Goal: Task Accomplishment & Management: Manage account settings

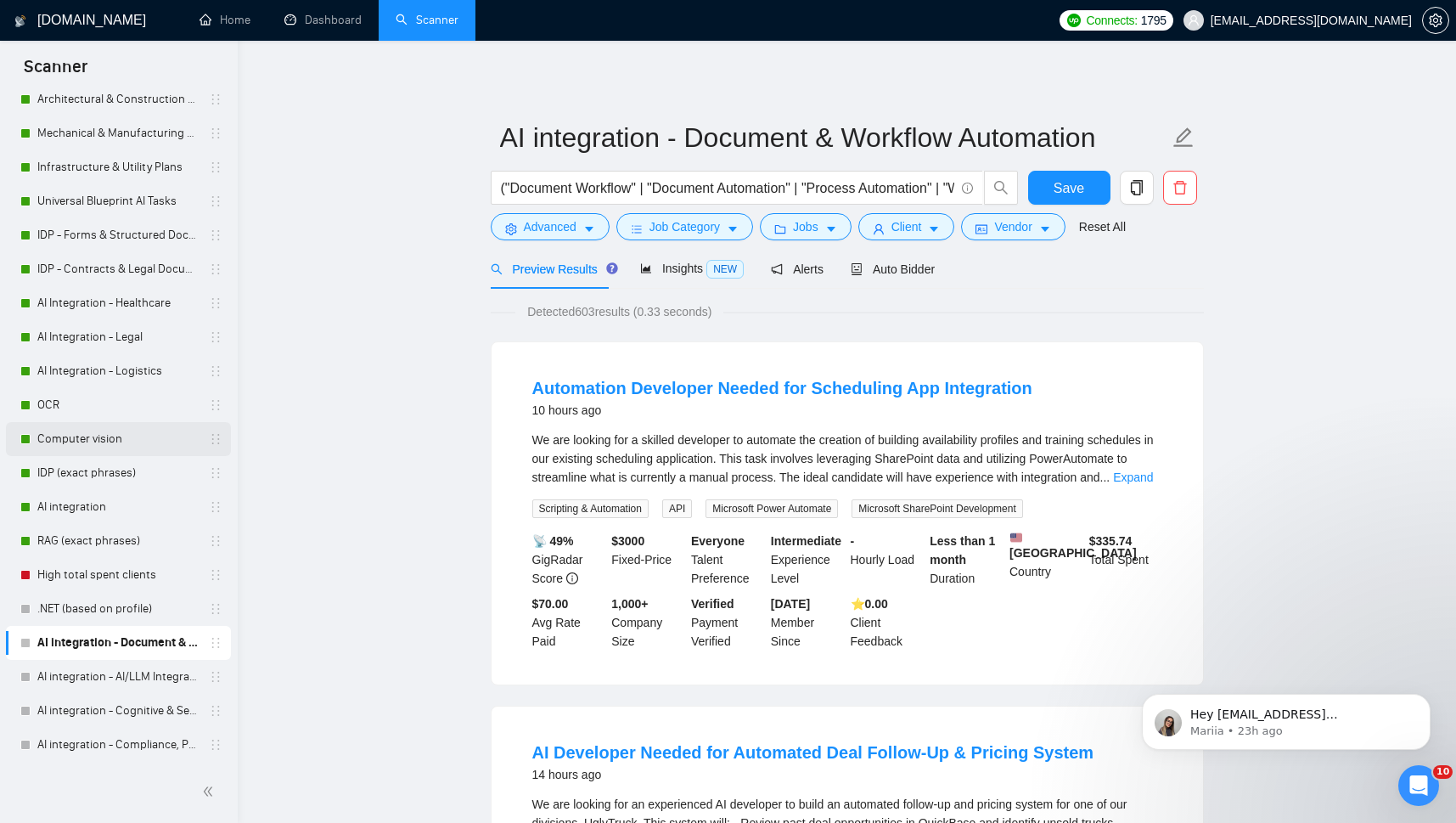
click at [101, 437] on link "Computer vision" at bounding box center [119, 439] width 162 height 34
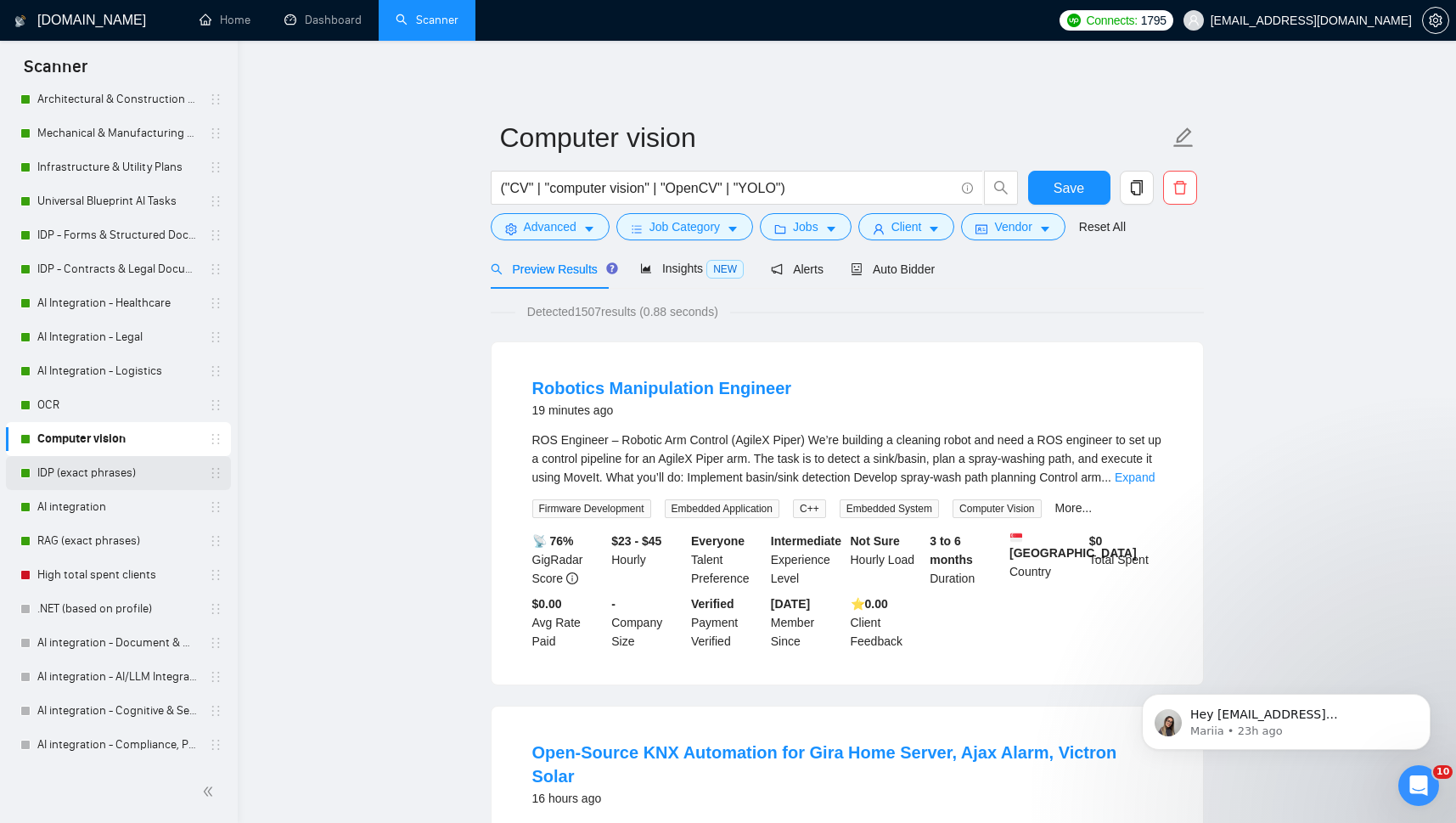
click at [62, 476] on link "IDP (exact phrases)" at bounding box center [119, 473] width 162 height 34
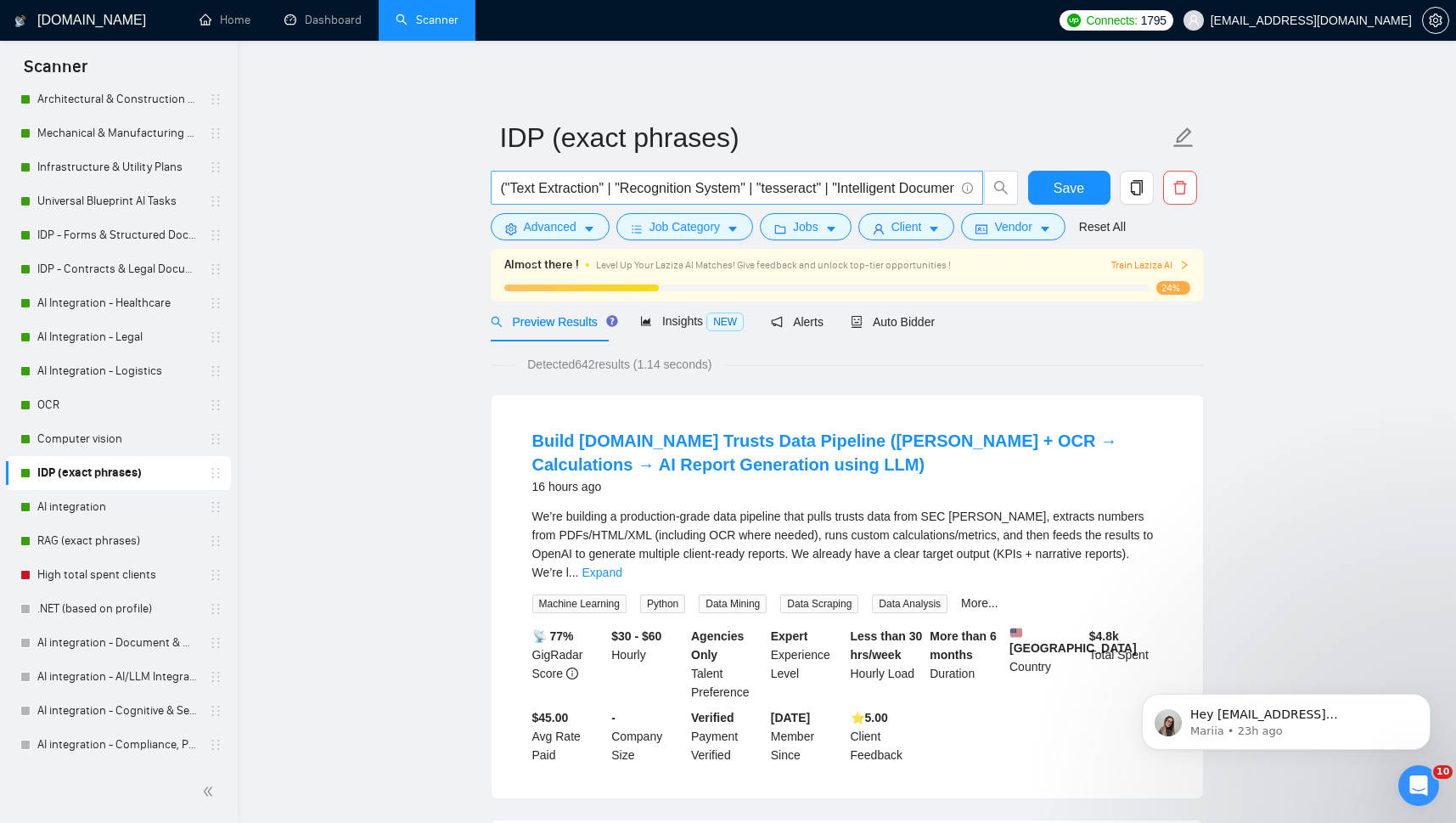
click at [567, 187] on input "("Text Extraction" | "Recognition System" | "tesseract" | "Intelligent Document…" at bounding box center [728, 188] width 454 height 22
click at [680, 325] on span "Insights NEW" at bounding box center [691, 321] width 103 height 13
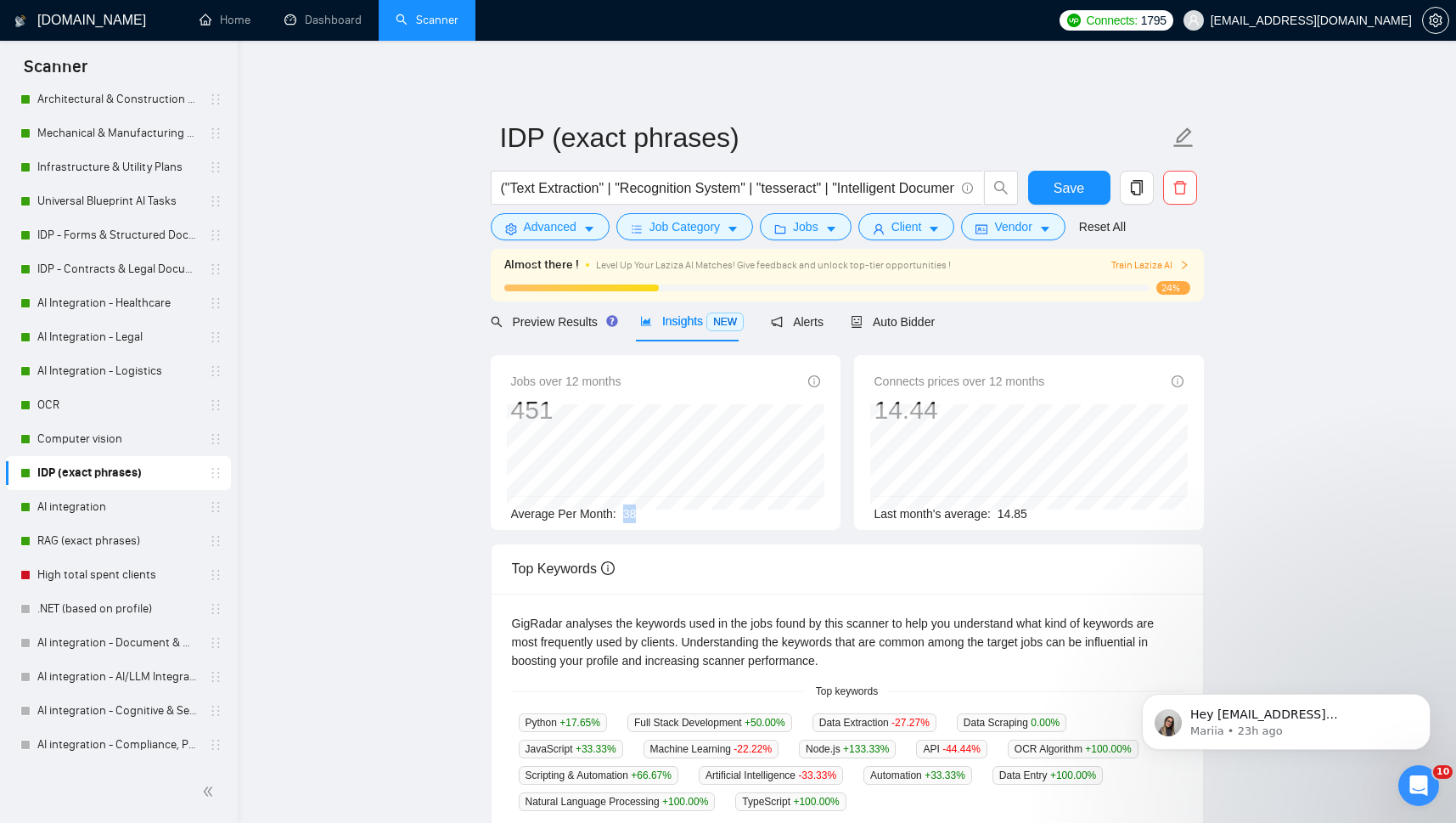
drag, startPoint x: 618, startPoint y: 515, endPoint x: 649, endPoint y: 517, distance: 31.1
click at [649, 517] on div "Average Per Month: 38" at bounding box center [666, 513] width 309 height 19
click at [879, 322] on span "Auto Bidder" at bounding box center [893, 322] width 84 height 13
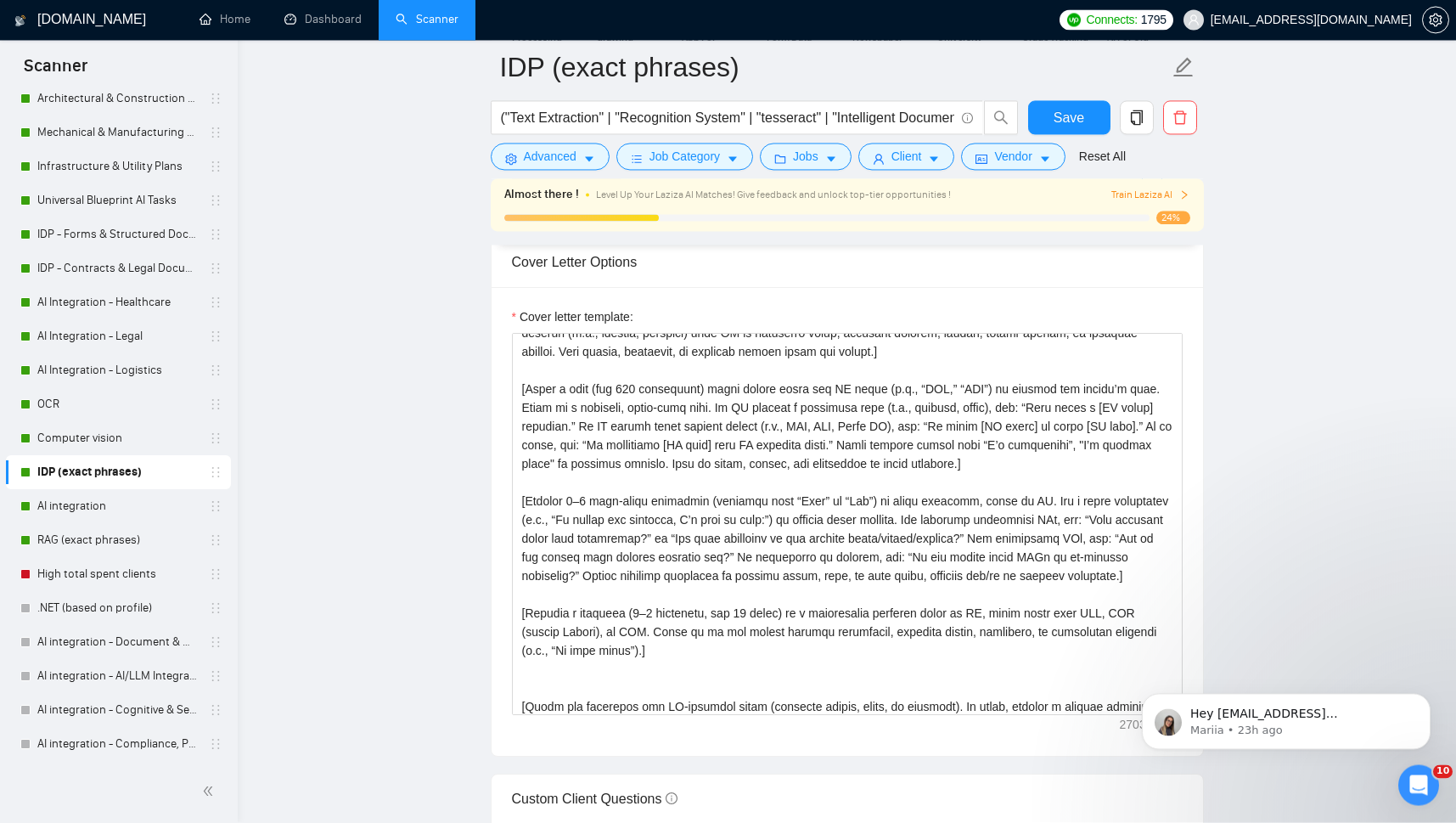
scroll to position [66, 0]
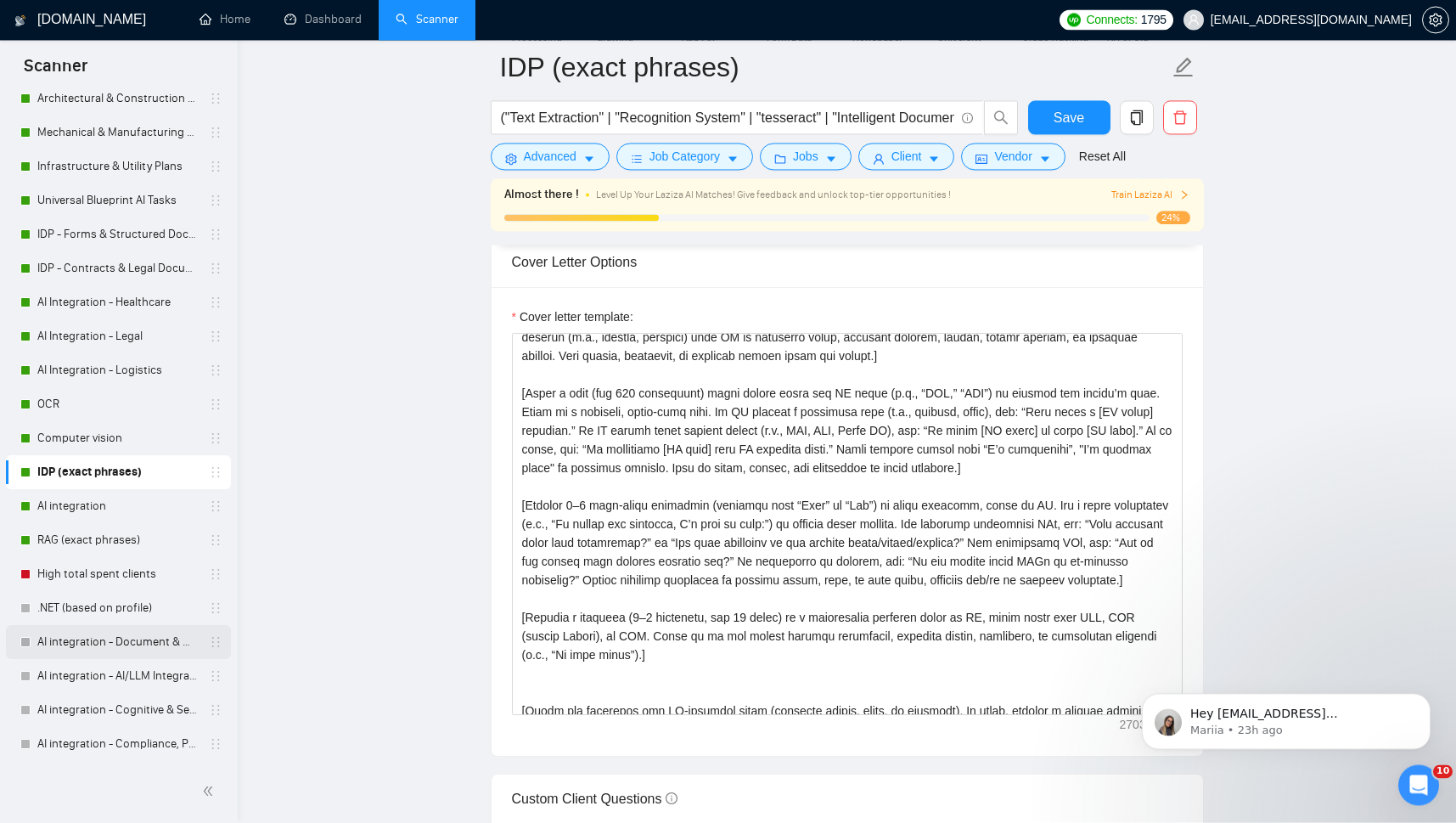
click at [93, 644] on link "AI integration - Document & Workflow Automation" at bounding box center [119, 642] width 162 height 34
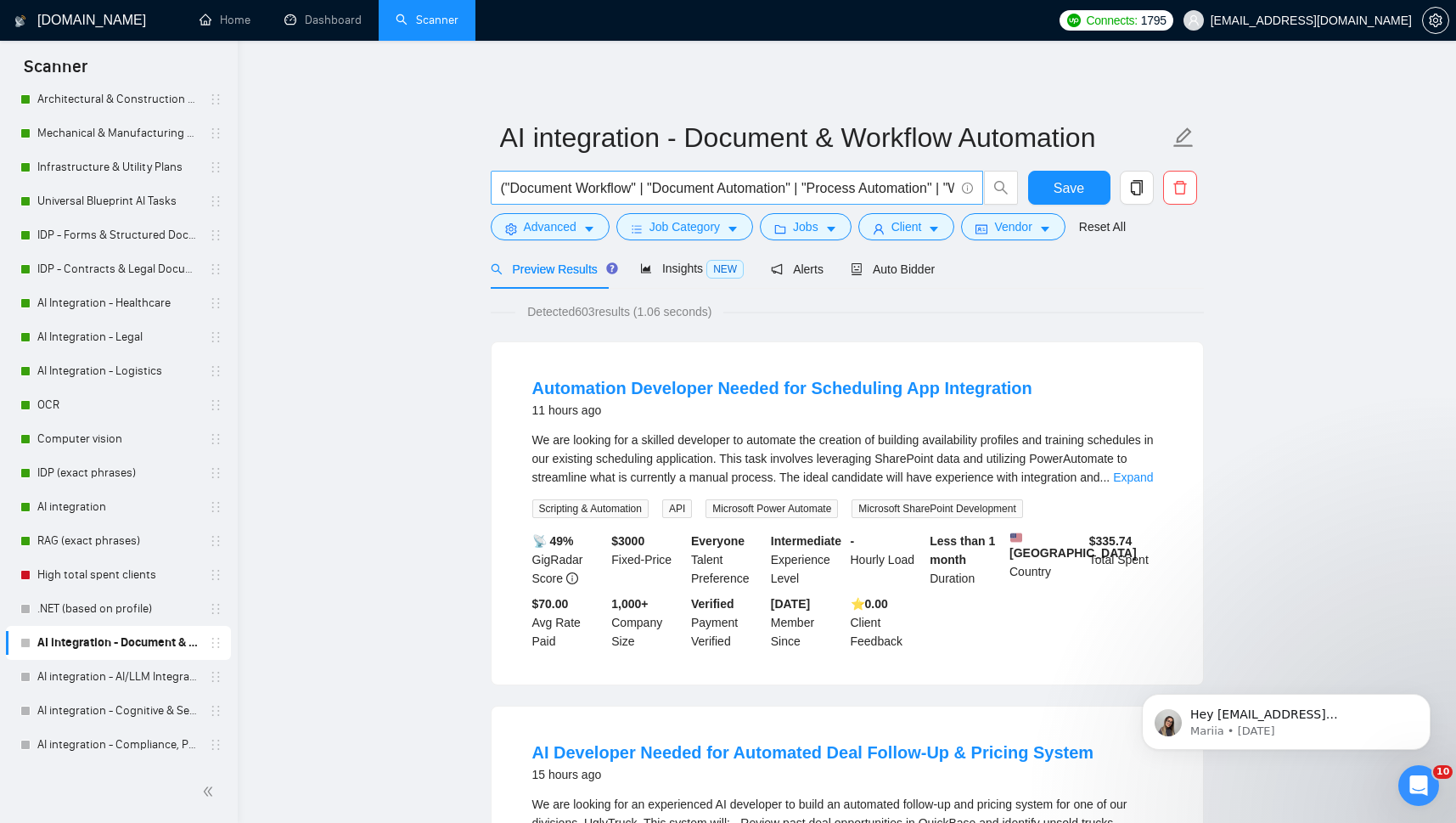
click at [569, 188] on input "("Document Workflow" | "Document Automation" | "Process Automation" | "Workflow…" at bounding box center [728, 188] width 454 height 22
click at [614, 187] on input "("Document Workflow" | "Document Automation" | "Process Automation" | "Workflow…" at bounding box center [728, 188] width 454 height 22
click at [902, 276] on span "Auto Bidder" at bounding box center [893, 269] width 84 height 13
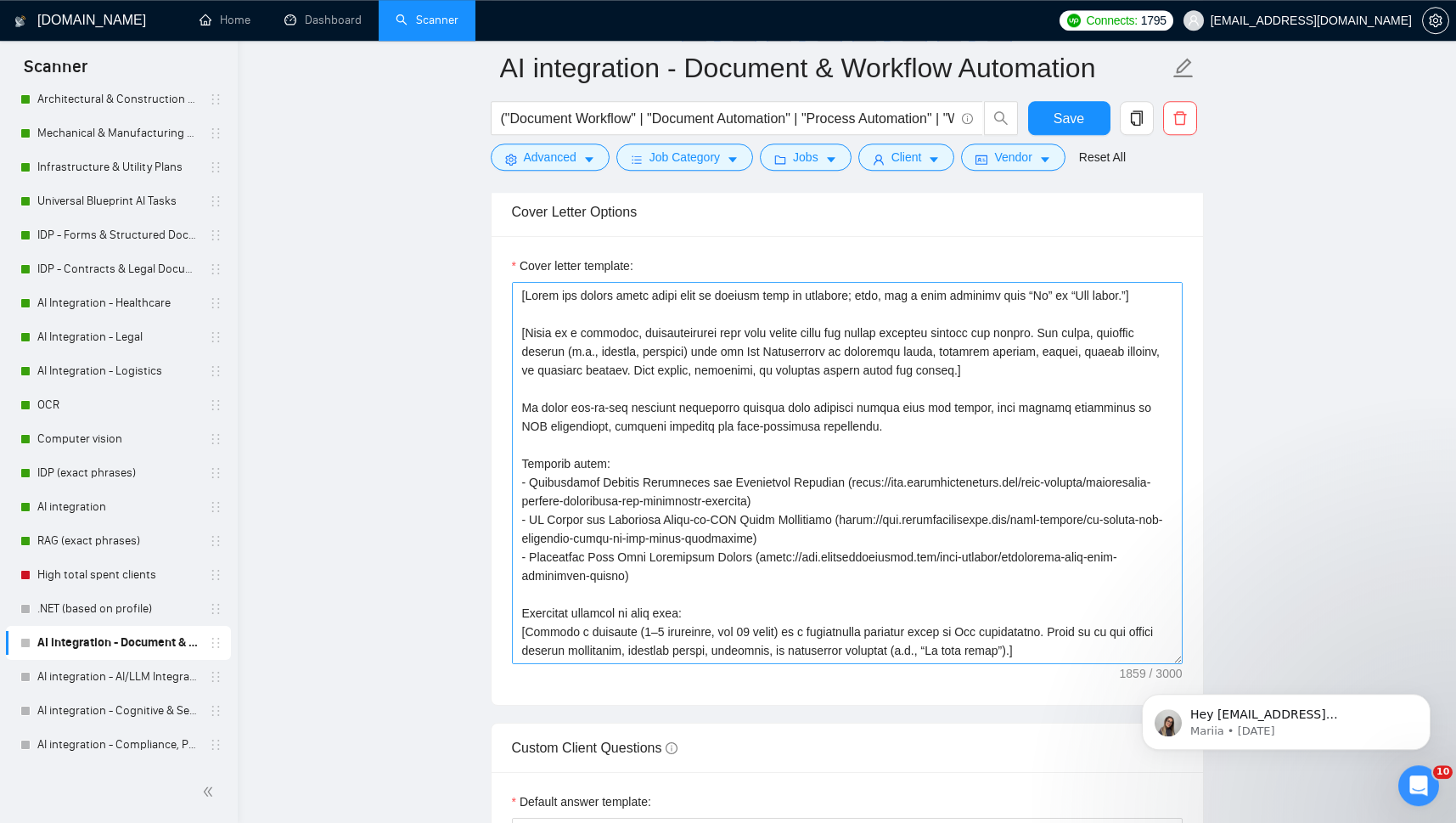
scroll to position [1818, 0]
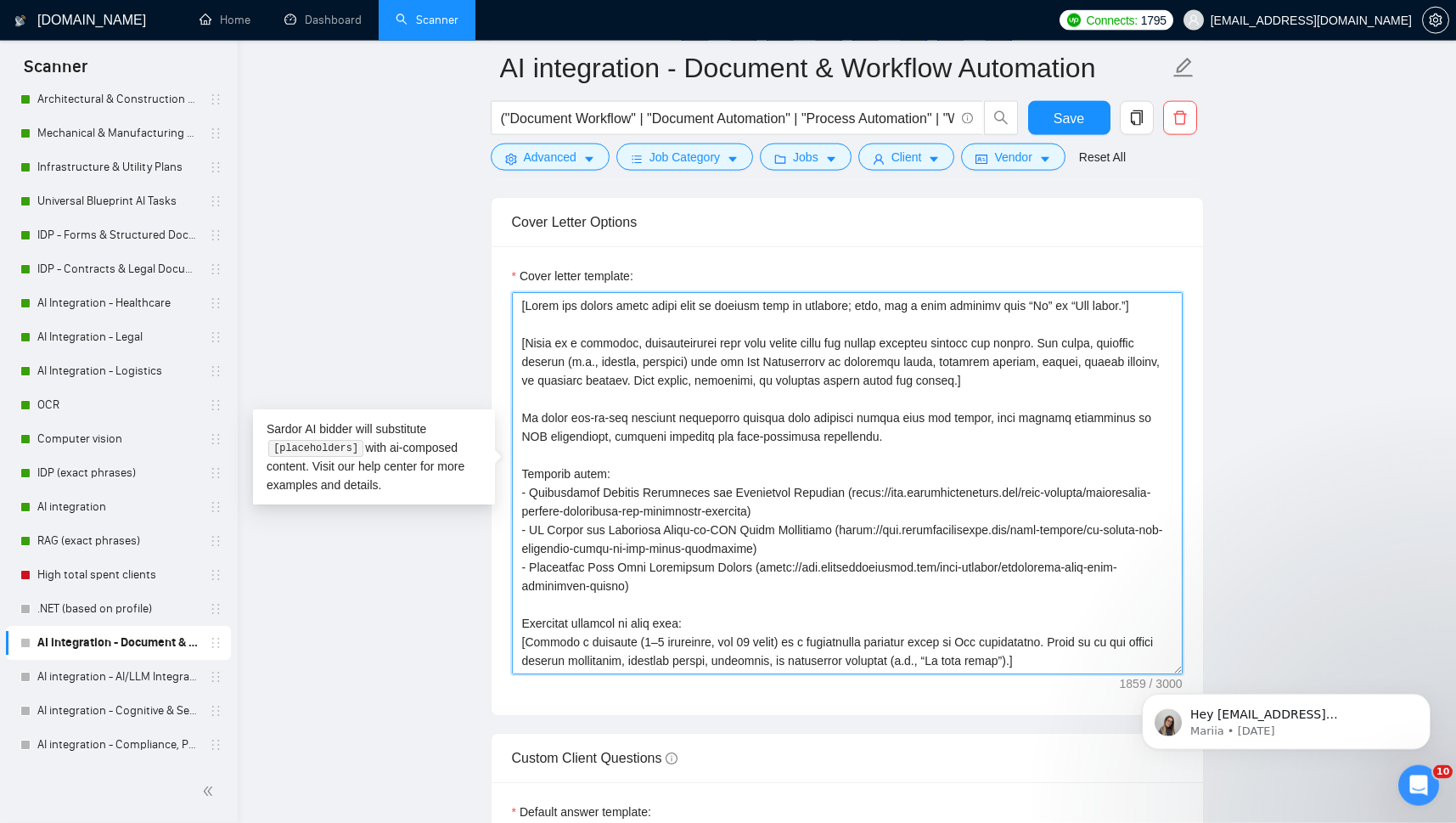
drag, startPoint x: 516, startPoint y: 461, endPoint x: 633, endPoint y: 580, distance: 166.9
click at [633, 580] on textarea "Cover letter template:" at bounding box center [847, 482] width 671 height 382
click at [702, 569] on textarea "Cover letter template:" at bounding box center [847, 482] width 671 height 382
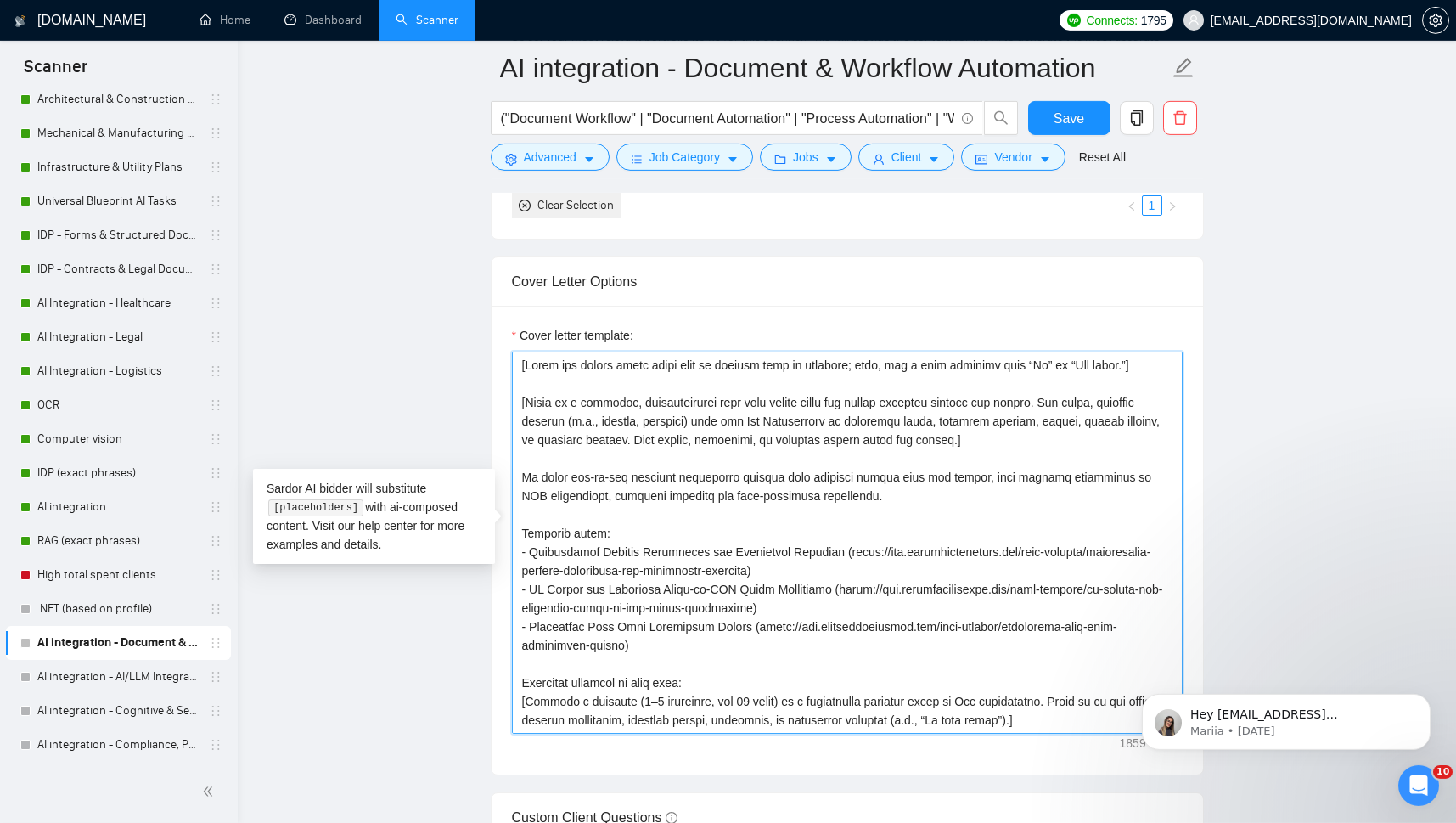
scroll to position [1750, 0]
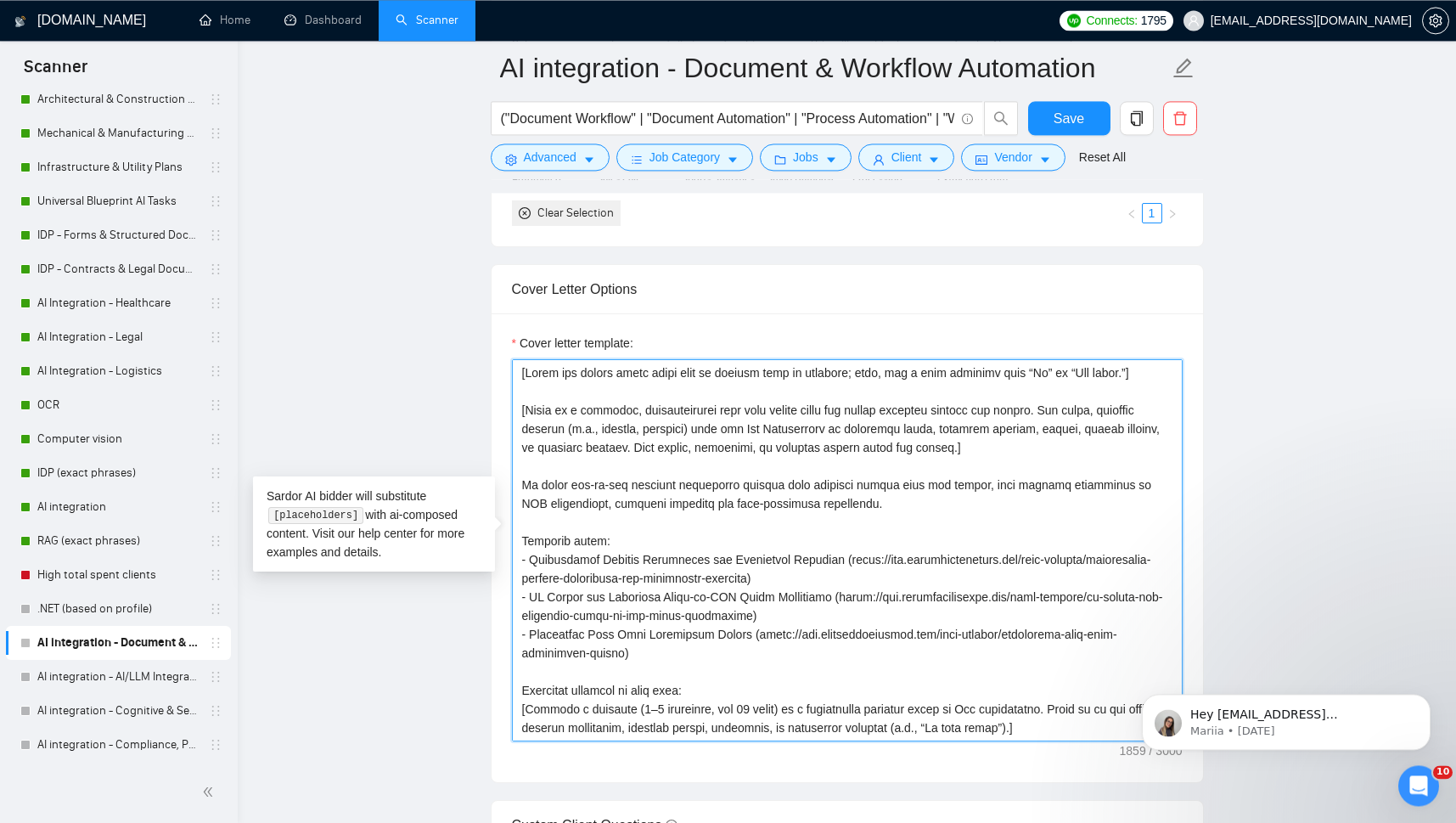
drag, startPoint x: 520, startPoint y: 469, endPoint x: 912, endPoint y: 490, distance: 392.6
click at [912, 490] on textarea "Cover letter template:" at bounding box center [847, 550] width 671 height 382
click at [775, 609] on textarea "Cover letter template:" at bounding box center [847, 550] width 671 height 382
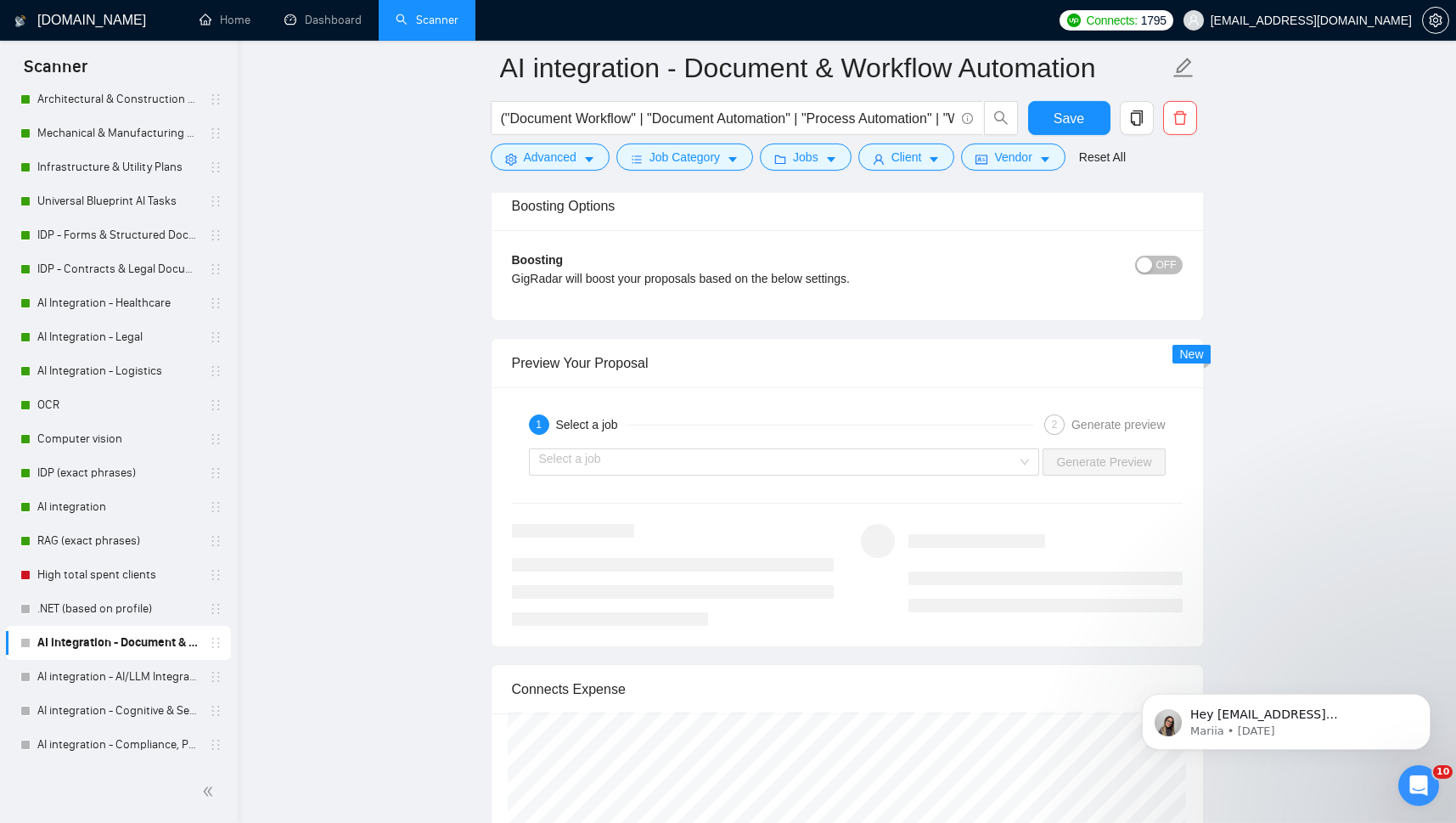
scroll to position [3004, 0]
click at [810, 457] on input "search" at bounding box center [778, 464] width 479 height 25
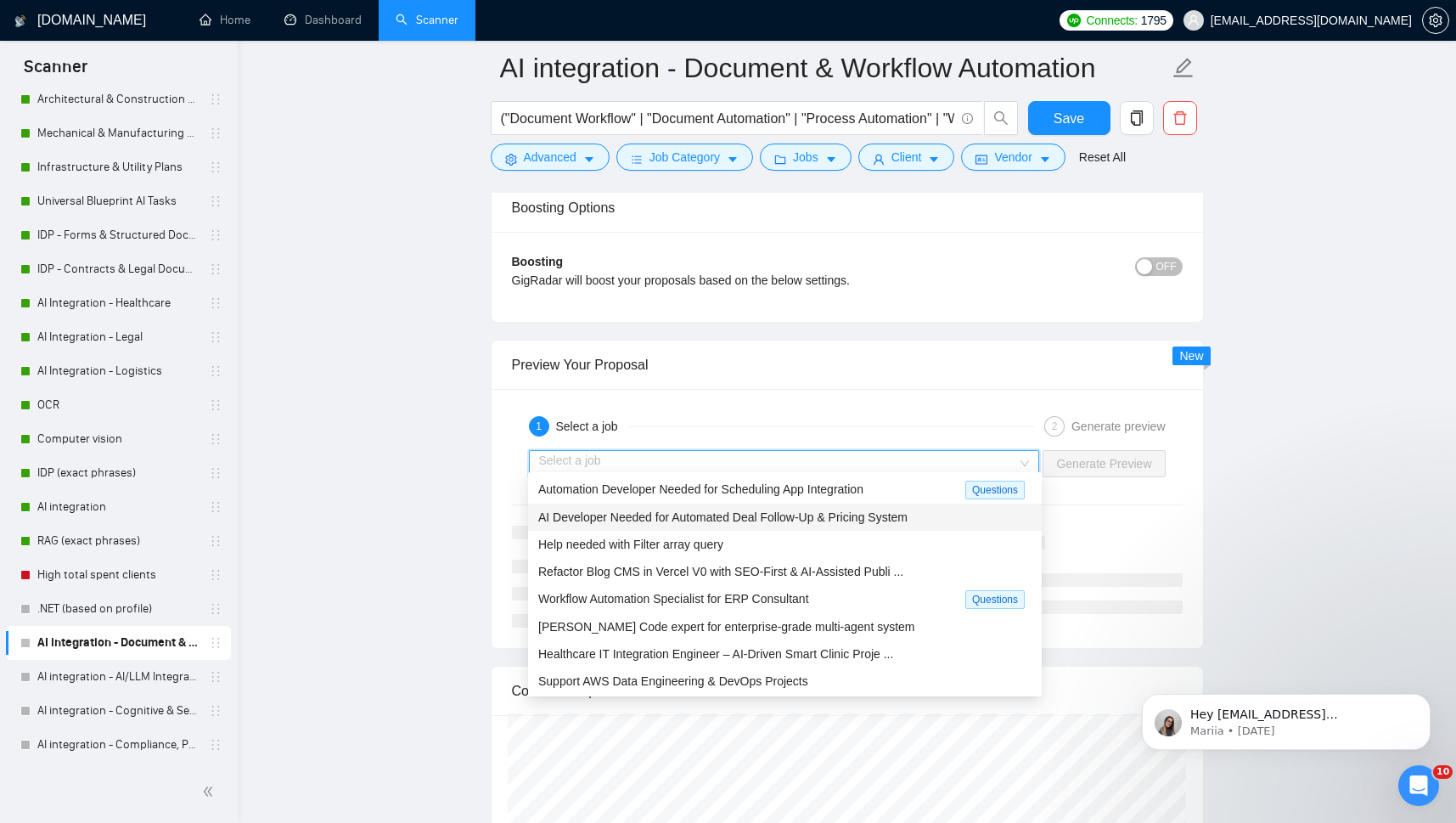
click at [675, 519] on span "AI Developer Needed for Automated Deal Follow-Up & Pricing System" at bounding box center [722, 517] width 369 height 13
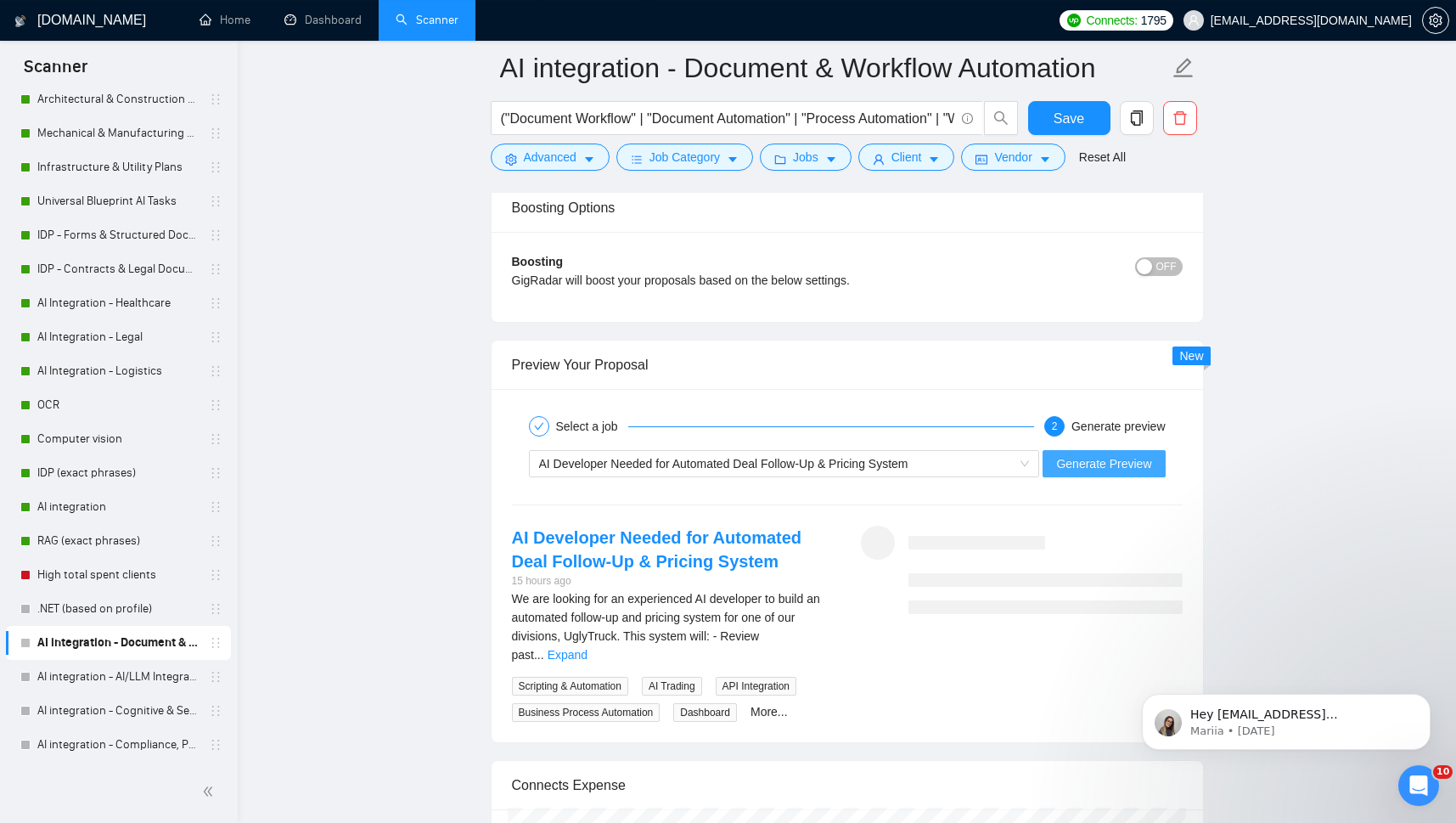
click at [1110, 455] on span "Generate Preview" at bounding box center [1104, 464] width 95 height 19
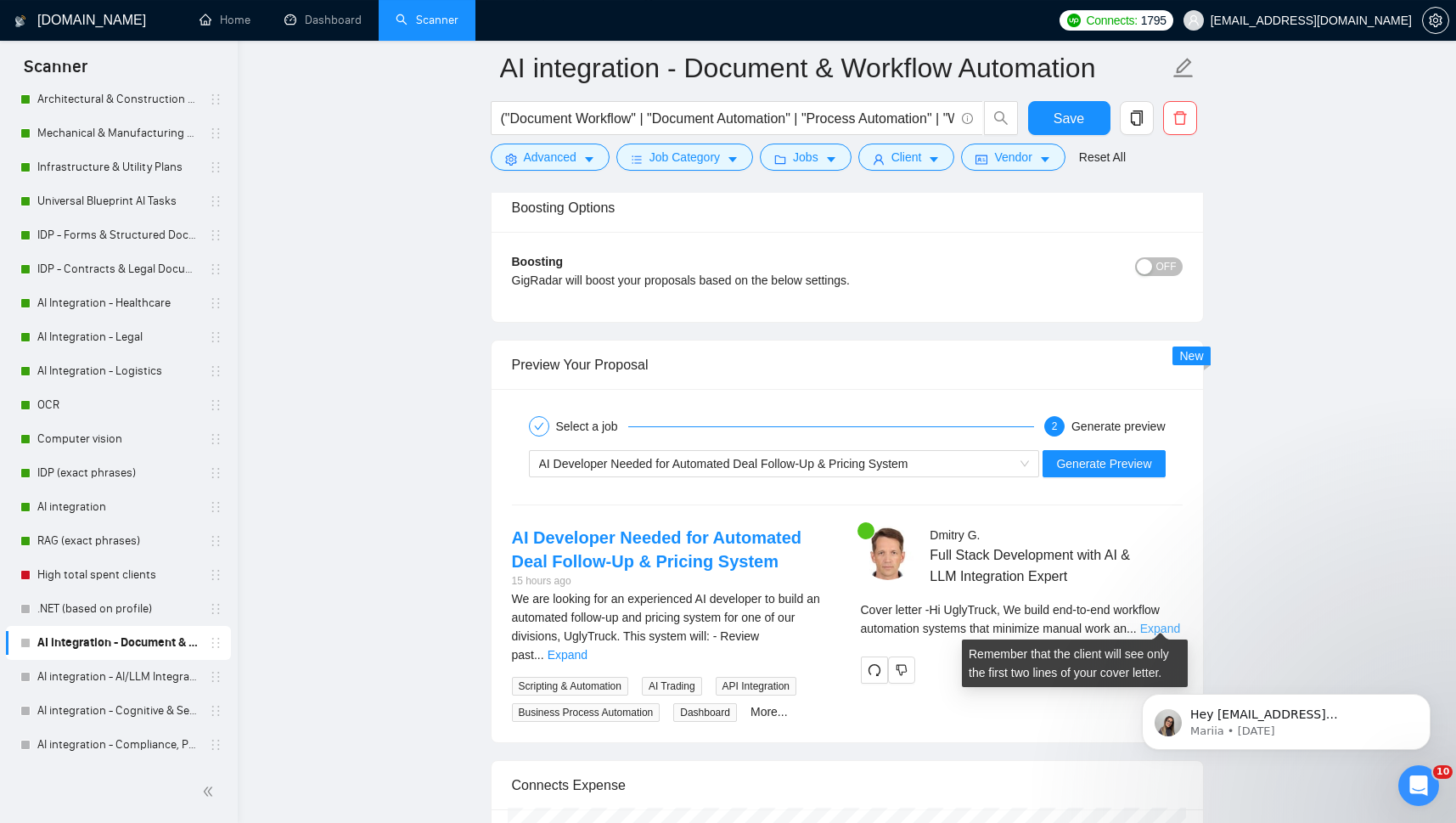
click at [1149, 622] on link "Expand" at bounding box center [1160, 628] width 40 height 13
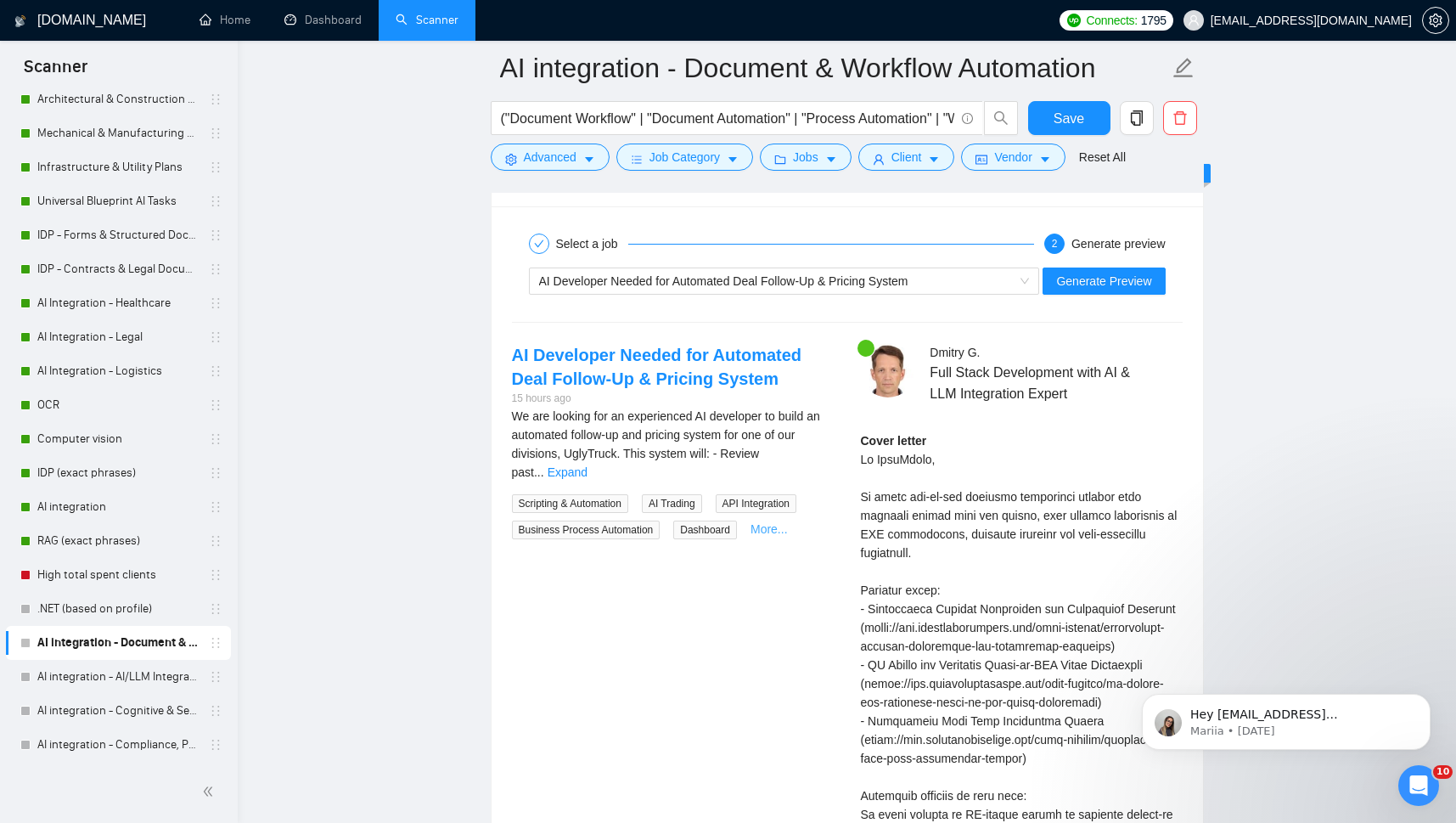
scroll to position [3185, 0]
click at [587, 466] on link "Expand" at bounding box center [567, 473] width 40 height 13
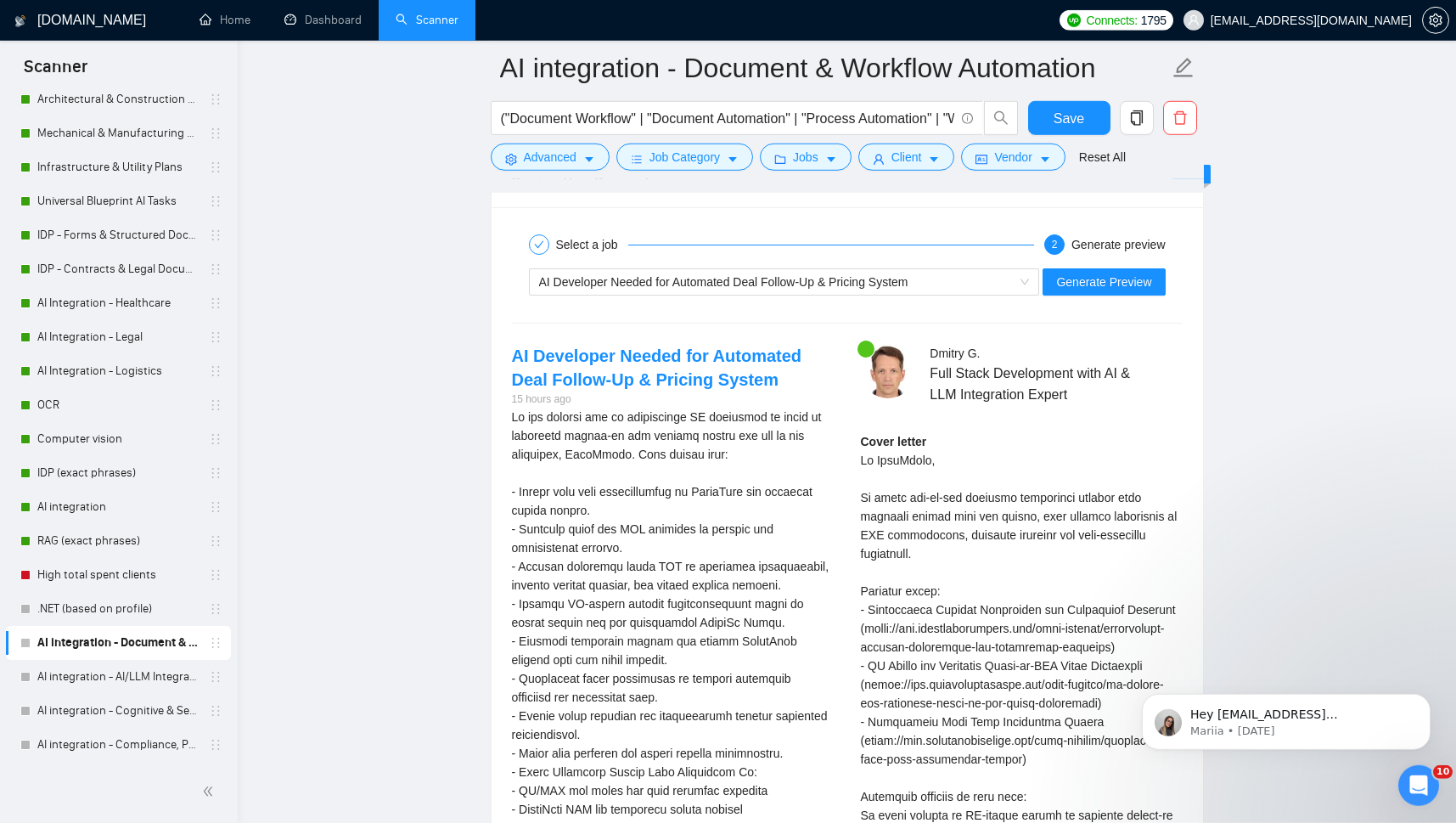
click at [577, 444] on div "We are looking for an experienced AI developer to build an automated follow-up …" at bounding box center [673, 744] width 322 height 672
click at [717, 569] on div "We are looking for an experienced AI developer to build an automated follow-up …" at bounding box center [673, 744] width 322 height 672
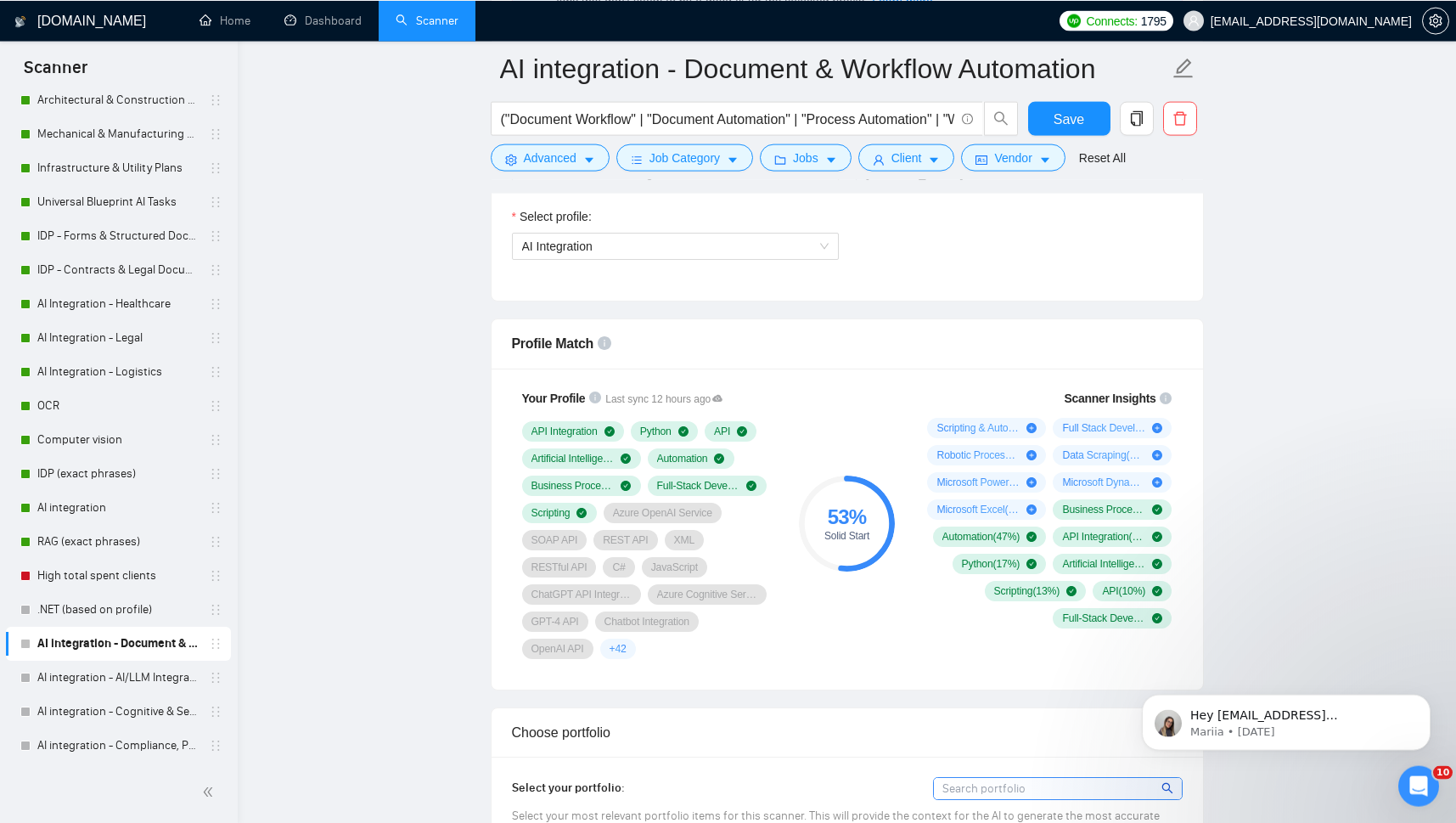
scroll to position [979, 0]
click at [72, 534] on link "RAG (exact phrases)" at bounding box center [119, 541] width 162 height 34
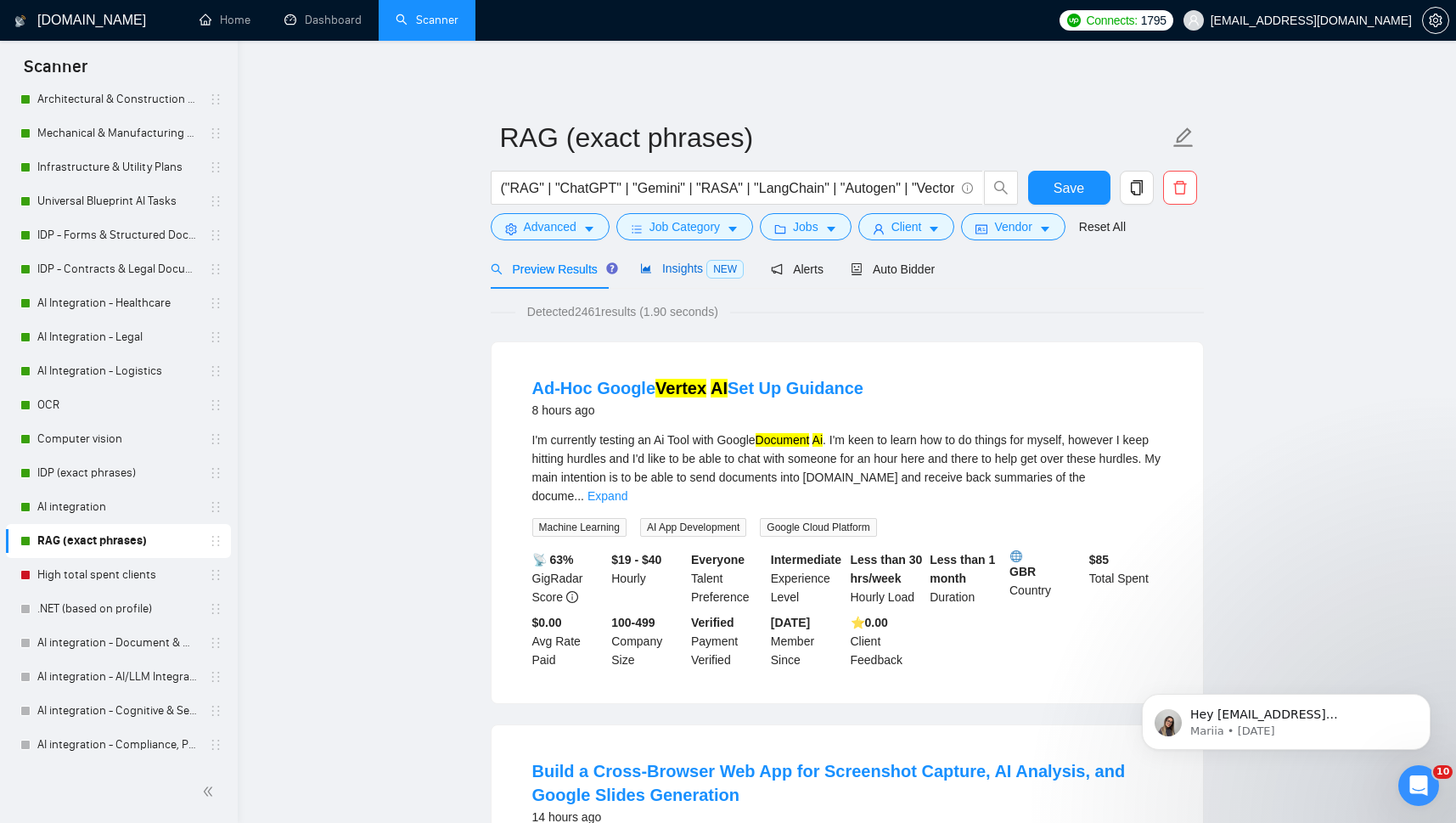
click at [656, 267] on span "Insights NEW" at bounding box center [691, 268] width 103 height 13
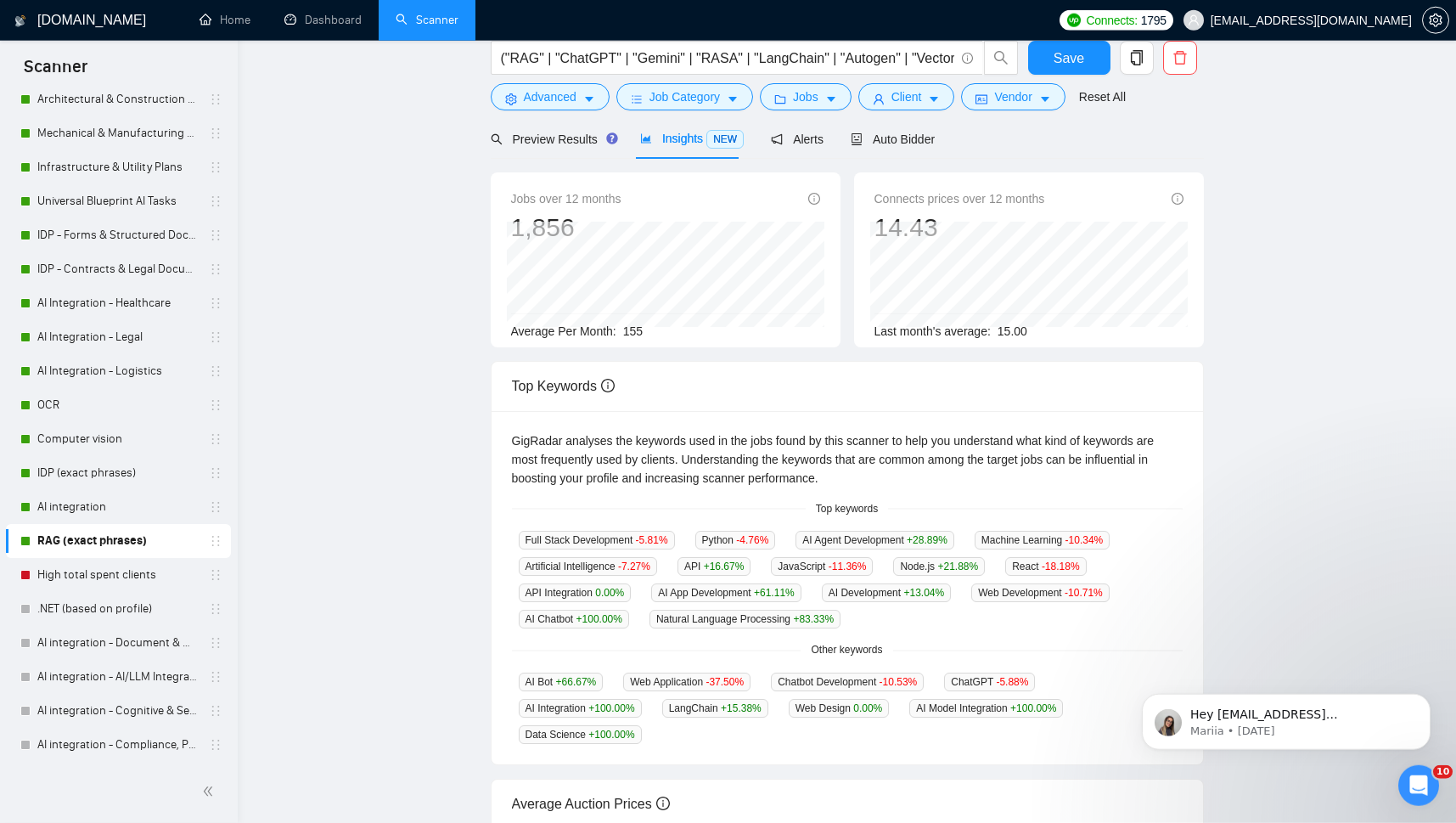
scroll to position [4, 0]
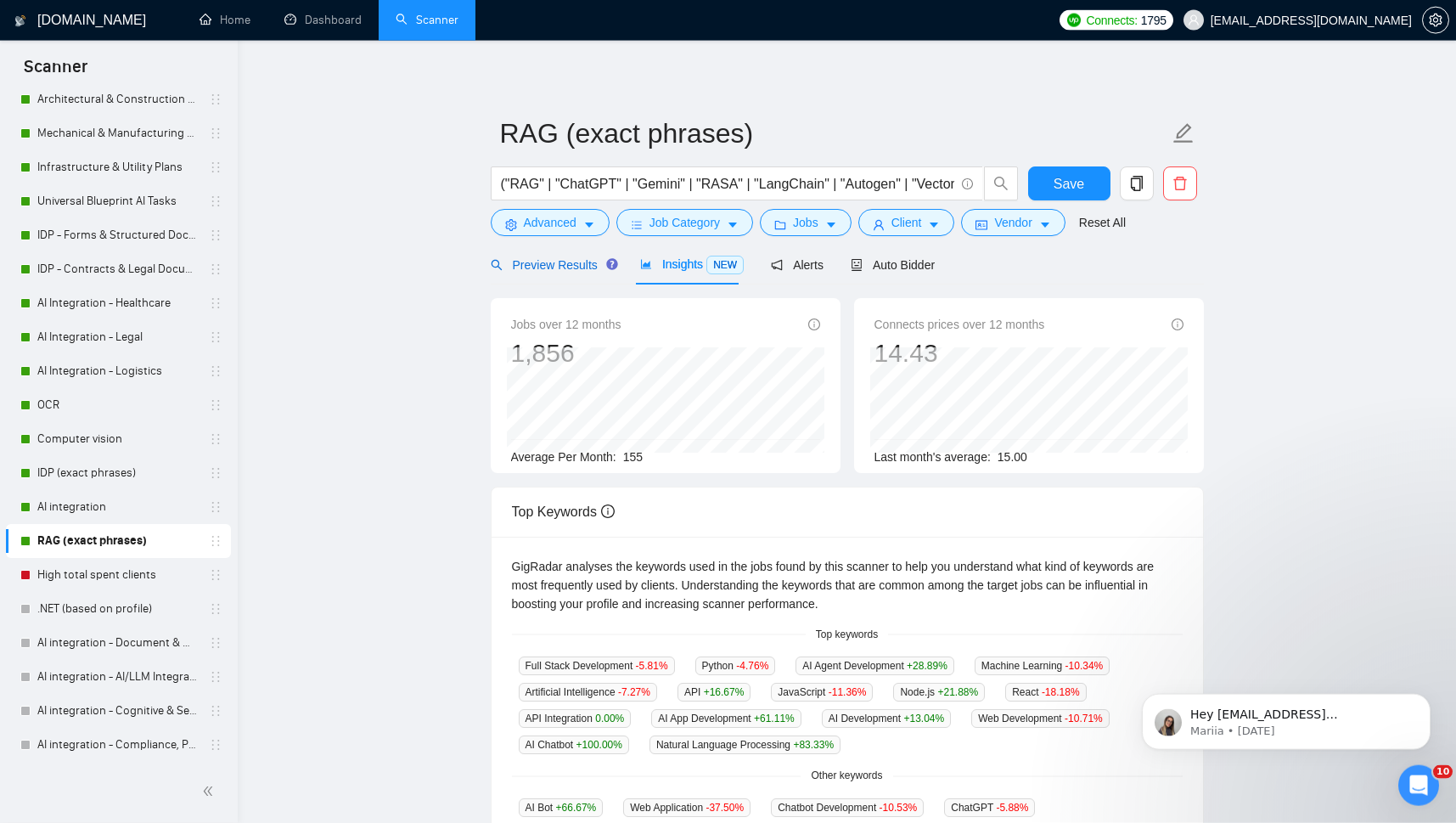
click at [548, 268] on span "Preview Results" at bounding box center [552, 264] width 122 height 13
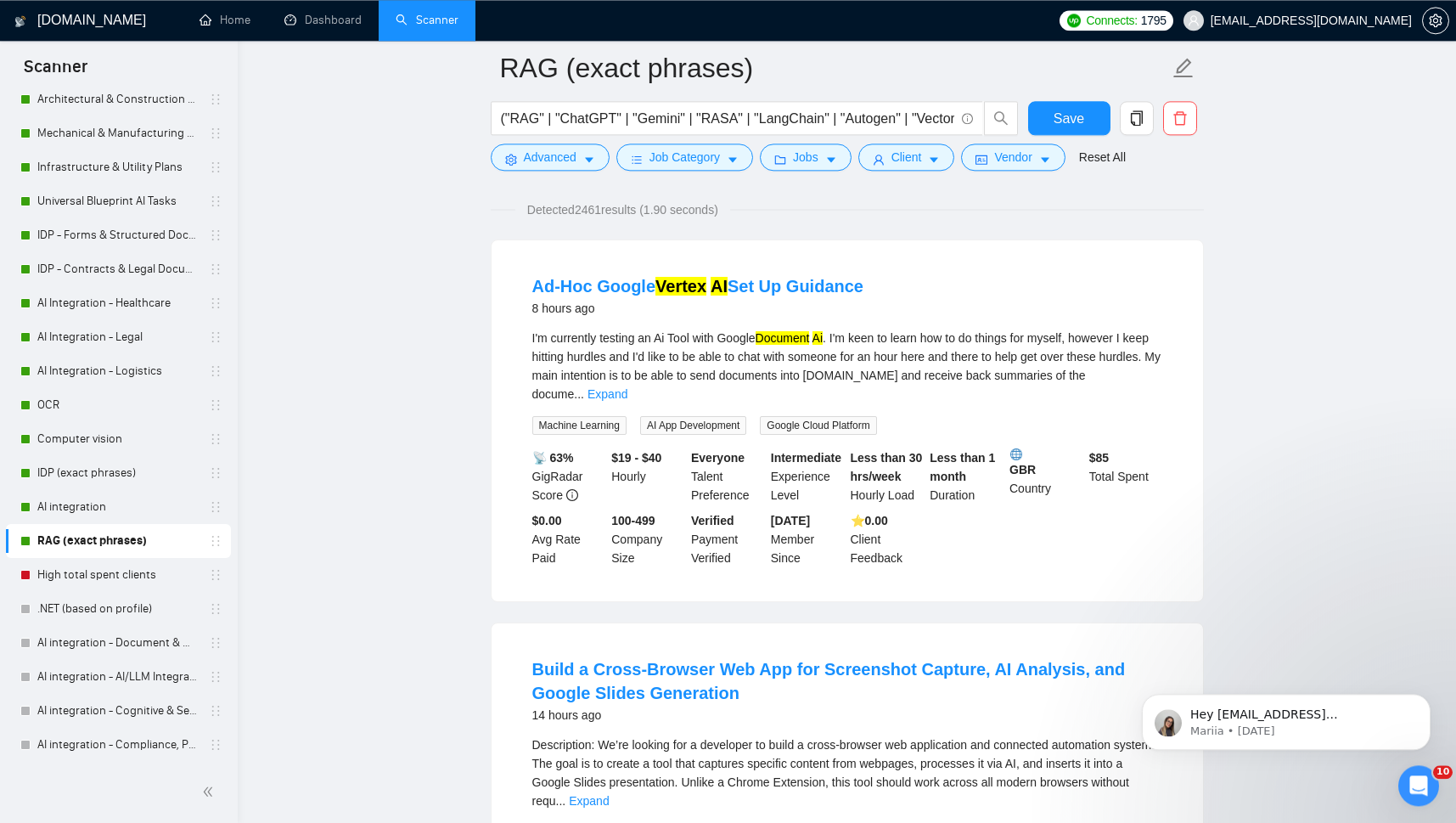
scroll to position [103, 0]
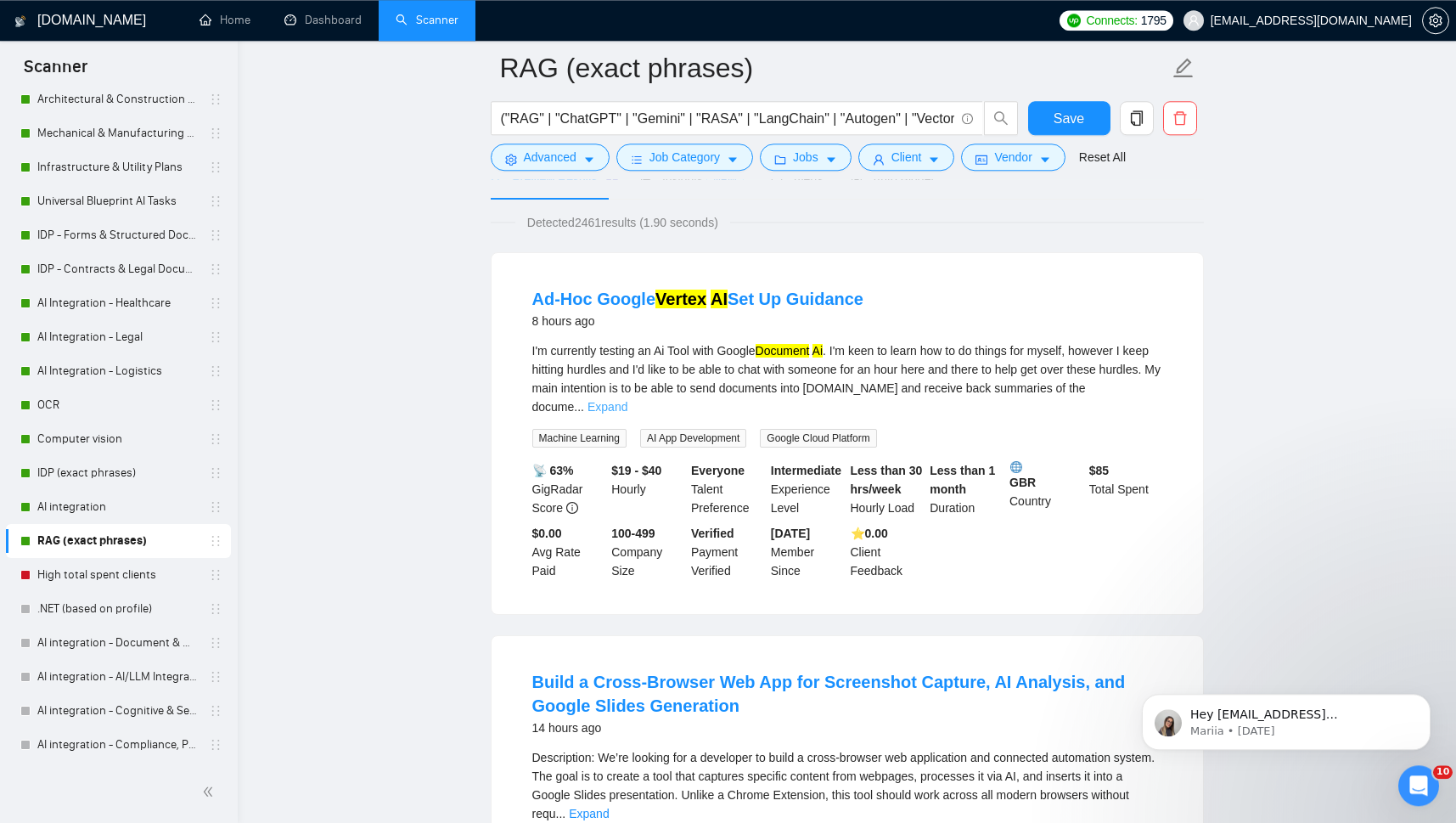
click at [627, 400] on link "Expand" at bounding box center [607, 406] width 40 height 13
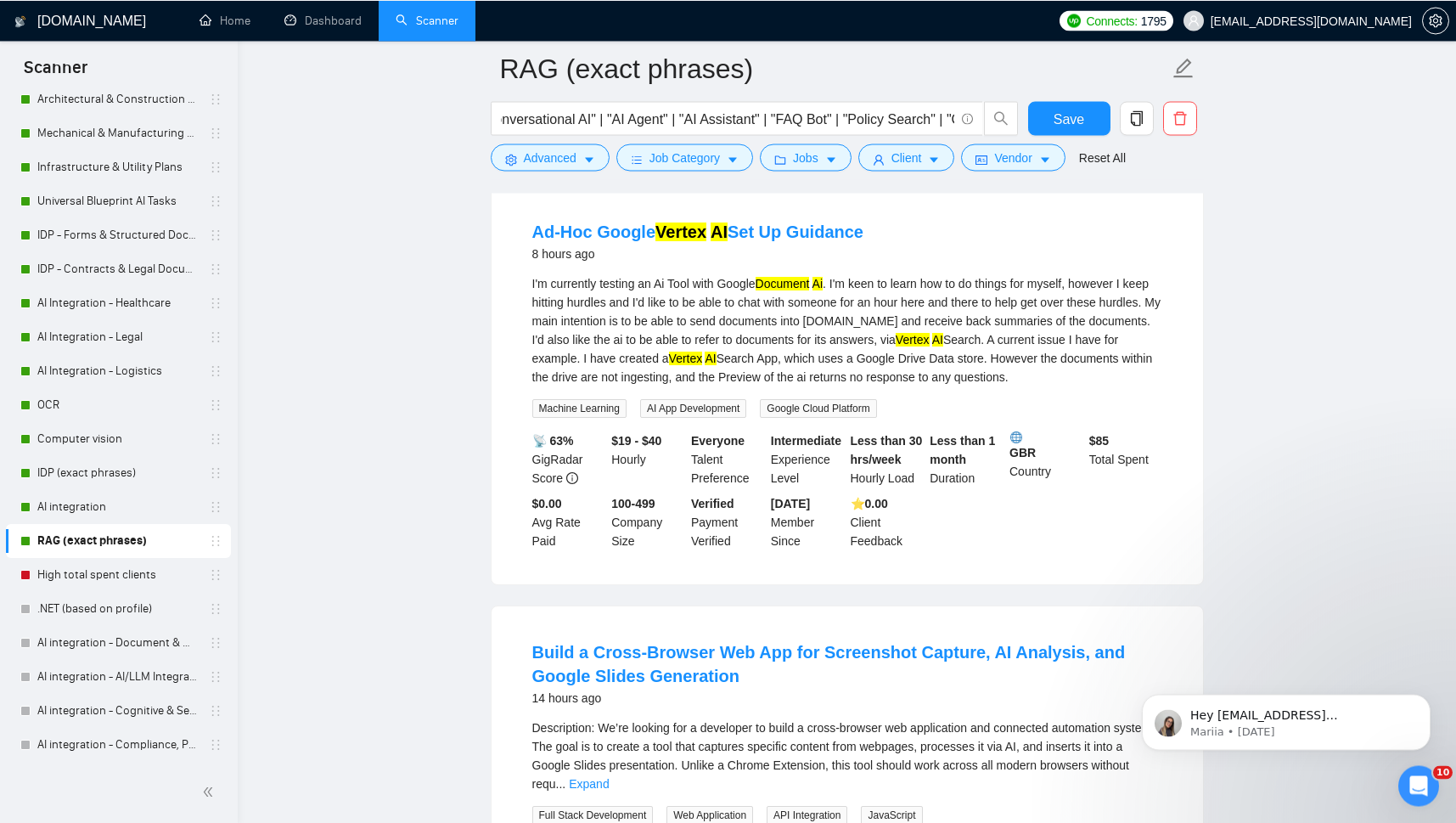
scroll to position [149, 0]
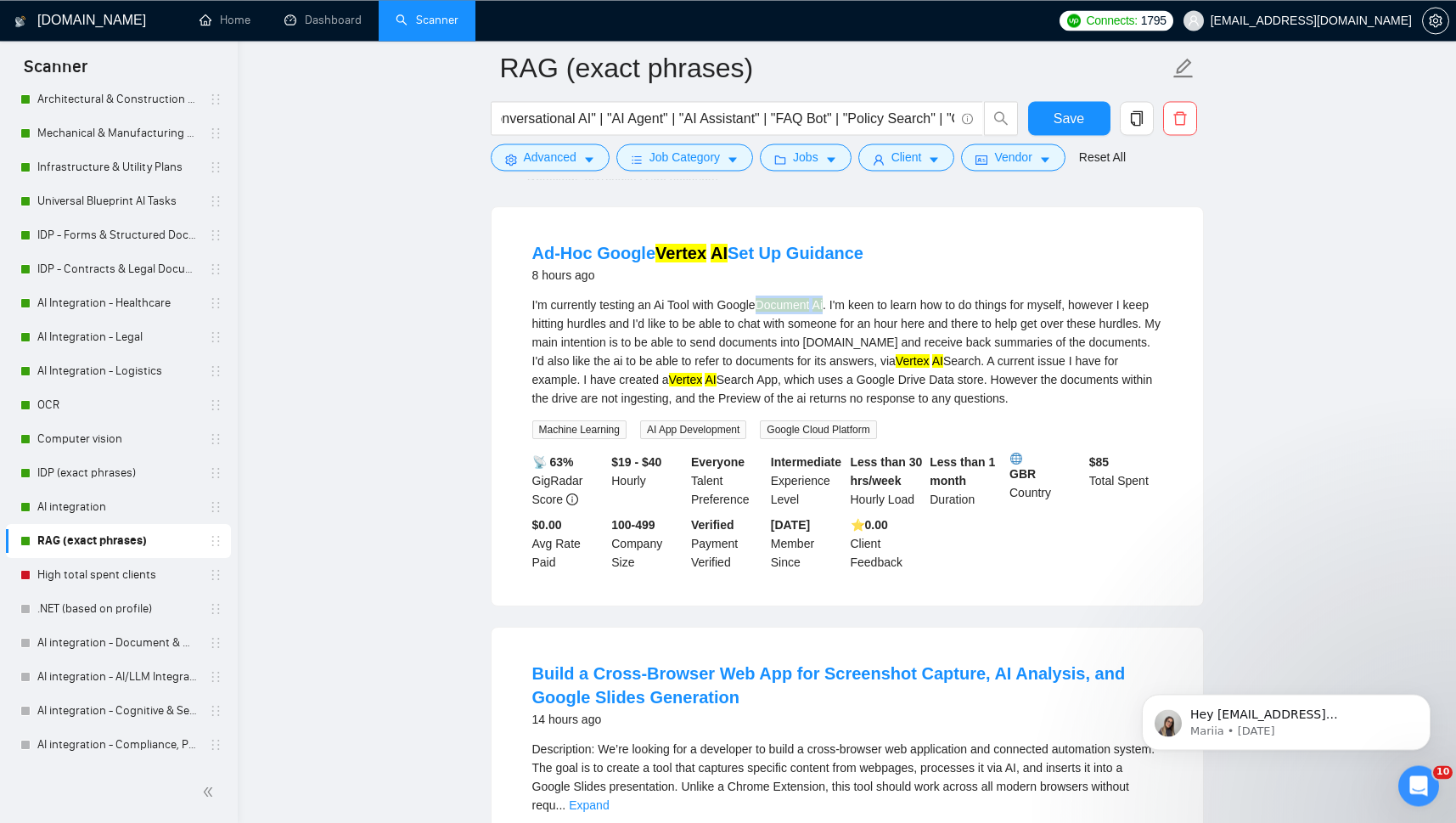
drag, startPoint x: 760, startPoint y: 306, endPoint x: 830, endPoint y: 301, distance: 70.2
click at [830, 301] on div "I'm currently testing an Ai Tool with Google Document Ai . I'm keen to learn ho…" at bounding box center [846, 351] width 630 height 112
drag, startPoint x: 695, startPoint y: 340, endPoint x: 746, endPoint y: 337, distance: 51.1
click at [746, 337] on div "I'm currently testing an Ai Tool with Google Document Ai . I'm keen to learn ho…" at bounding box center [846, 351] width 630 height 112
click at [792, 112] on input "("RAG" | "ChatGPT" | "Gemini" | "RASA" | "LangChain" | "Autogen" | "Vector DB" …" at bounding box center [728, 119] width 454 height 22
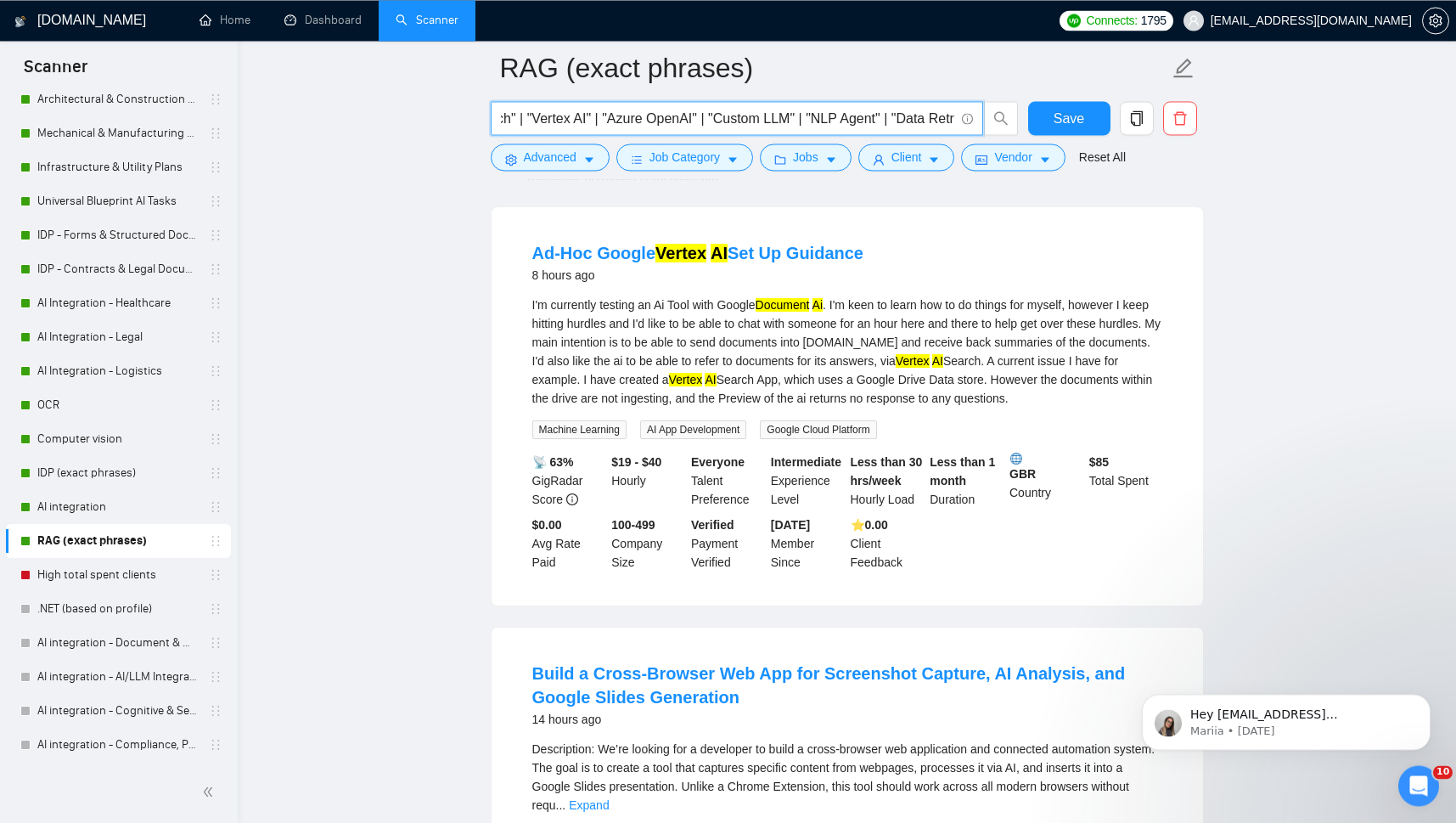
scroll to position [0, 0]
click at [708, 123] on input "("RAG" | "ChatGPT" | "Gemini" | "RASA" | "LangChain" | "Autogen" | "Vector DB" …" at bounding box center [728, 119] width 454 height 22
click at [638, 120] on input "("RAG" | "ChatGPT" | "Gemini" | "RASA" | "LangChain" | "Autogen" | "Vector DB" …" at bounding box center [728, 119] width 454 height 22
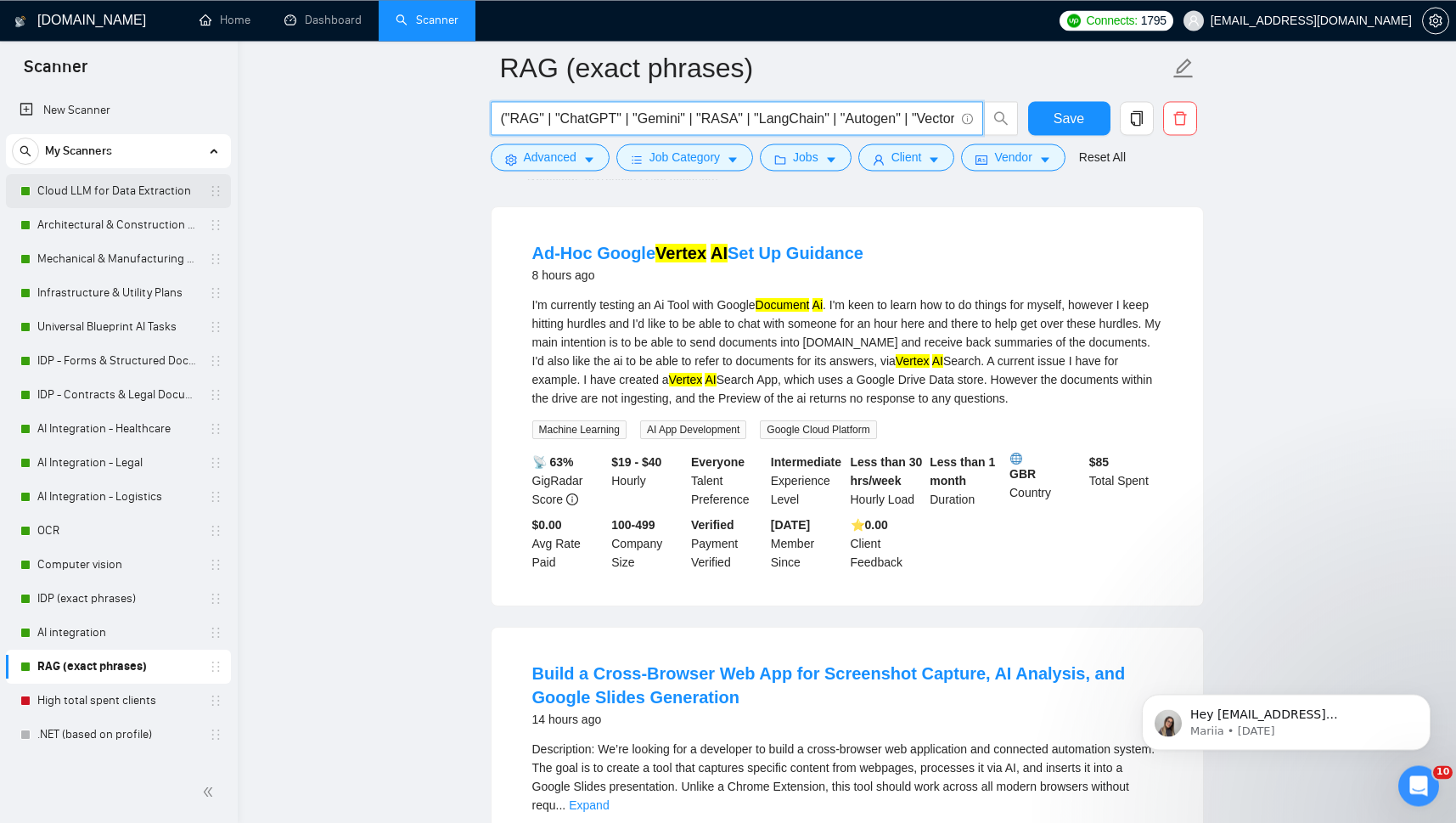
click at [88, 195] on link "Cloud LLM for Data Extraction" at bounding box center [119, 191] width 162 height 34
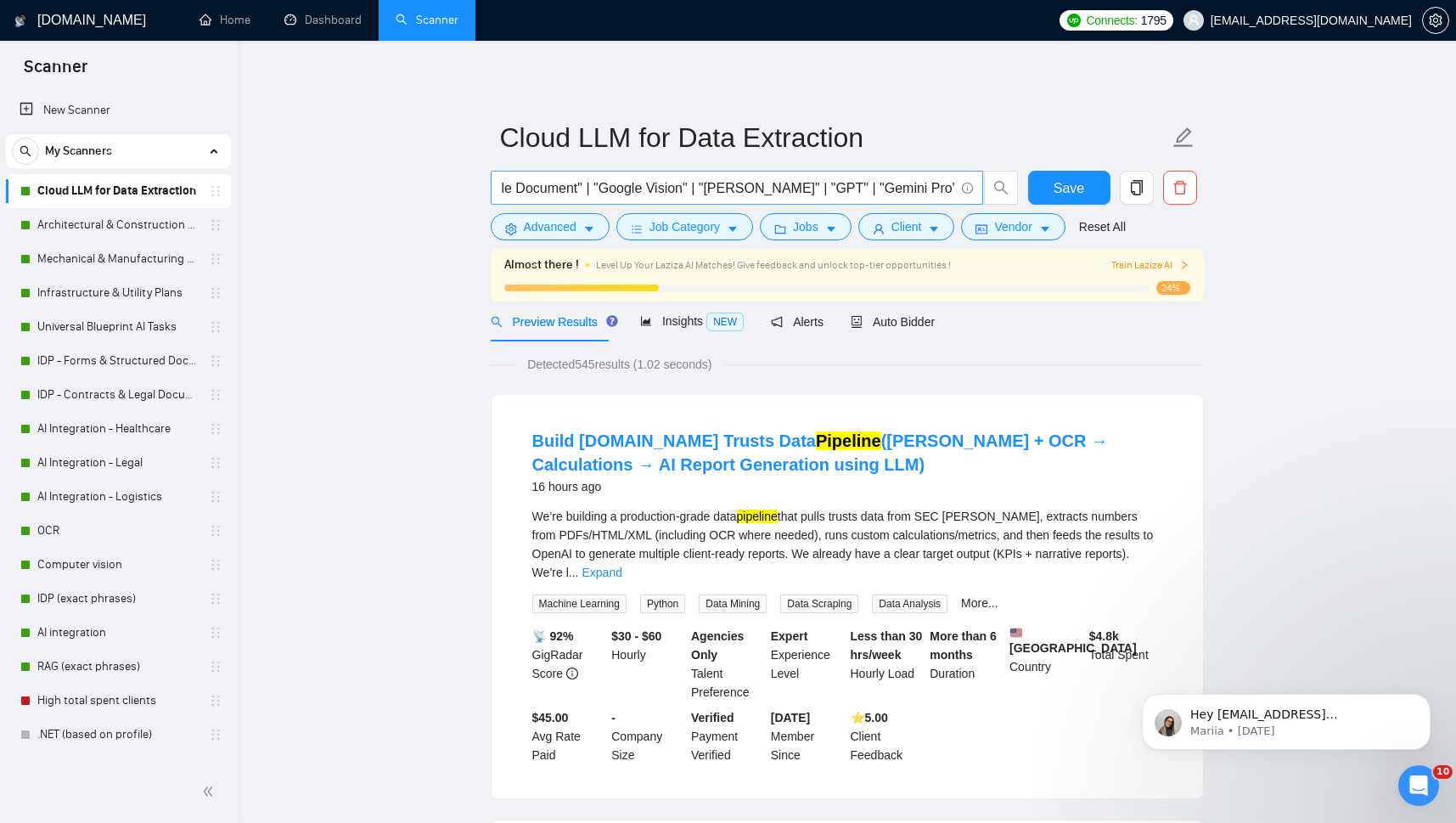
scroll to position [0, 414]
click at [818, 188] on input "("Bedrock" | "Textract" | "Azure" | "Azure Form" | "Cognitive" | "Google Docume…" at bounding box center [728, 188] width 454 height 22
click at [101, 663] on link "RAG (exact phrases)" at bounding box center [119, 667] width 162 height 34
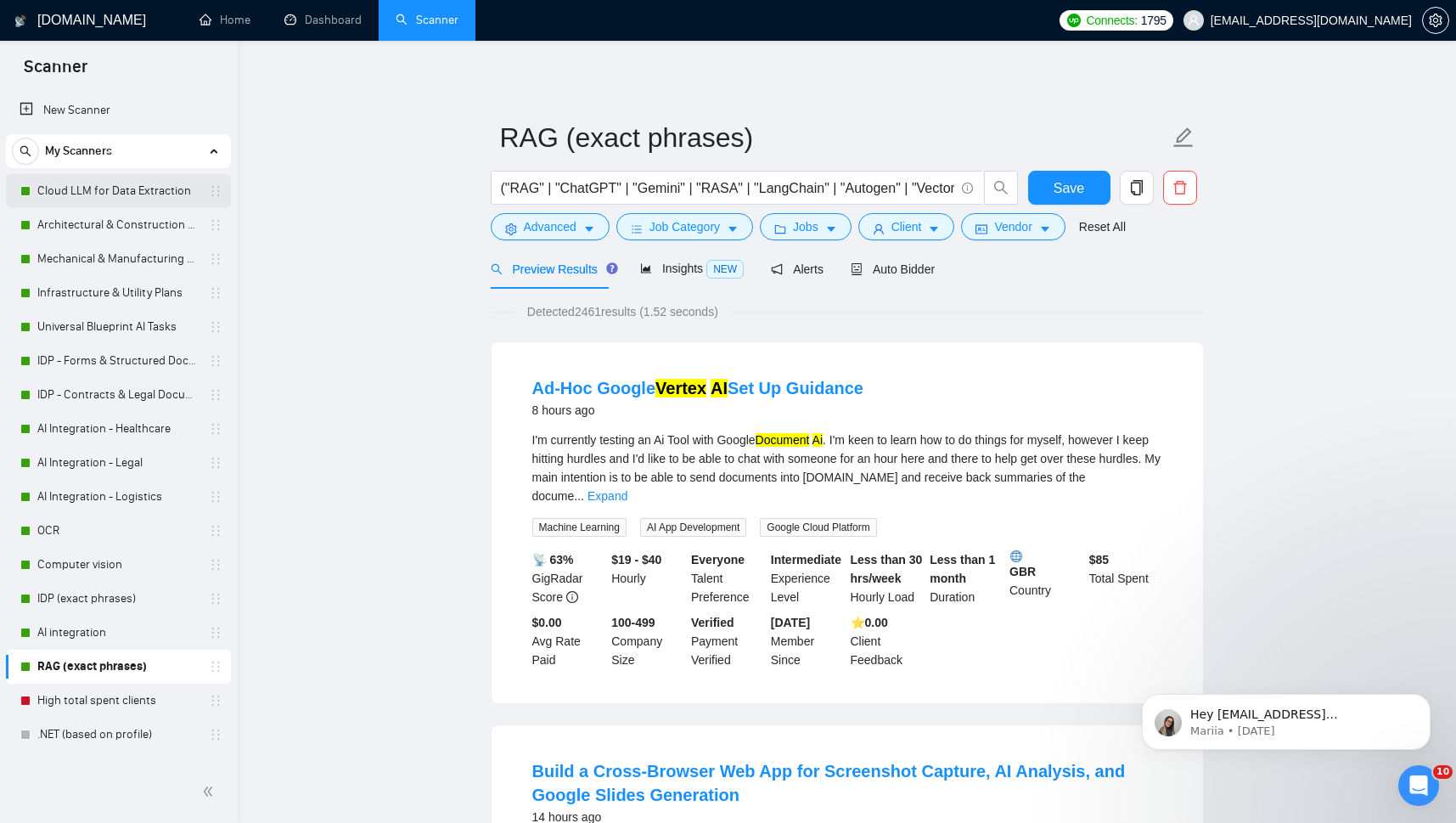
click at [93, 185] on link "Cloud LLM for Data Extraction" at bounding box center [119, 191] width 162 height 34
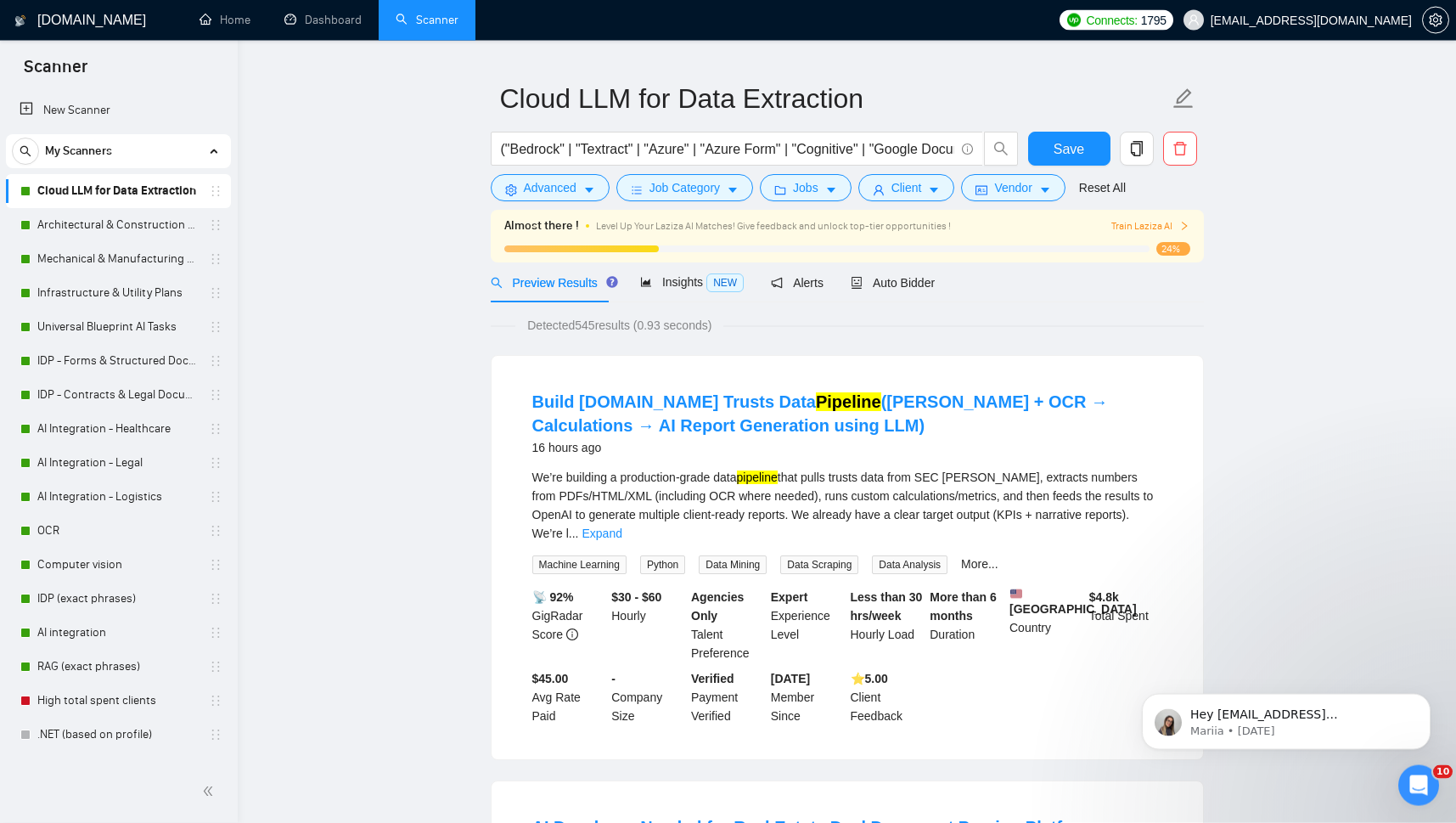
scroll to position [49, 0]
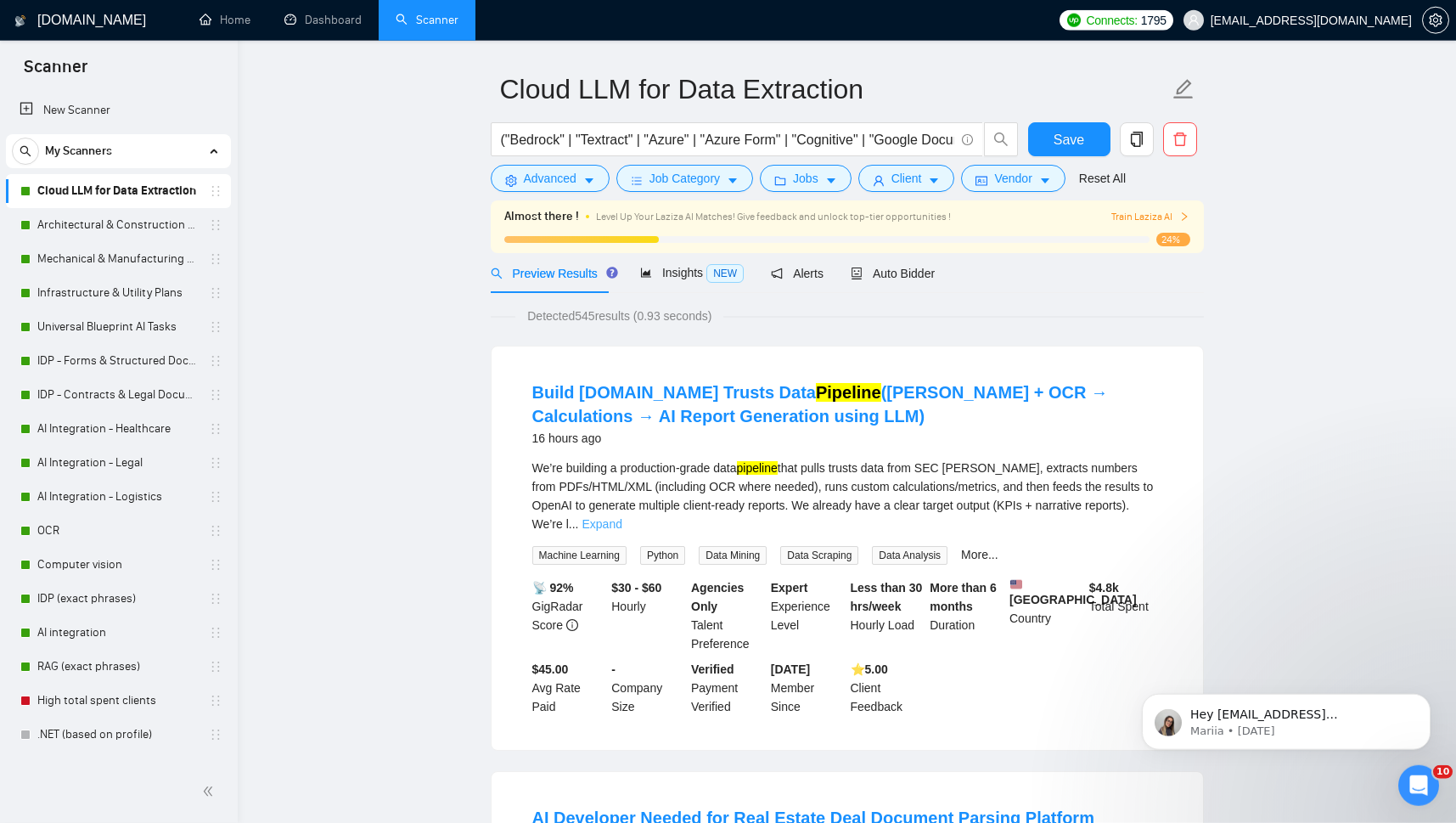
click at [622, 517] on link "Expand" at bounding box center [601, 523] width 40 height 13
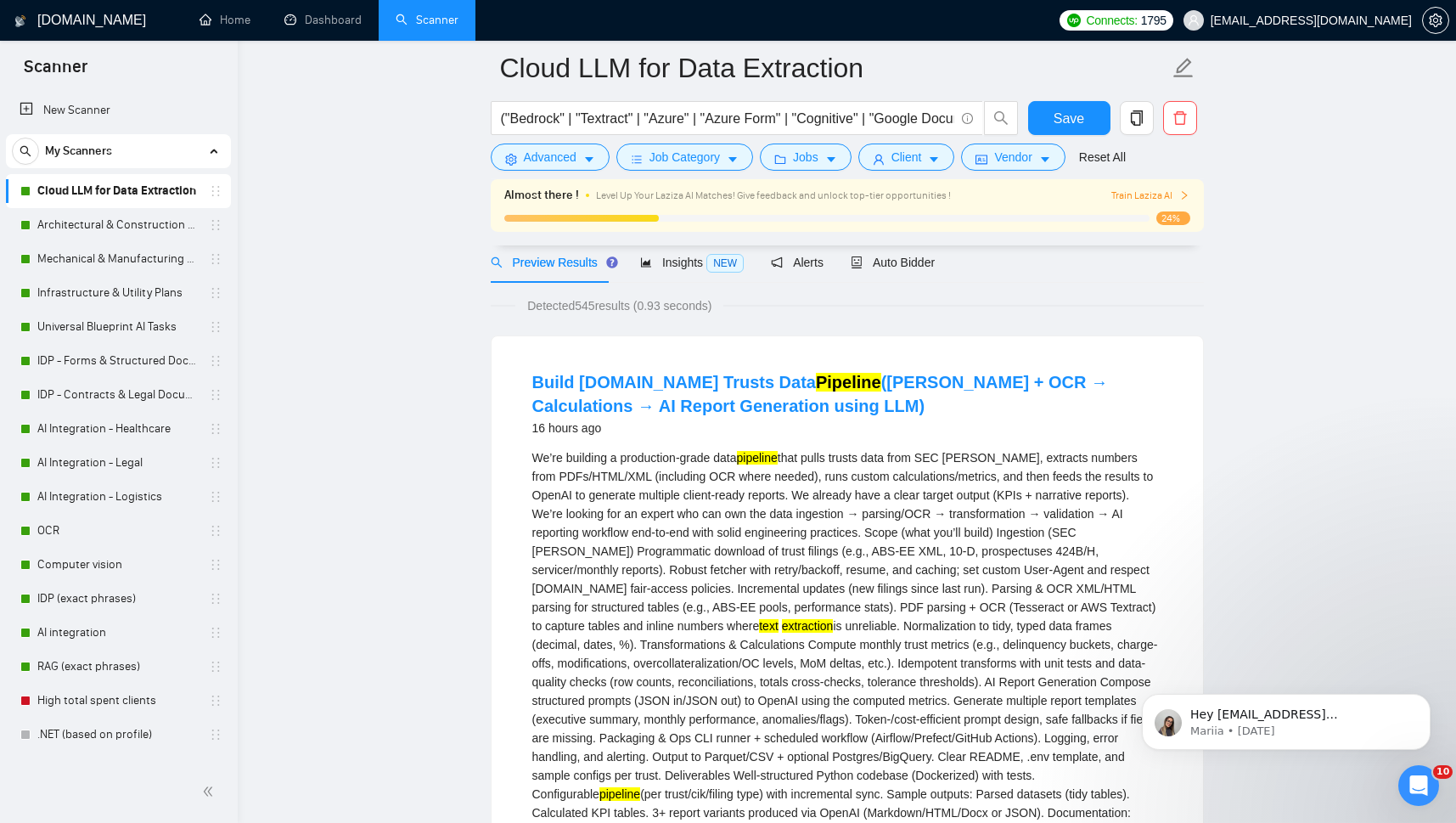
scroll to position [87, 0]
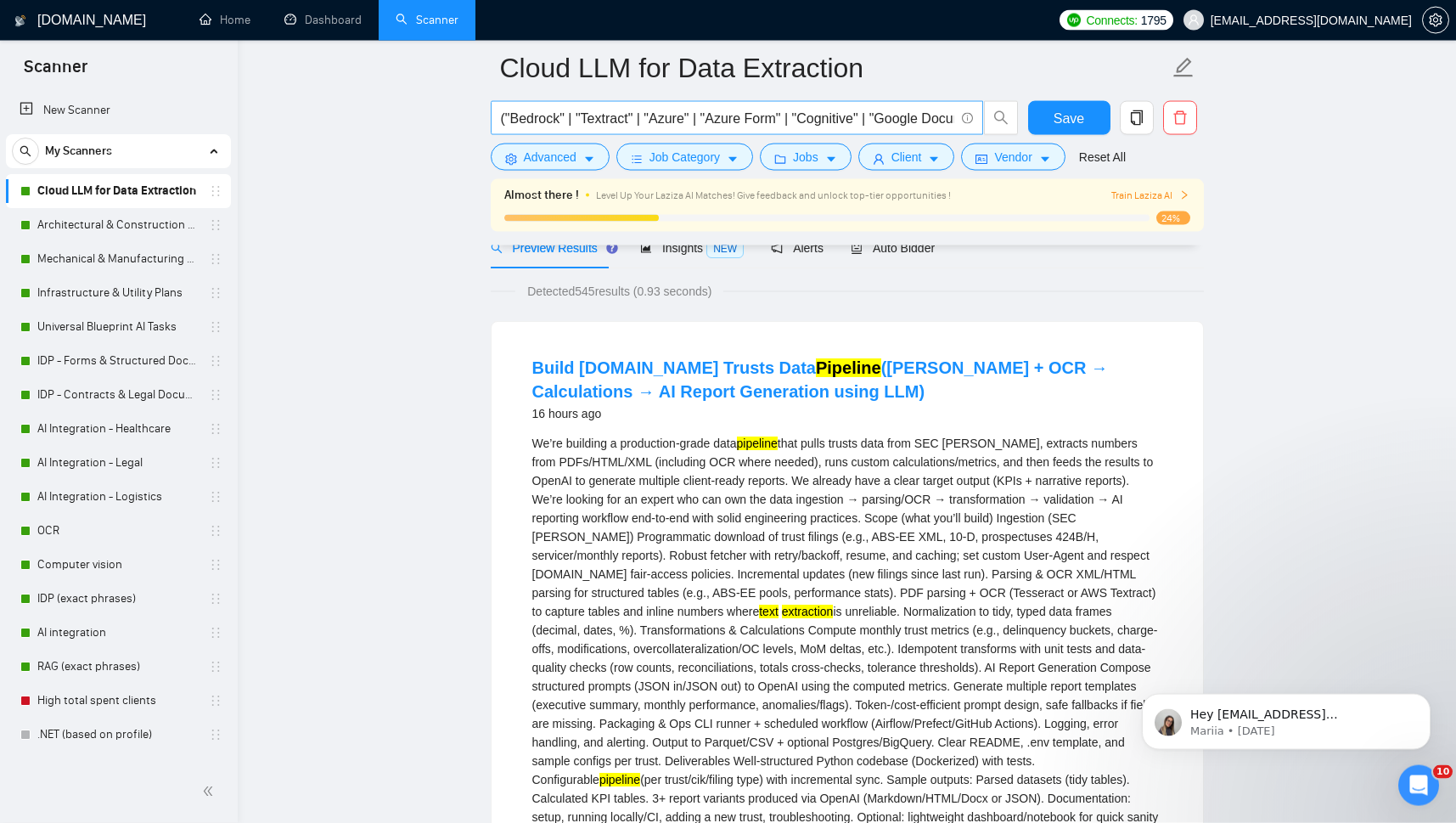
click at [794, 119] on input "("Bedrock" | "Textract" | "Azure" | "Azure Form" | "Cognitive" | "Google Docume…" at bounding box center [728, 119] width 454 height 22
drag, startPoint x: 748, startPoint y: 120, endPoint x: 834, endPoint y: 120, distance: 86.0
click at [834, 120] on input "("Bedrock" | "Textract" | "Azure" | "Azure Form" | "Cognitive" | "Google Docume…" at bounding box center [728, 119] width 454 height 22
drag, startPoint x: 627, startPoint y: 123, endPoint x: 1012, endPoint y: 122, distance: 385.0
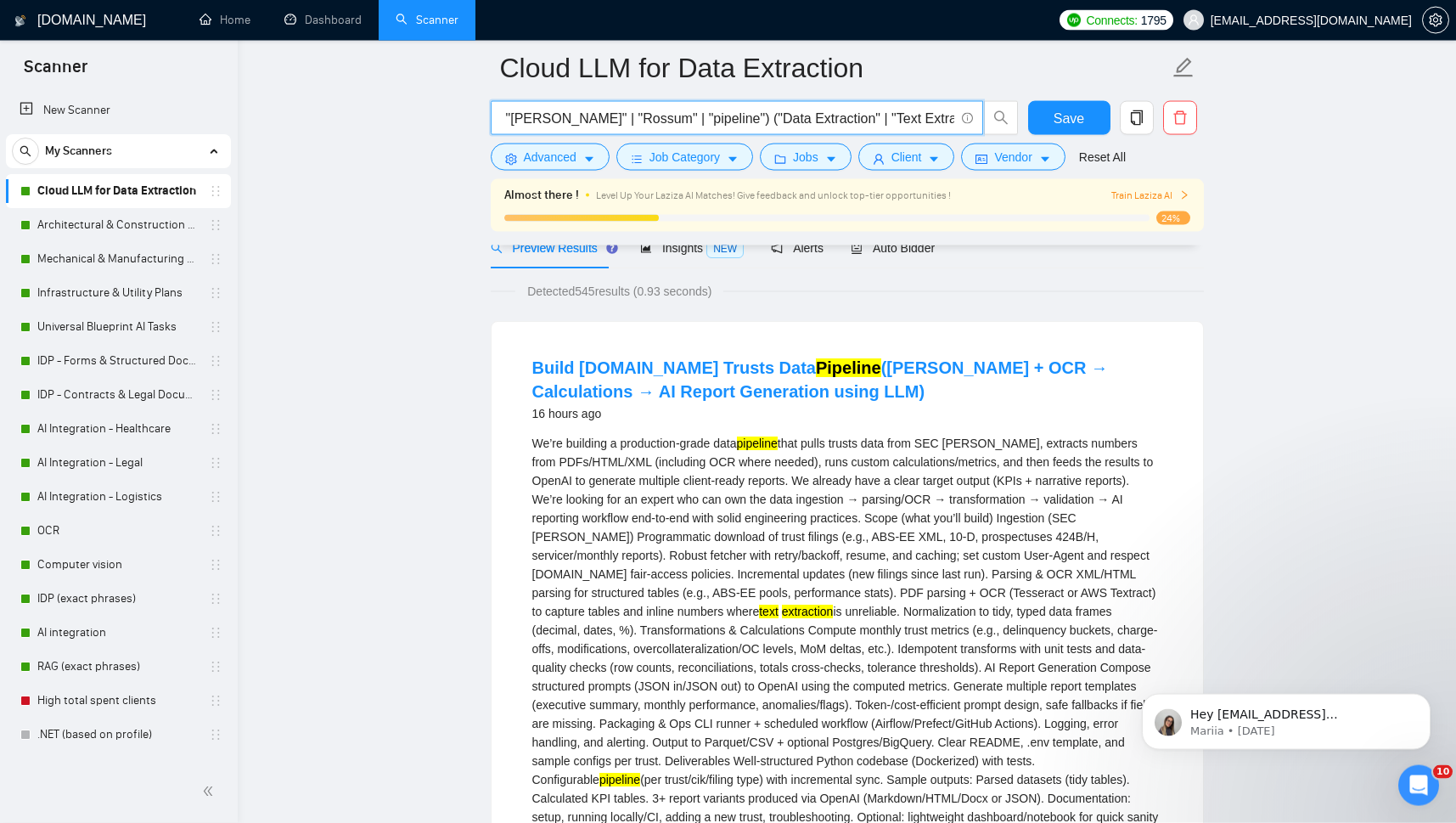
click at [954, 122] on input "("Bedrock" | "Textract" | "Azure" | "Azure Form" | "Cognitive" | "Google Docume…" at bounding box center [728, 119] width 454 height 22
click at [591, 120] on input "("Bedrock" | "Textract" | "Azure" | "Azure Form" | "Cognitive" | "Google Docume…" at bounding box center [728, 119] width 454 height 22
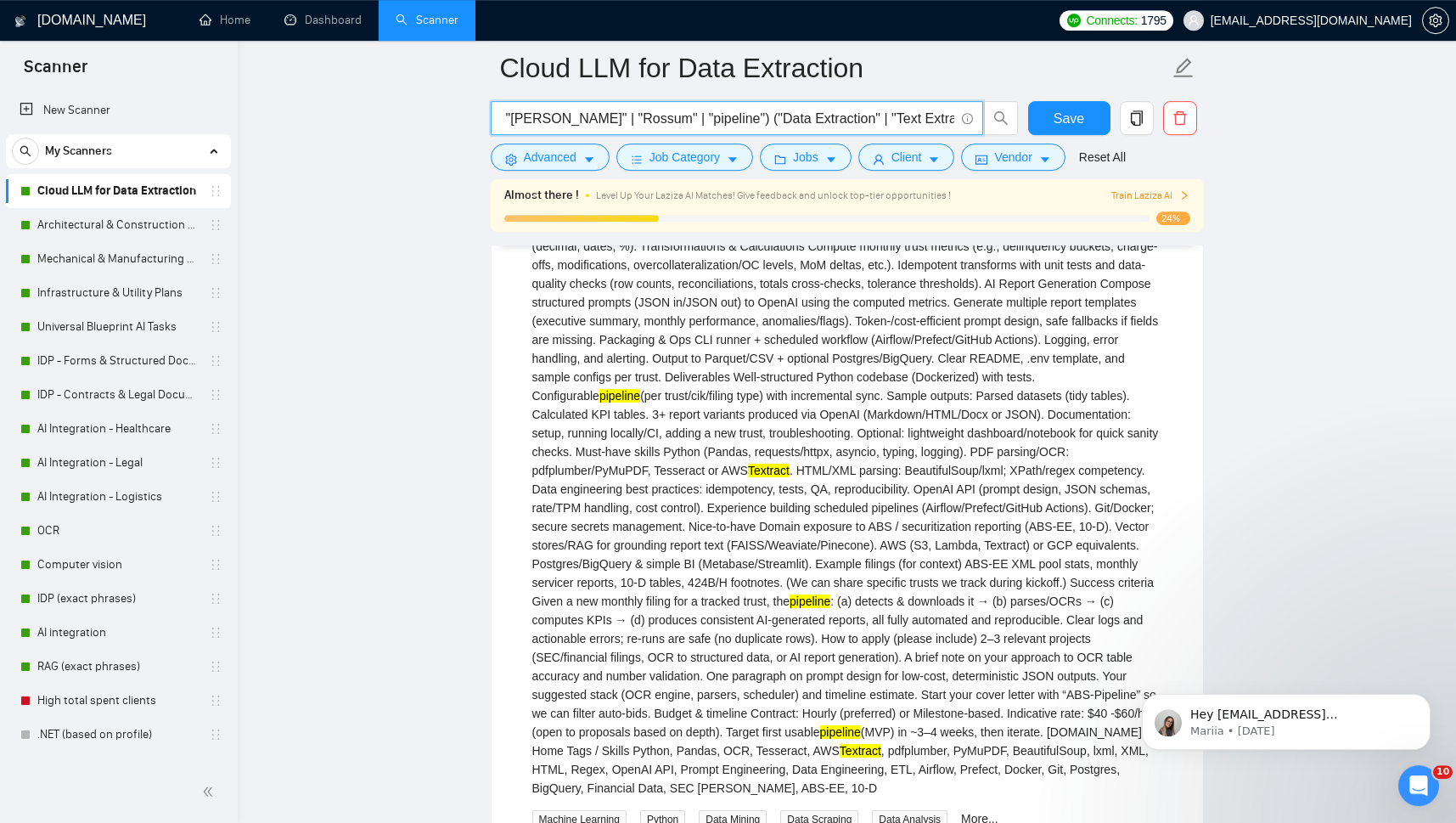
scroll to position [473, 0]
click at [578, 118] on input "("Bedrock" | "Textract" | "Azure" | "Azure Form" | "Cognitive" | "Google Docume…" at bounding box center [728, 119] width 454 height 22
click at [624, 654] on div "We’re building a production-grade data pipeline text extraction pipeline (per t…" at bounding box center [846, 422] width 630 height 748
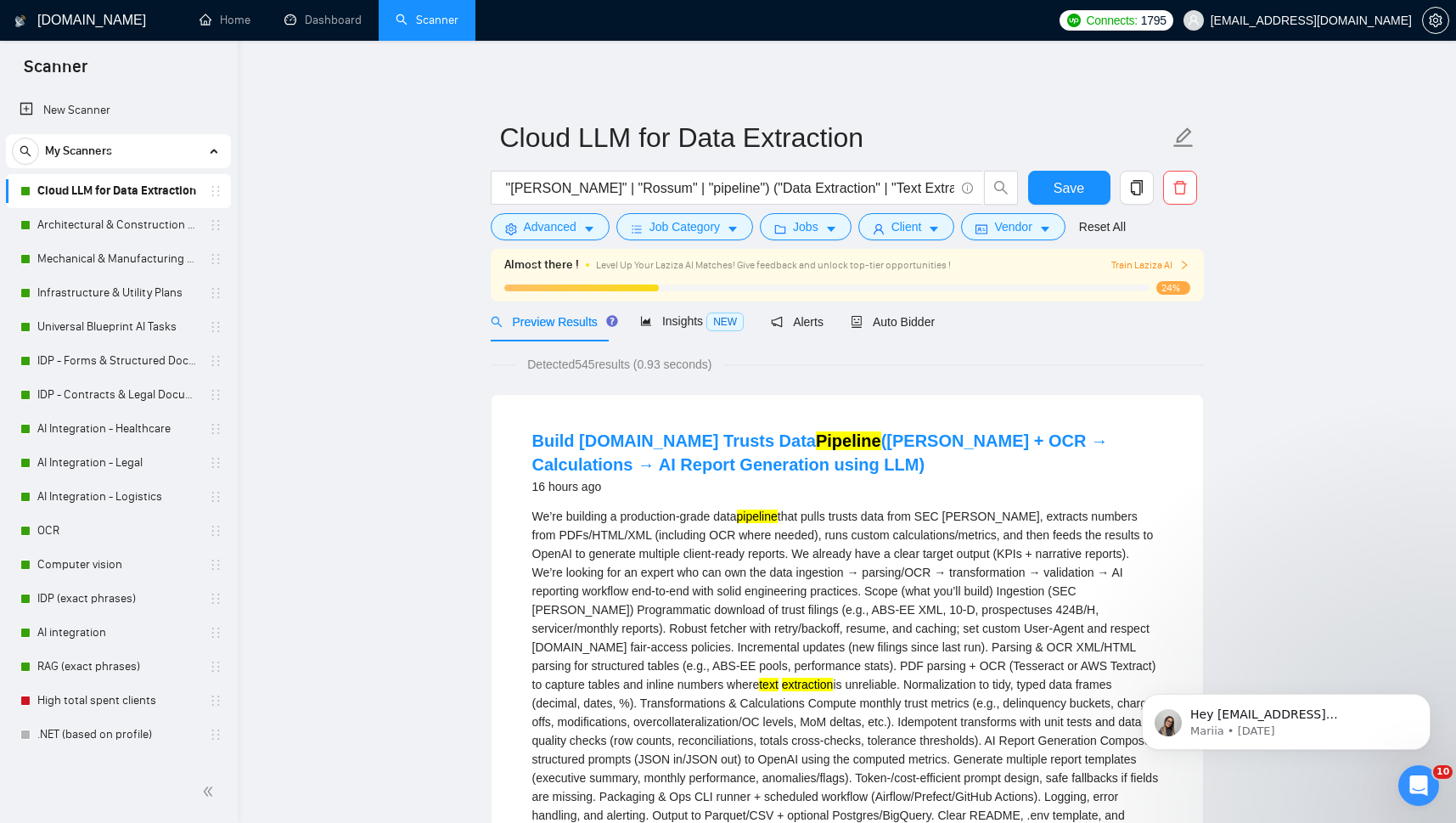
scroll to position [0, 932]
click at [90, 565] on link "Computer vision" at bounding box center [119, 564] width 162 height 34
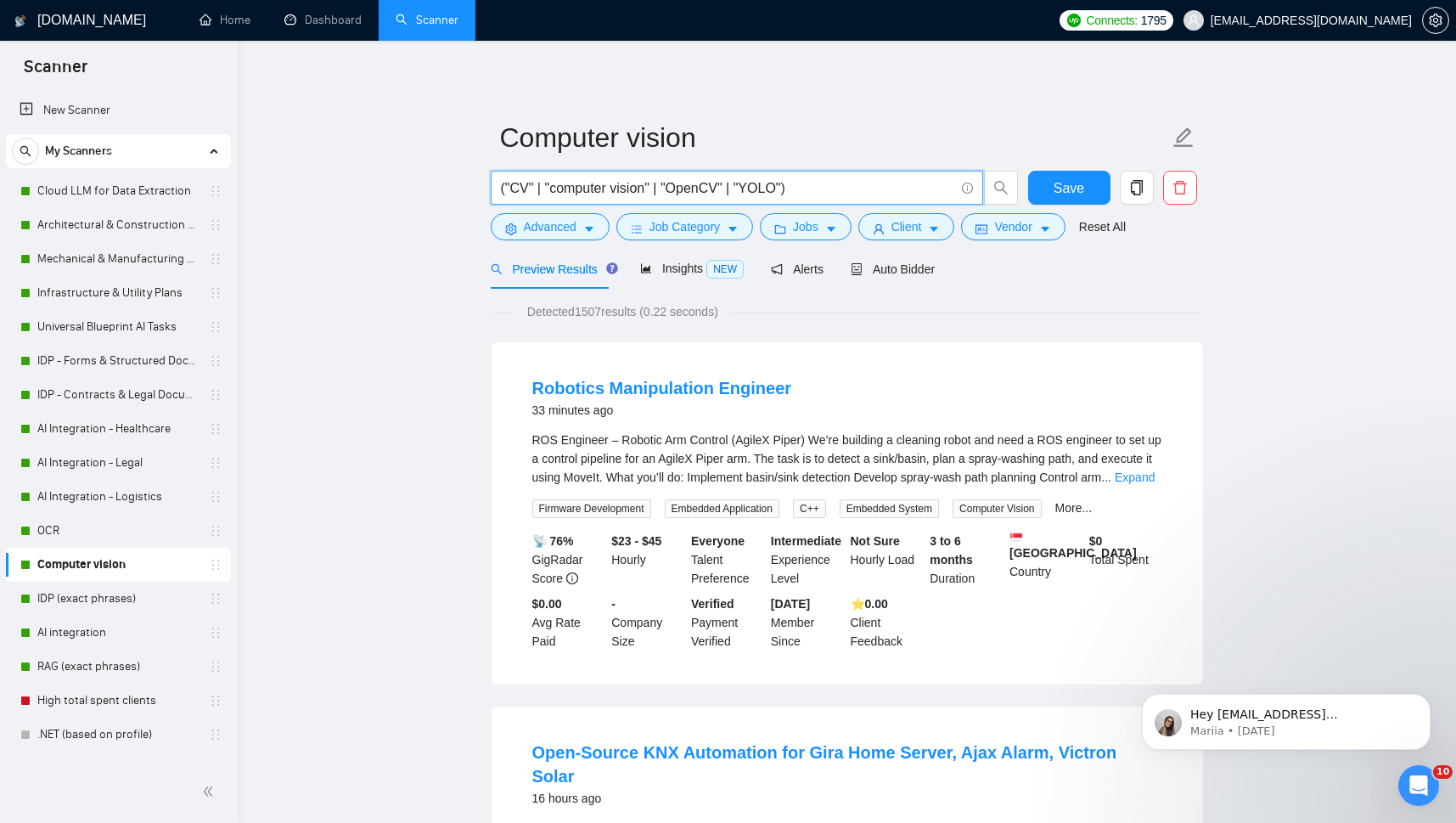
drag, startPoint x: 510, startPoint y: 192, endPoint x: 525, endPoint y: 192, distance: 15.0
click at [525, 192] on input "("CV" | "computer vision" | "OpenCV" | "YOLO")" at bounding box center [728, 188] width 454 height 22
click at [1140, 476] on link "Expand" at bounding box center [1134, 477] width 40 height 13
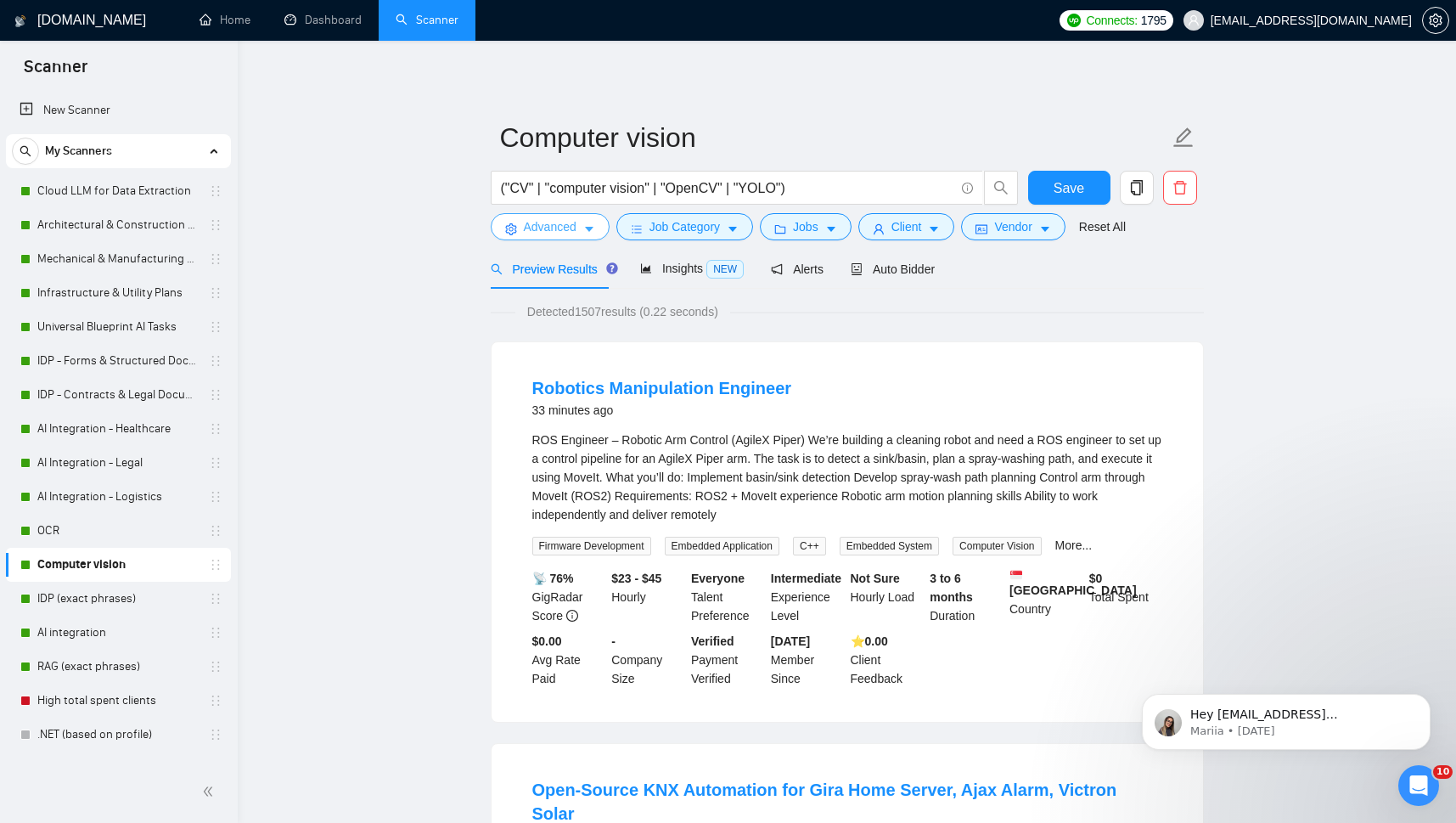
click at [574, 227] on span "Advanced" at bounding box center [550, 226] width 53 height 19
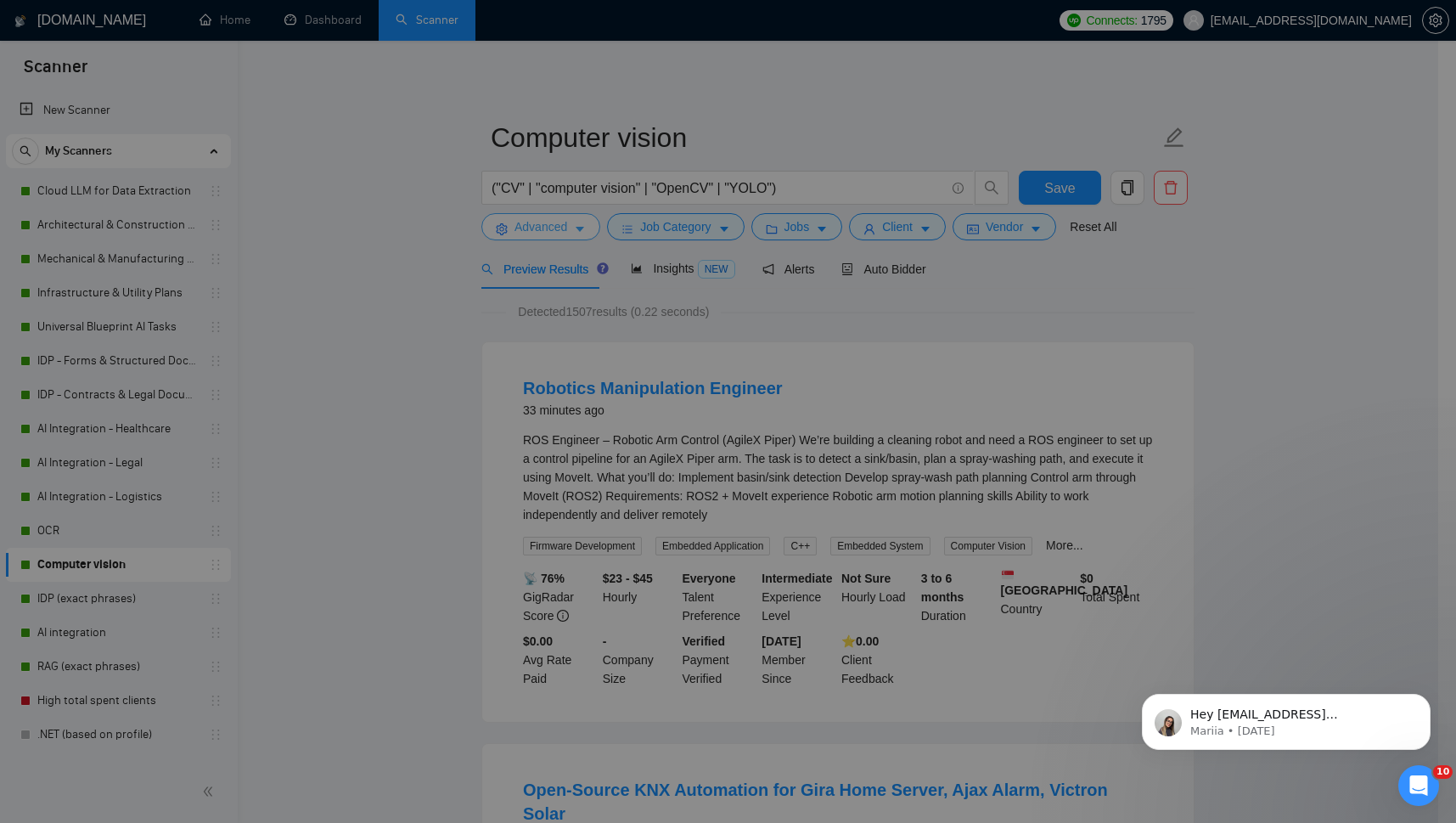
scroll to position [0, 554]
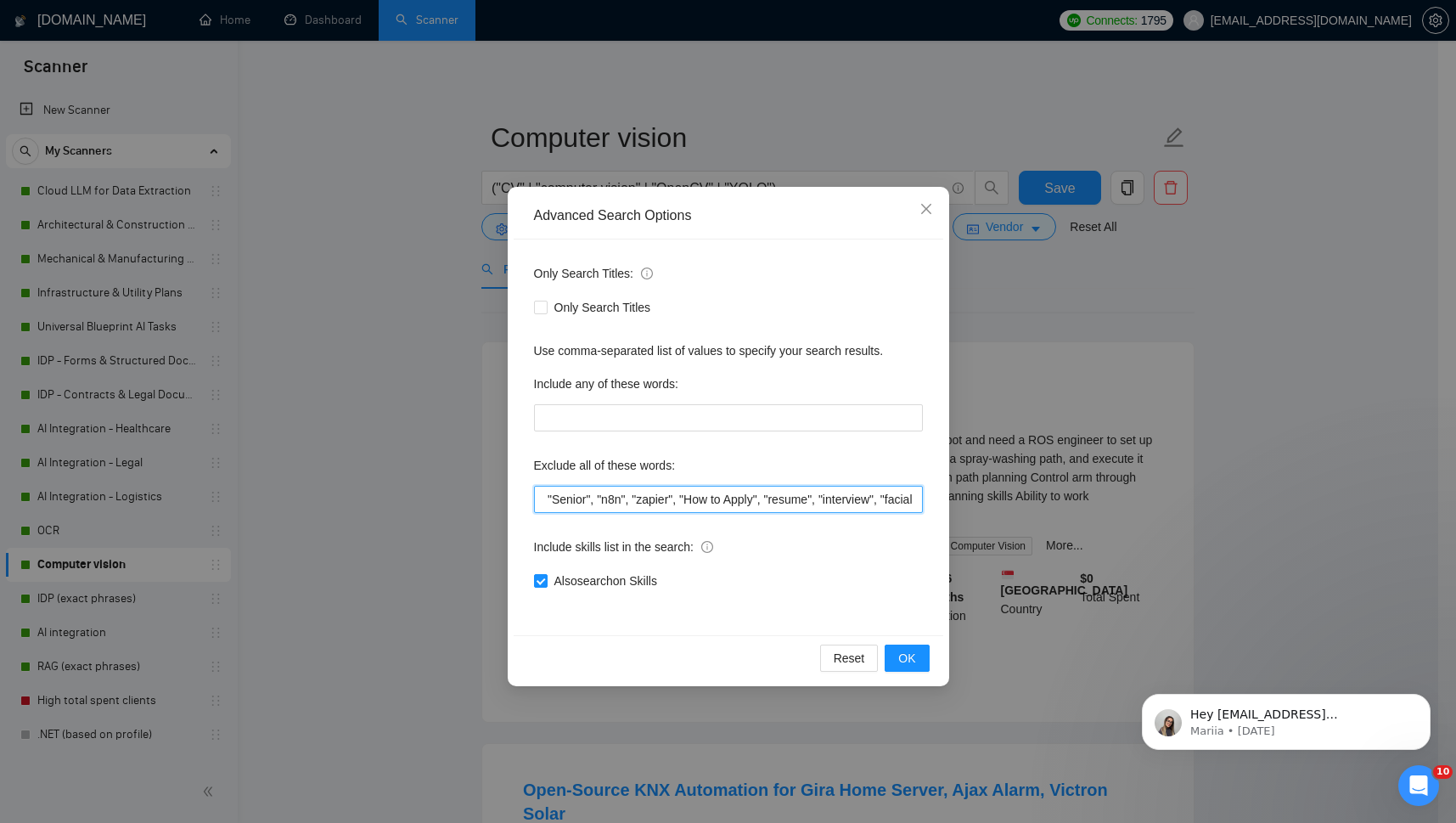
click at [751, 498] on input ""You must have", "Independent Freelancer", "no agencies", "no agency", "freelan…" at bounding box center [728, 500] width 389 height 27
click at [775, 508] on input ""You must have", "Independent Freelancer", "no agencies", "no agency", "freelan…" at bounding box center [728, 500] width 389 height 27
click at [923, 203] on span "Close" at bounding box center [925, 209] width 46 height 46
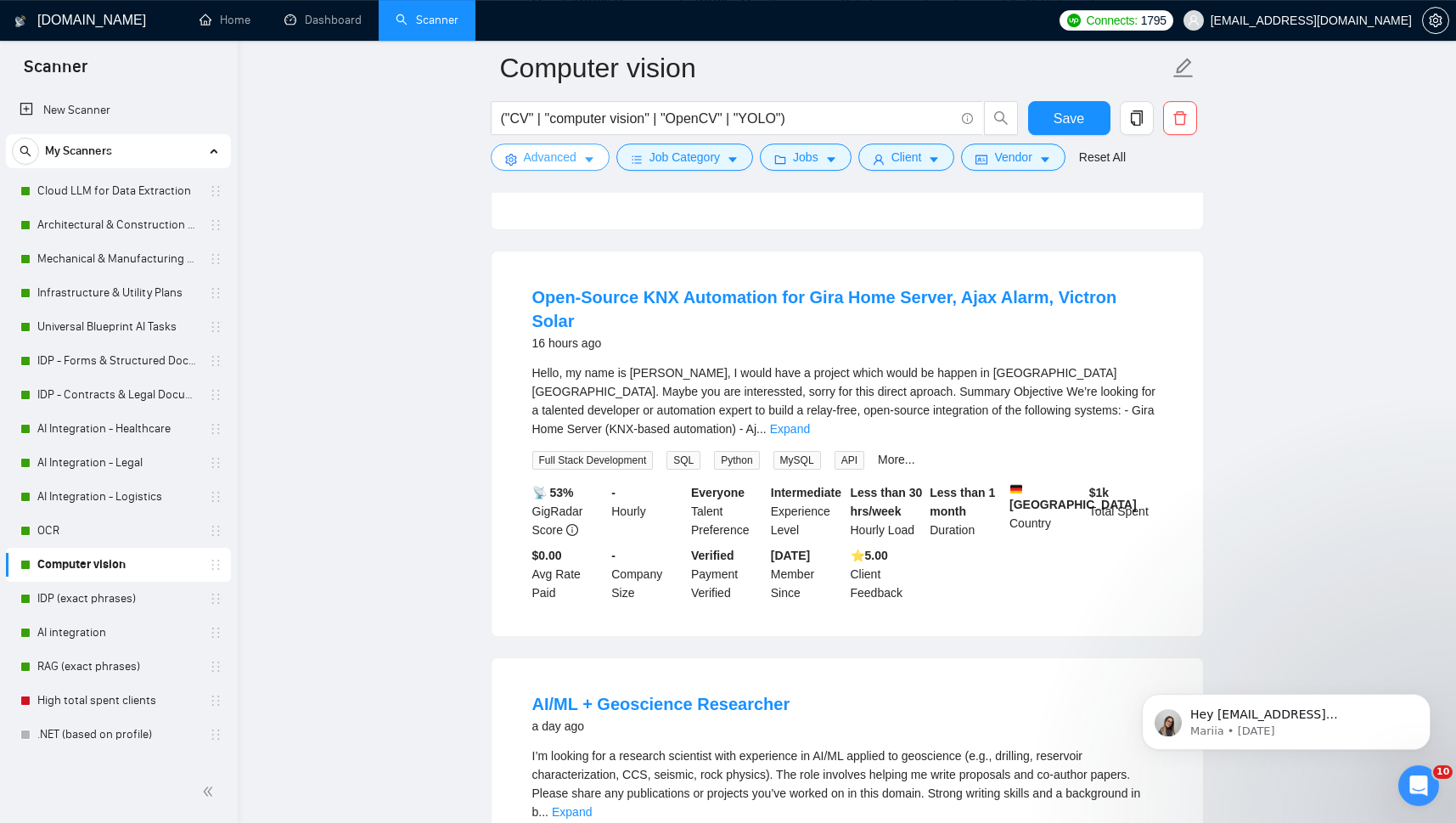
scroll to position [510, 0]
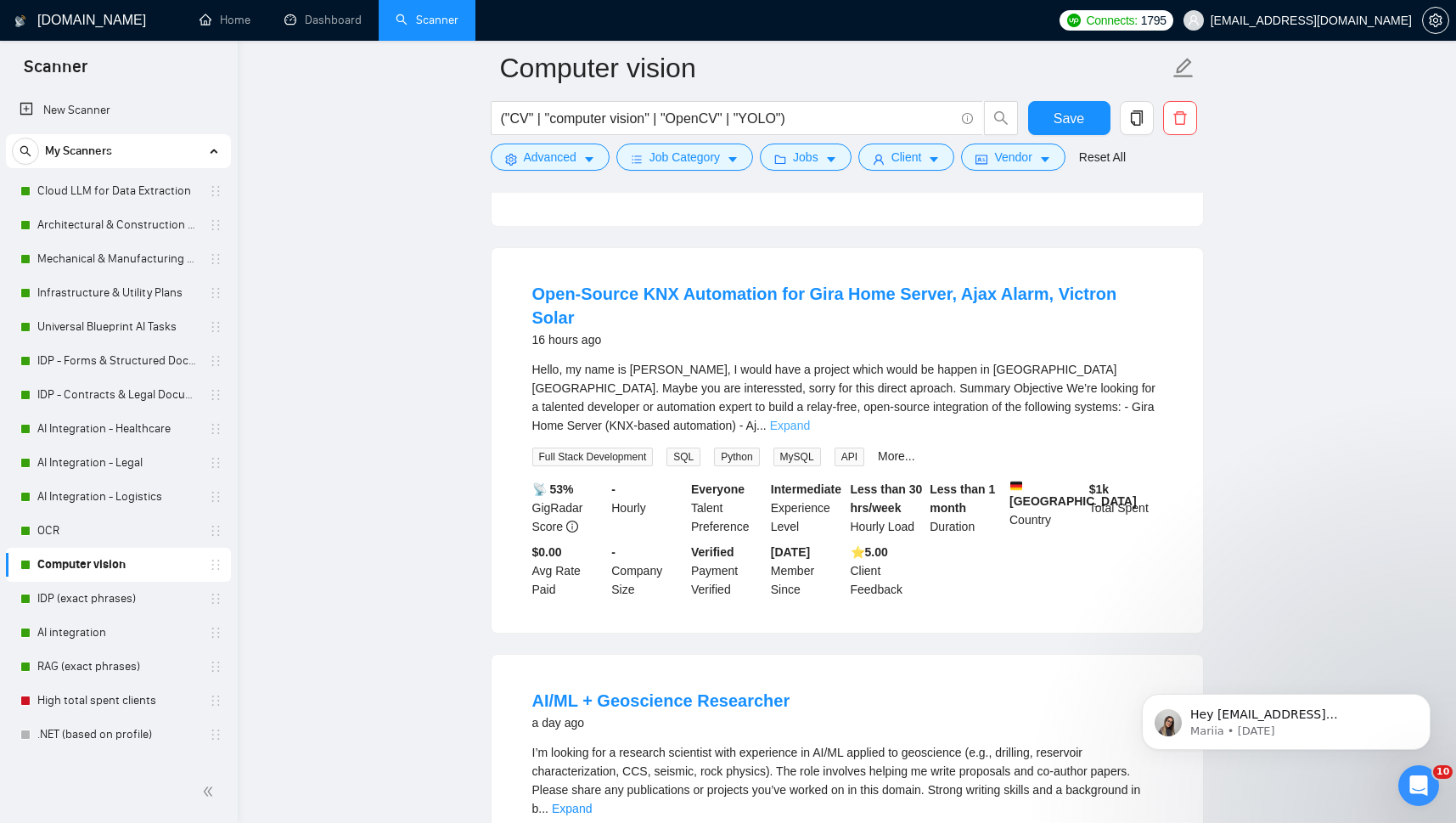
click at [809, 419] on link "Expand" at bounding box center [790, 425] width 40 height 13
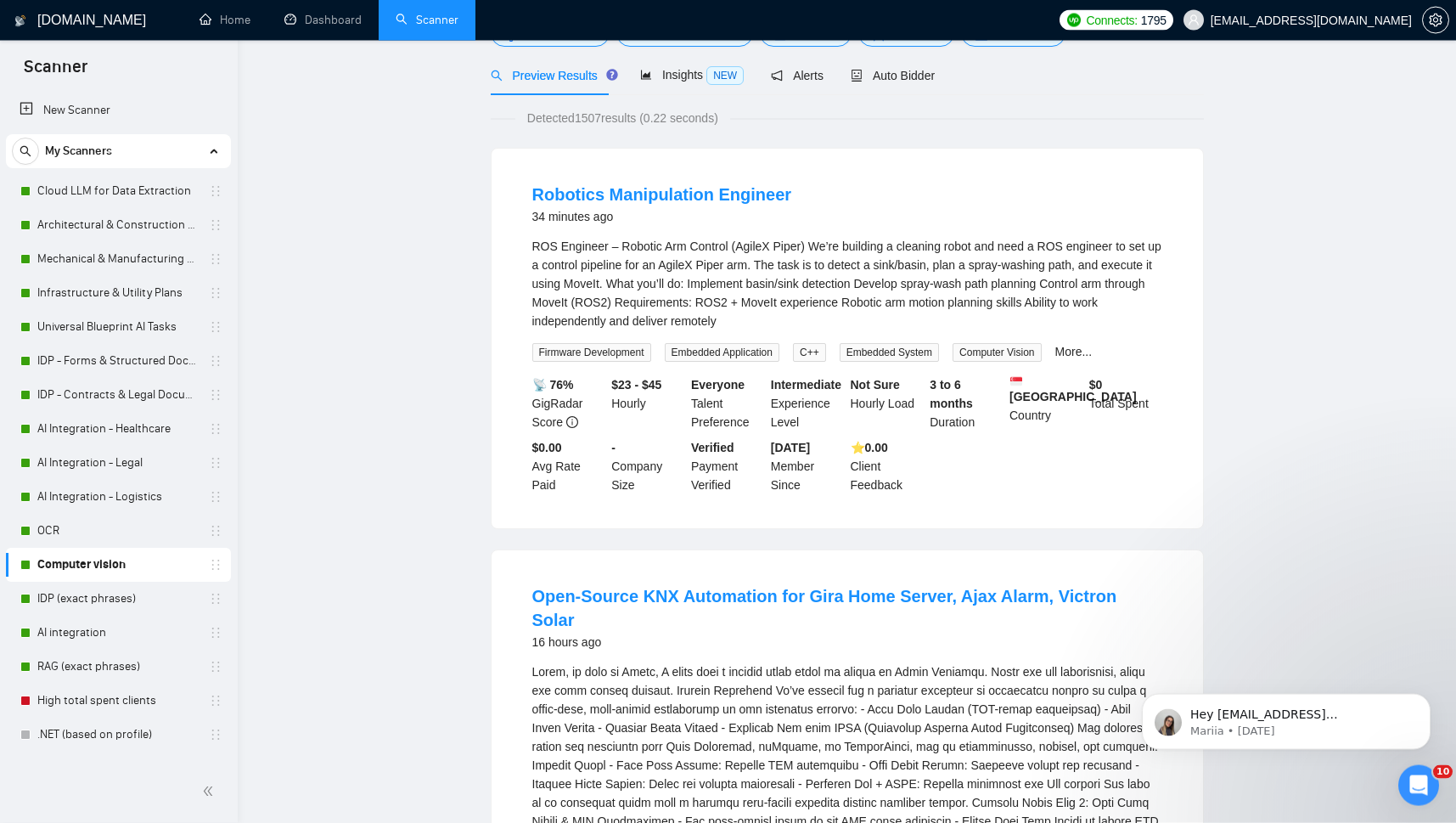
scroll to position [0, 0]
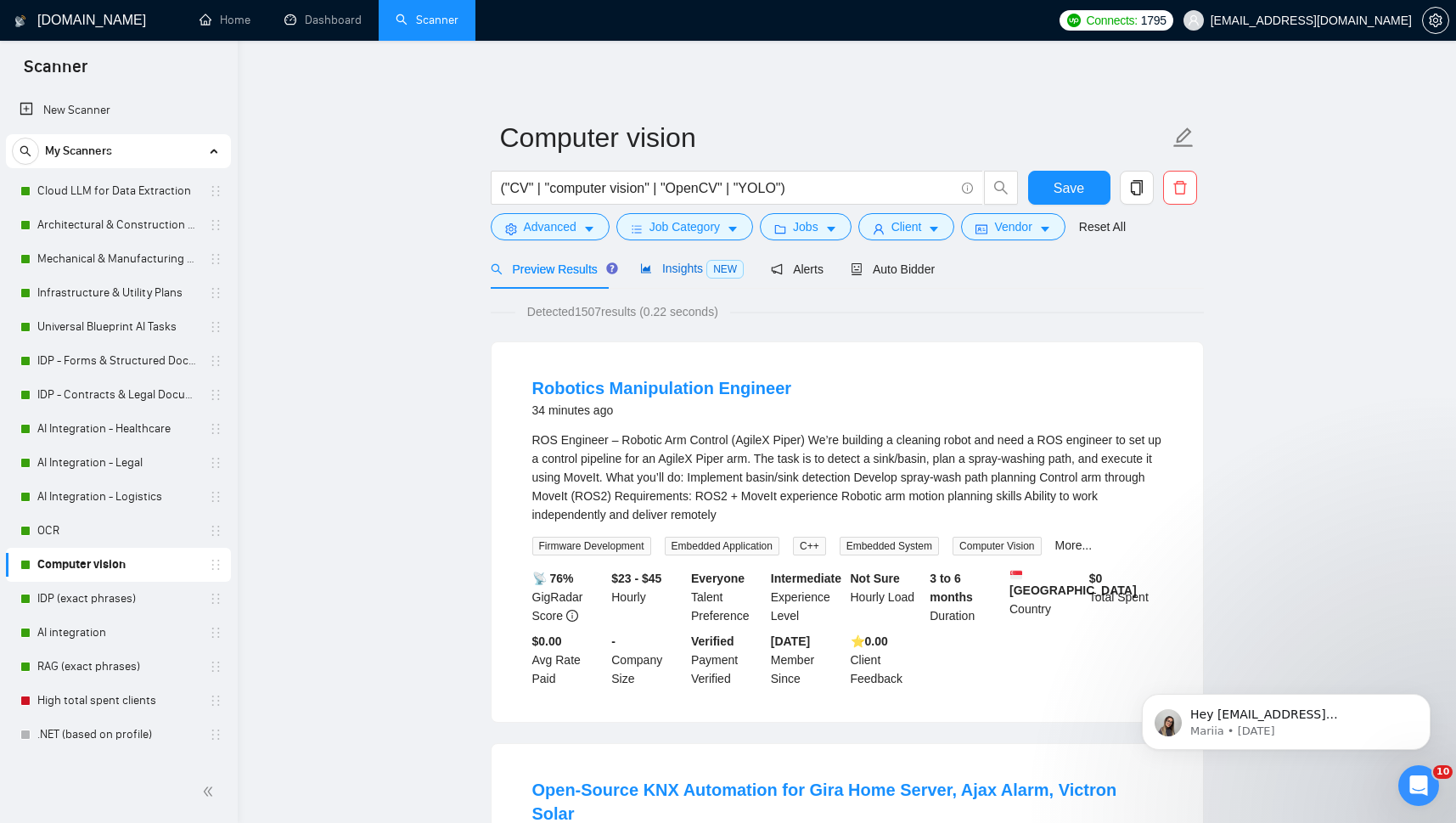
click at [679, 275] on span "Insights NEW" at bounding box center [691, 268] width 103 height 13
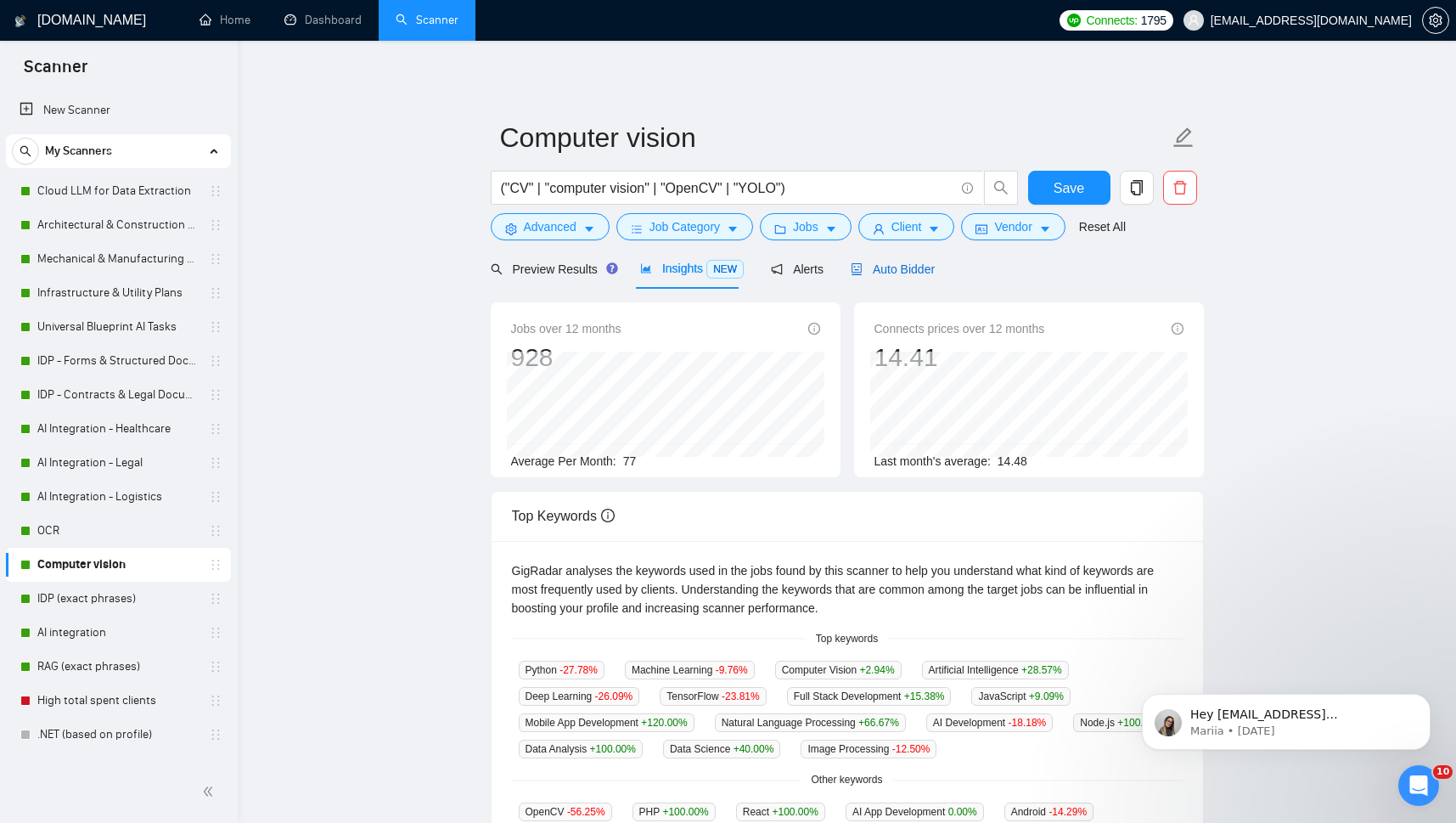
click at [913, 263] on span "Auto Bidder" at bounding box center [893, 269] width 84 height 13
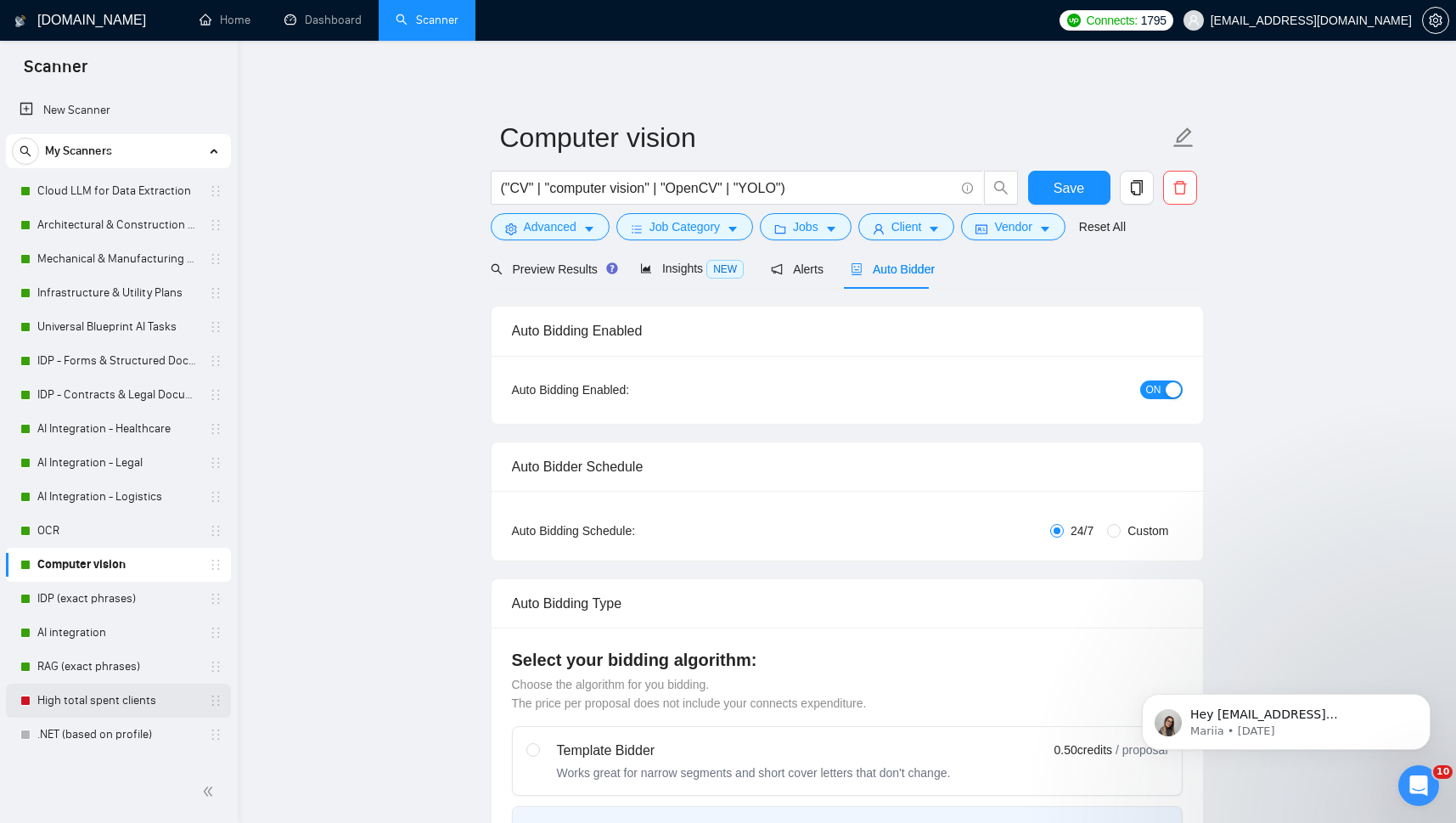
click at [87, 704] on link "High total spent clients" at bounding box center [119, 701] width 162 height 34
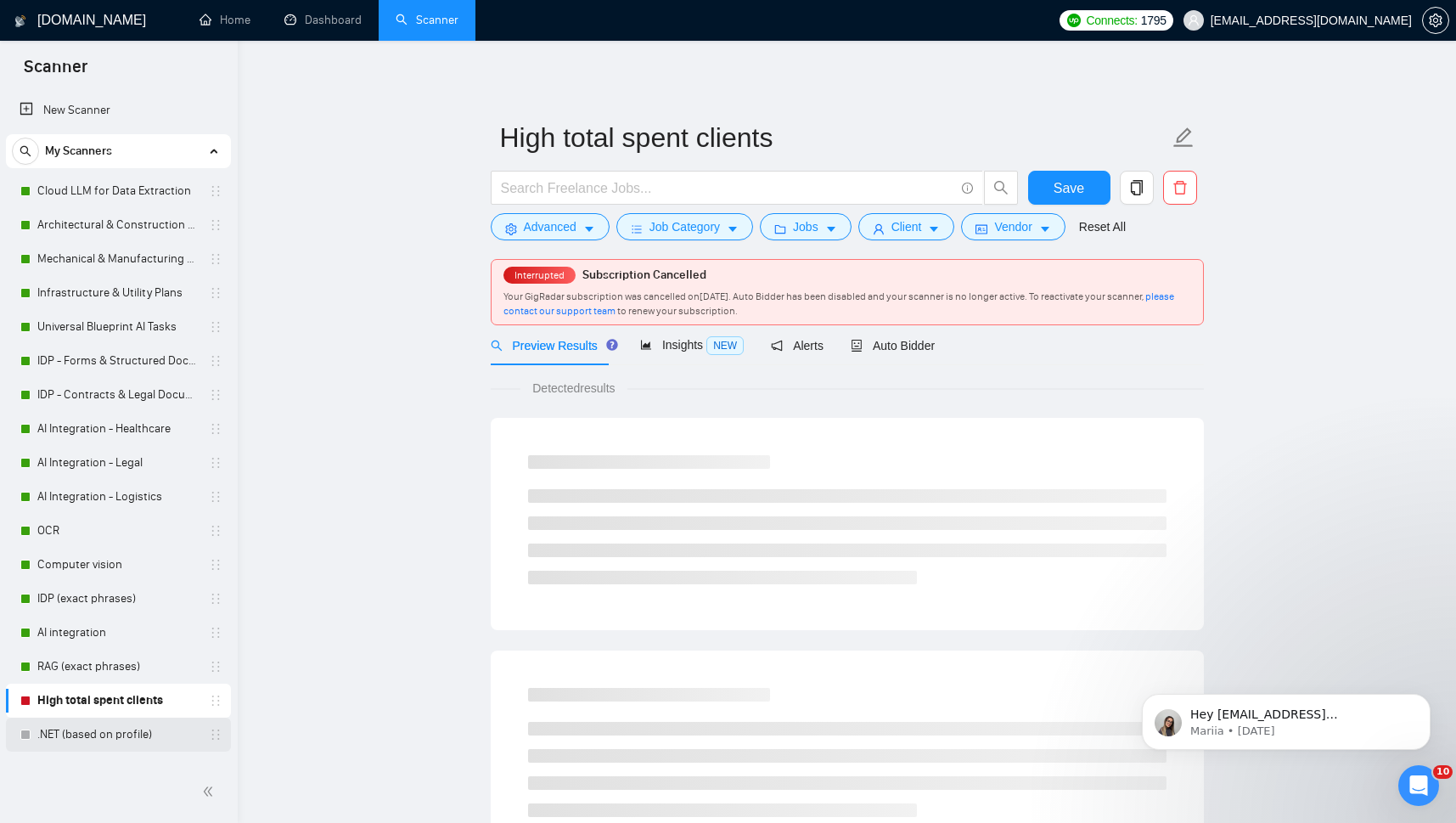
click at [82, 730] on link ".NET (based on profile)" at bounding box center [119, 734] width 162 height 34
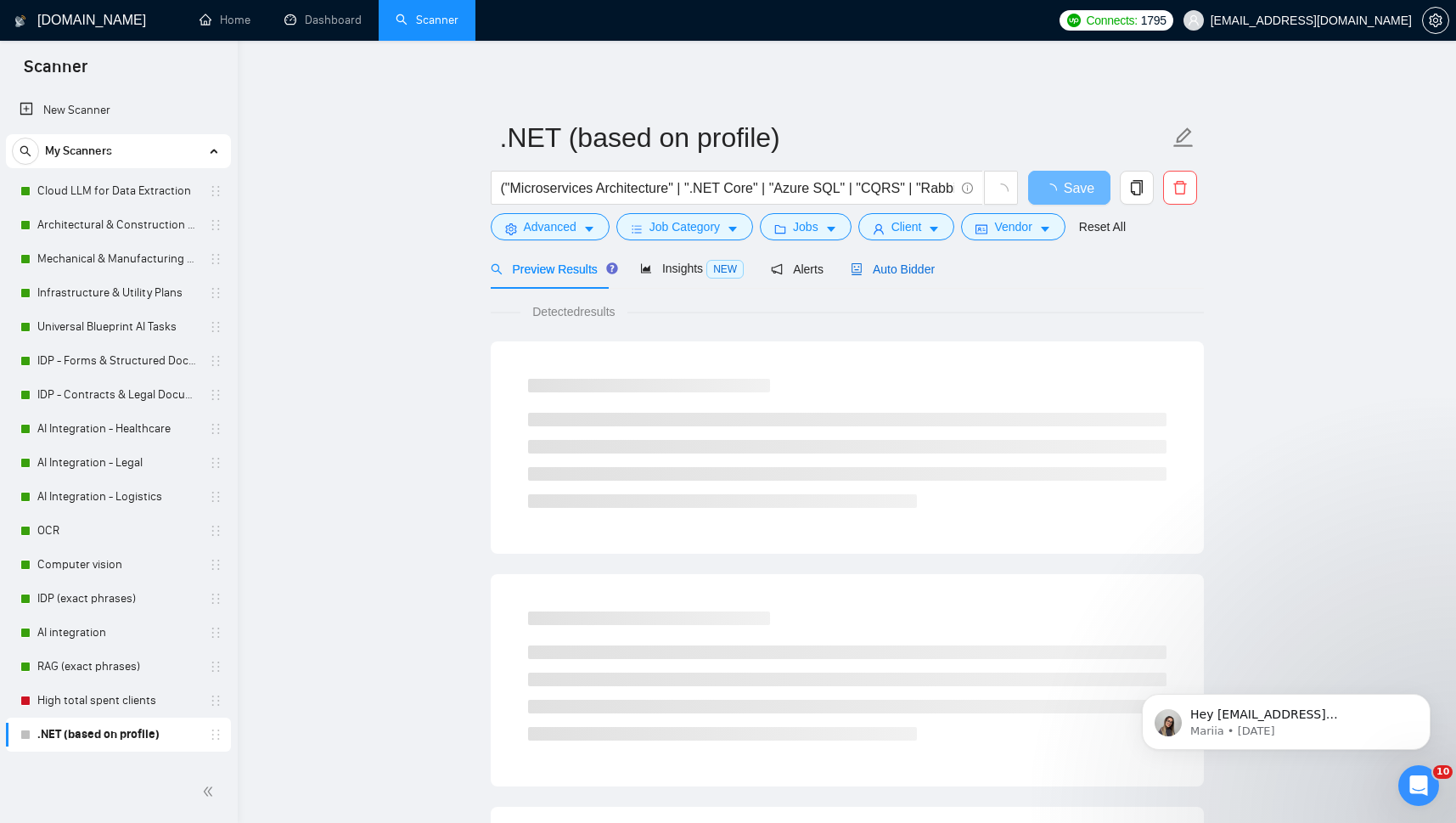
click at [895, 267] on span "Auto Bidder" at bounding box center [893, 269] width 84 height 13
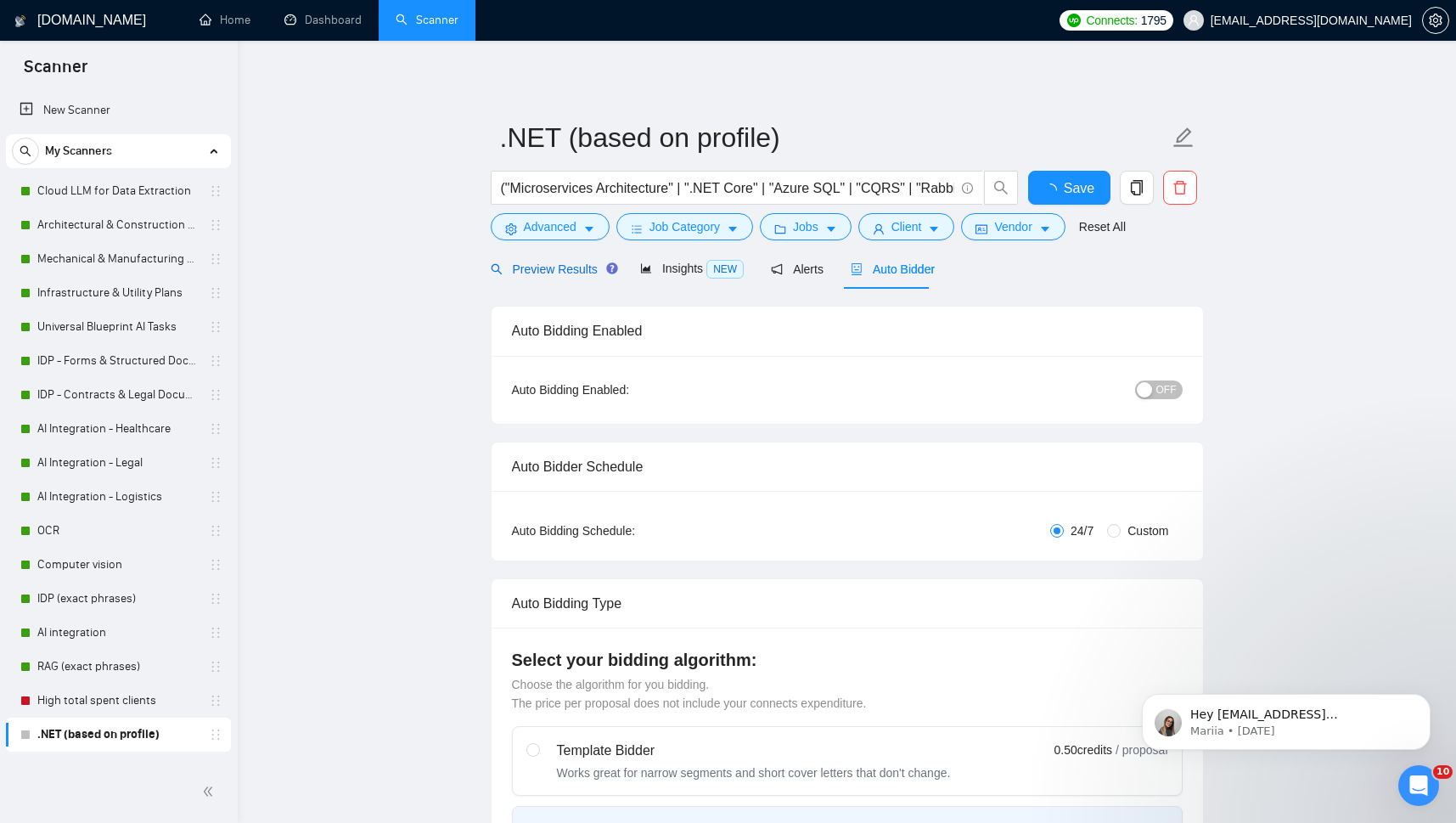
click at [555, 262] on span "Preview Results" at bounding box center [552, 269] width 122 height 13
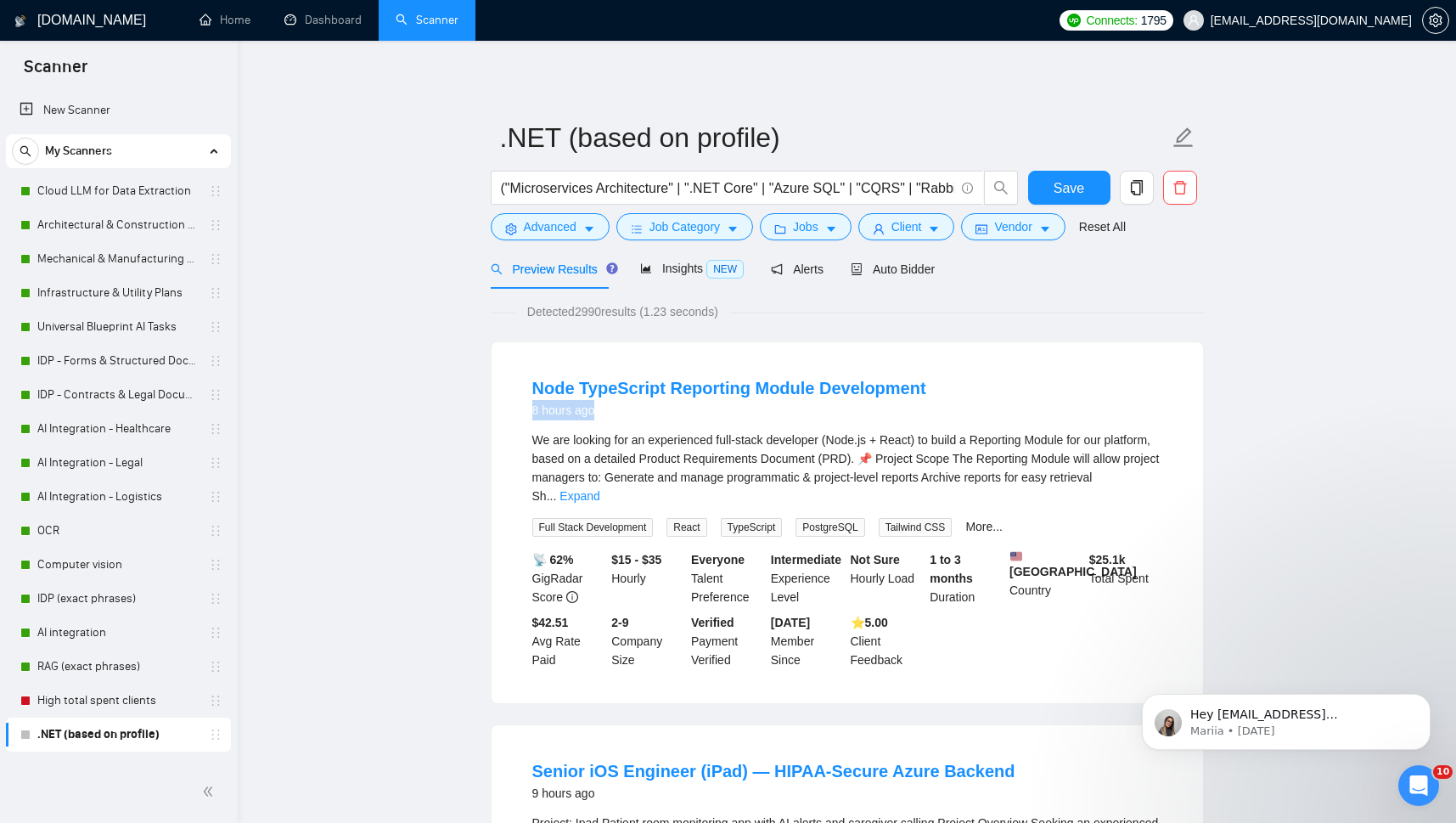
drag, startPoint x: 525, startPoint y: 411, endPoint x: 603, endPoint y: 412, distance: 78.0
click at [603, 412] on li "Node TypeScript Reporting Module Development 8 hours ago We are looking for an …" at bounding box center [847, 522] width 671 height 320
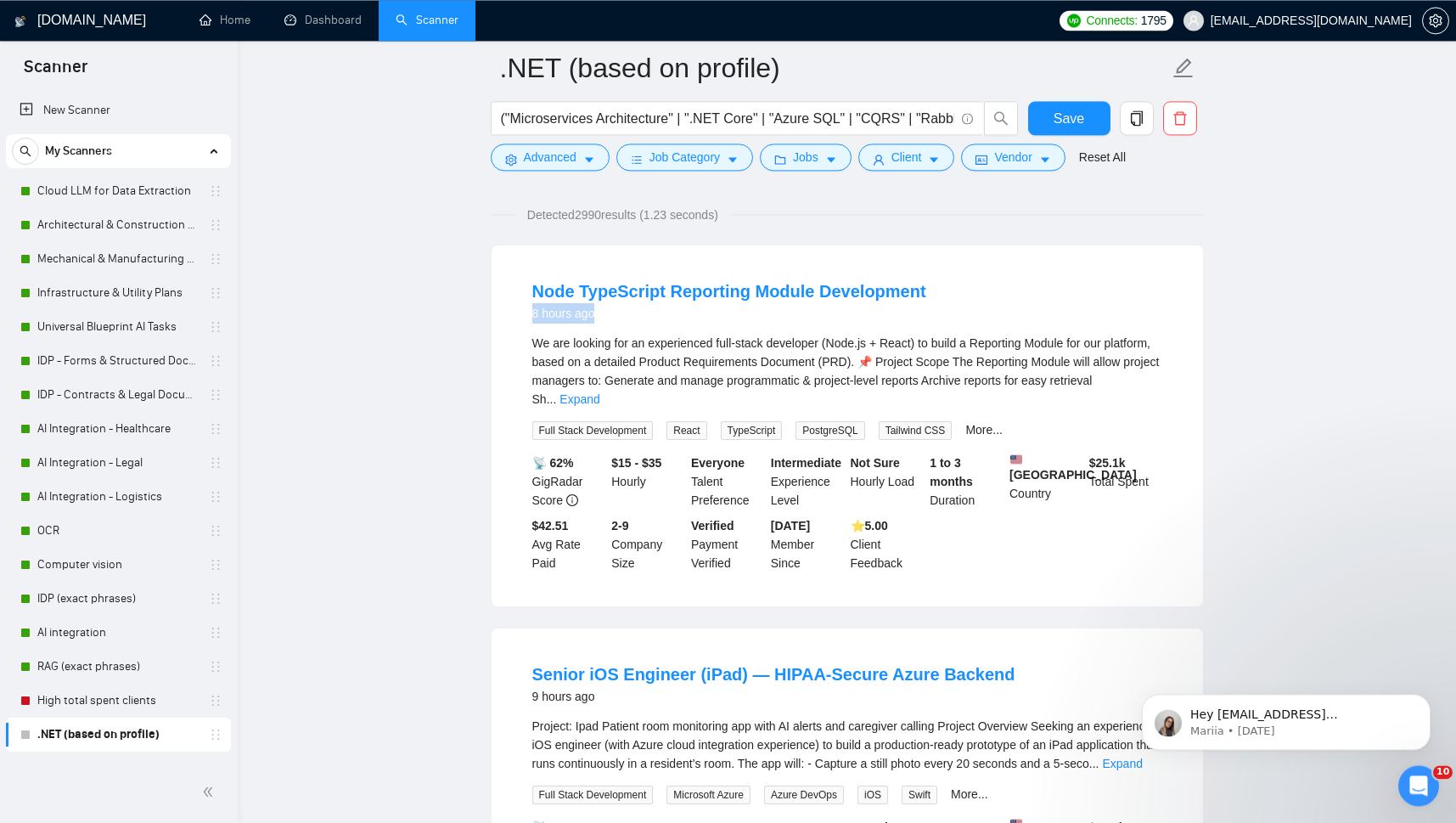
scroll to position [112, 0]
click at [599, 392] on link "Expand" at bounding box center [579, 398] width 40 height 13
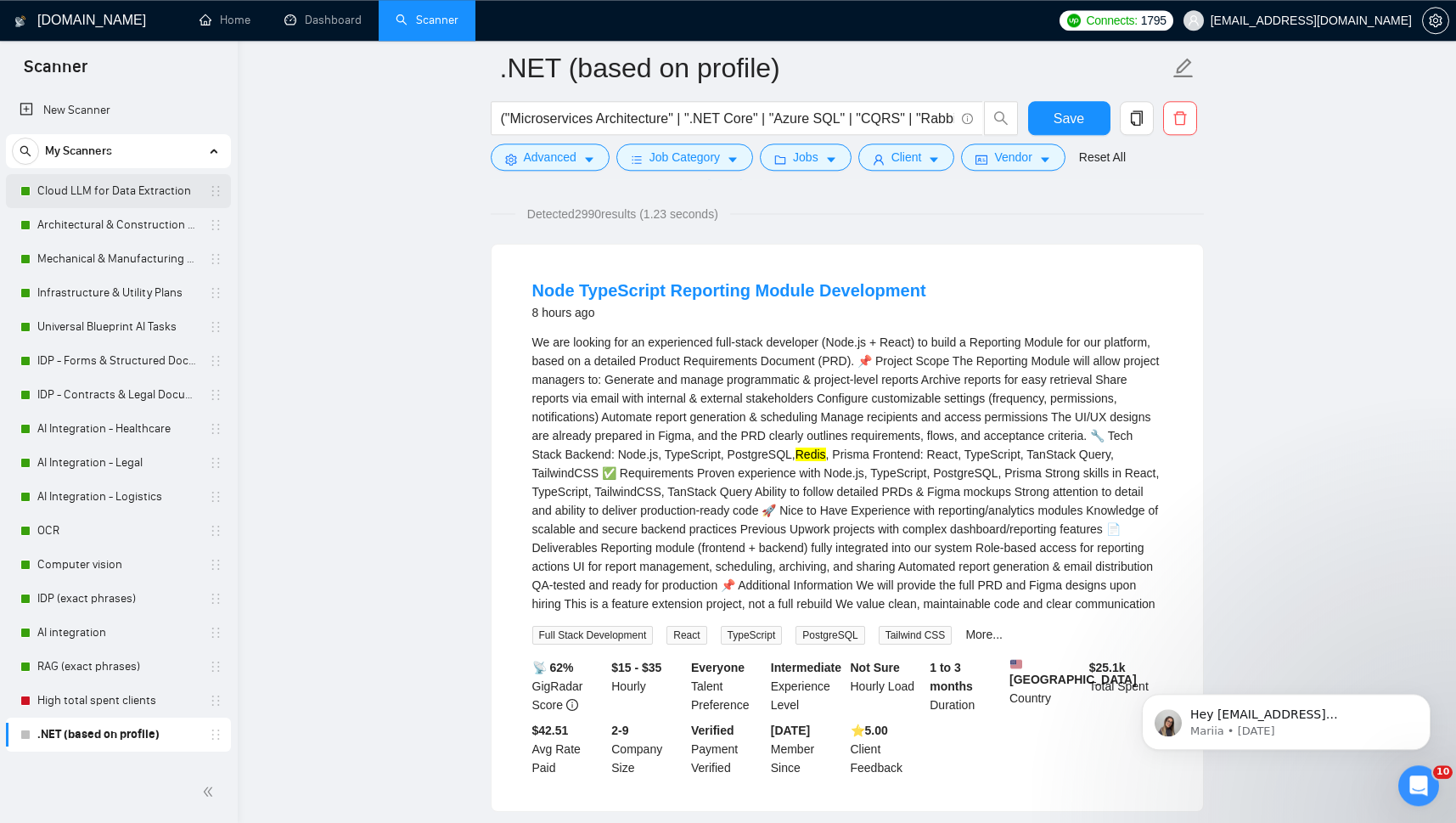
click at [114, 193] on link "Cloud LLM for Data Extraction" at bounding box center [119, 191] width 162 height 34
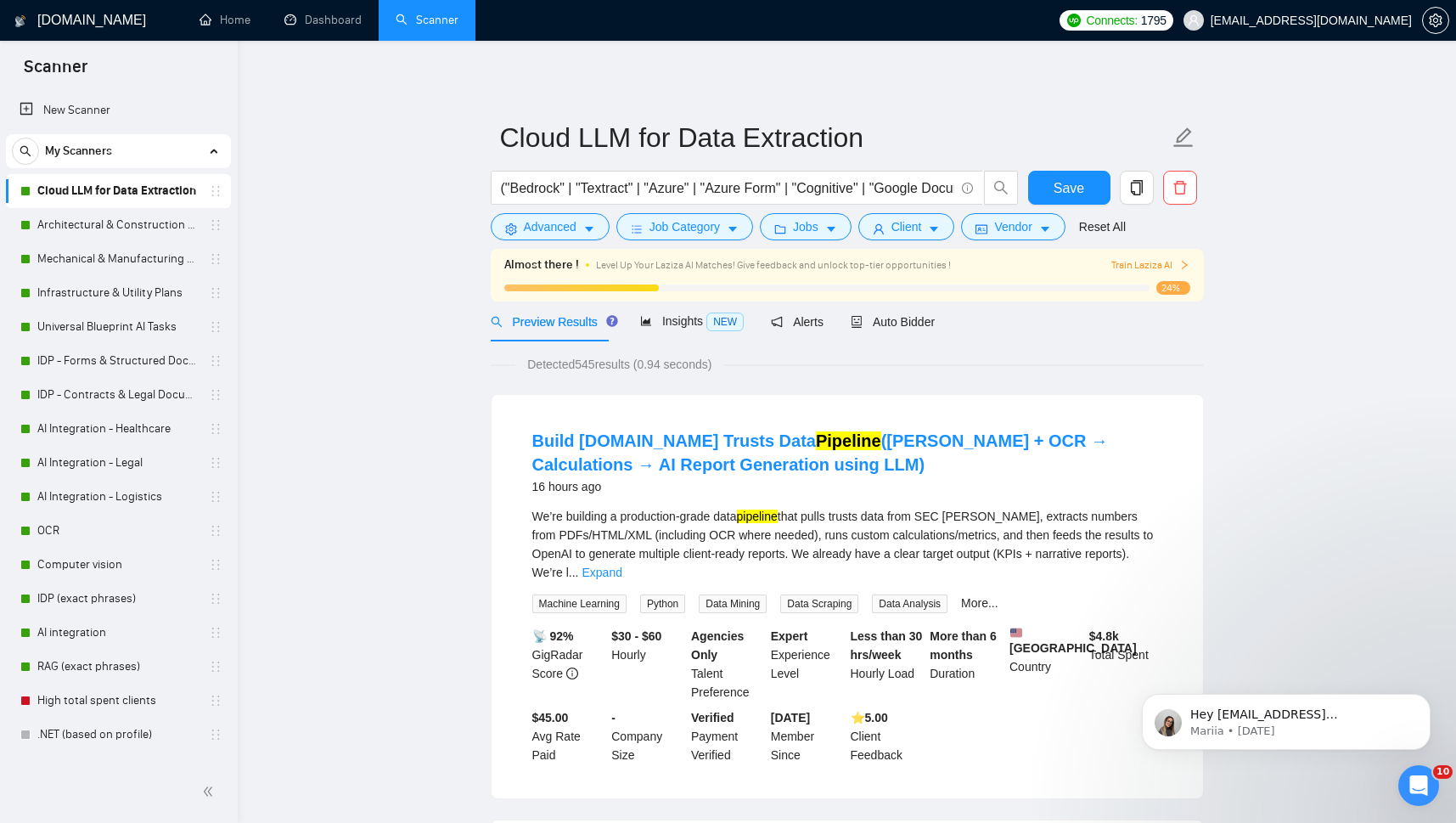
click at [57, 628] on link "AI integration" at bounding box center [119, 633] width 162 height 34
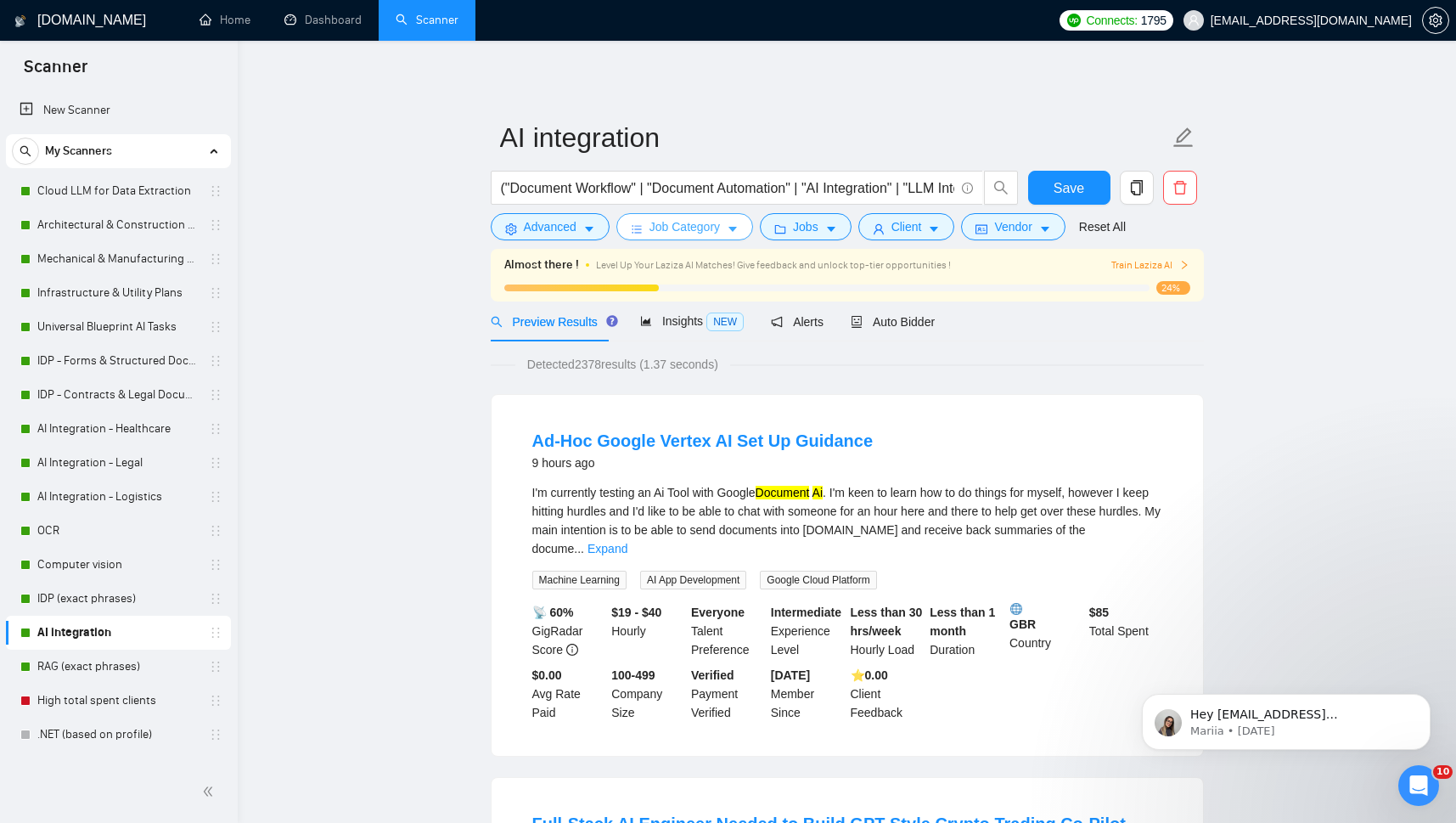
click at [707, 226] on span "Job Category" at bounding box center [684, 226] width 70 height 19
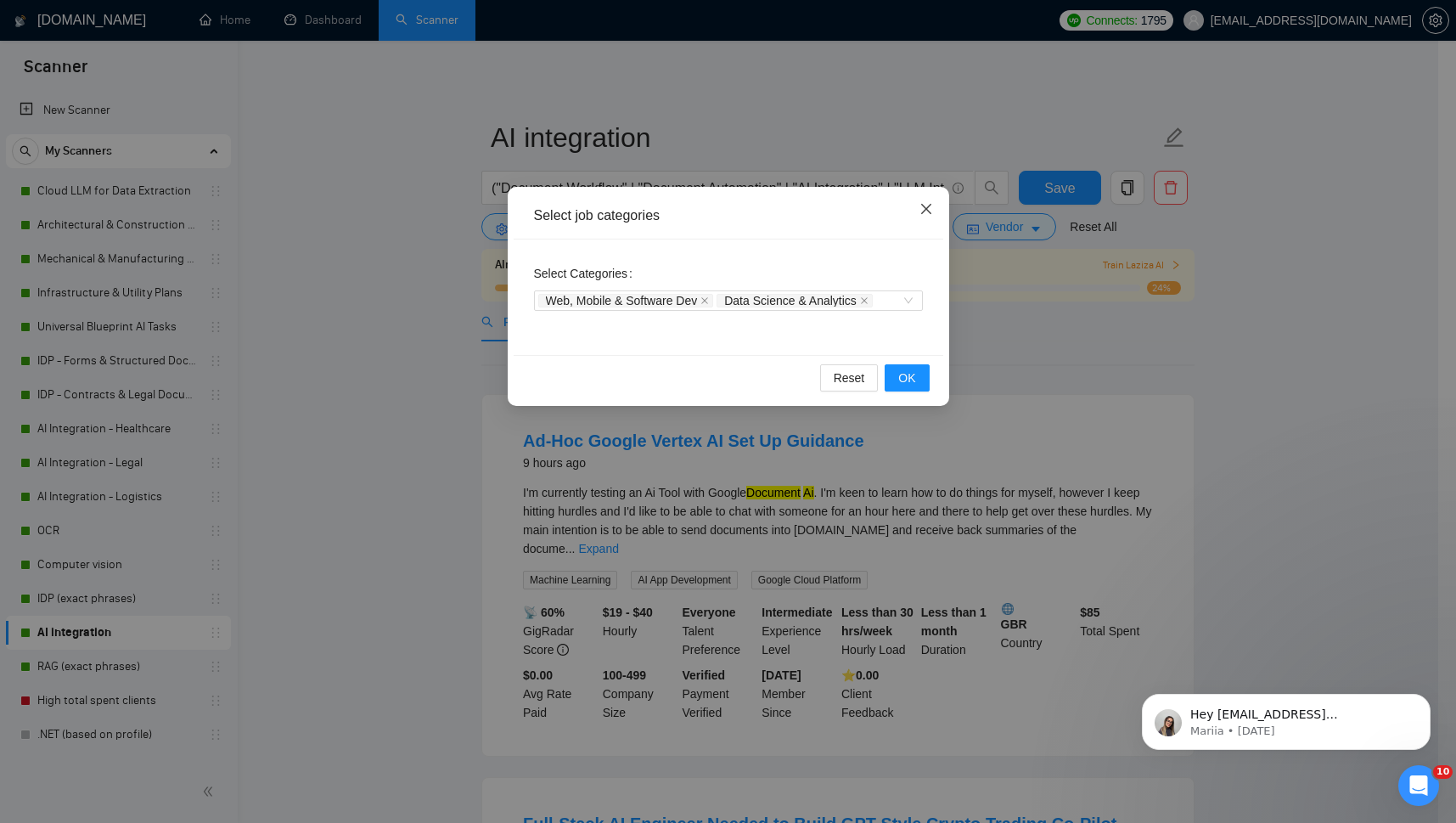
click at [928, 204] on icon "close" at bounding box center [925, 208] width 13 height 13
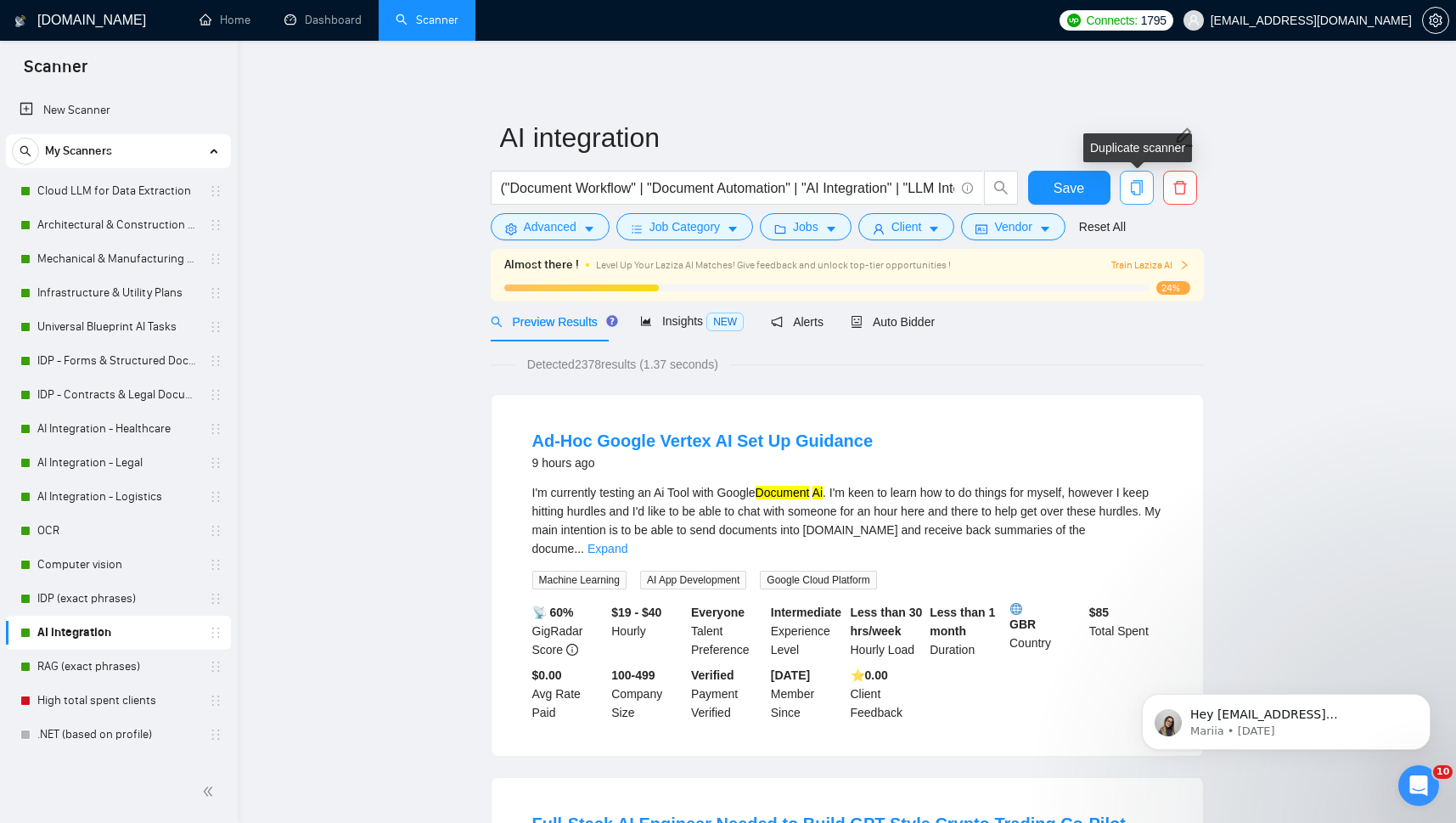
click at [1135, 196] on button "button" at bounding box center [1136, 188] width 34 height 34
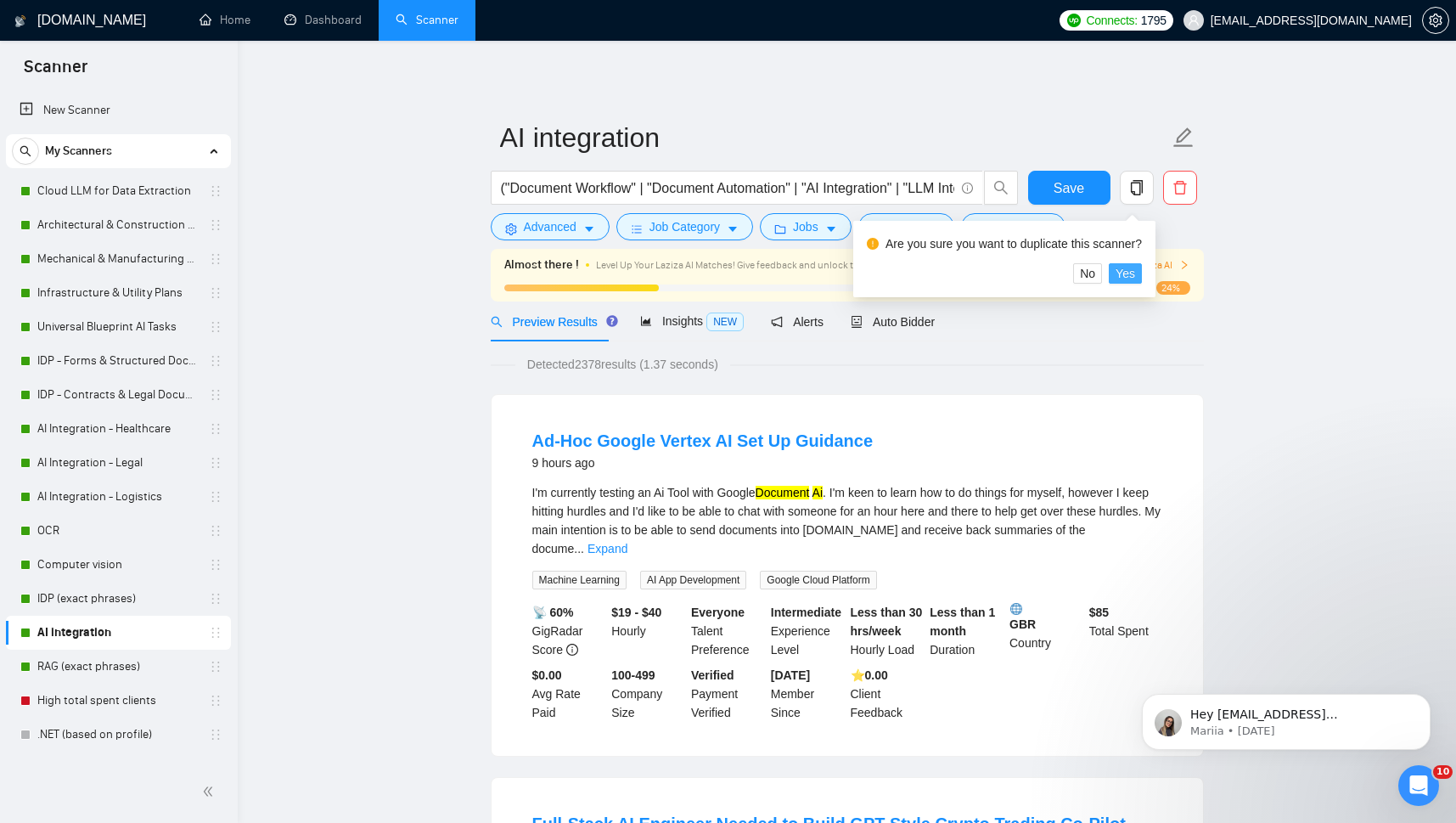
click at [1125, 279] on span "Yes" at bounding box center [1125, 273] width 20 height 19
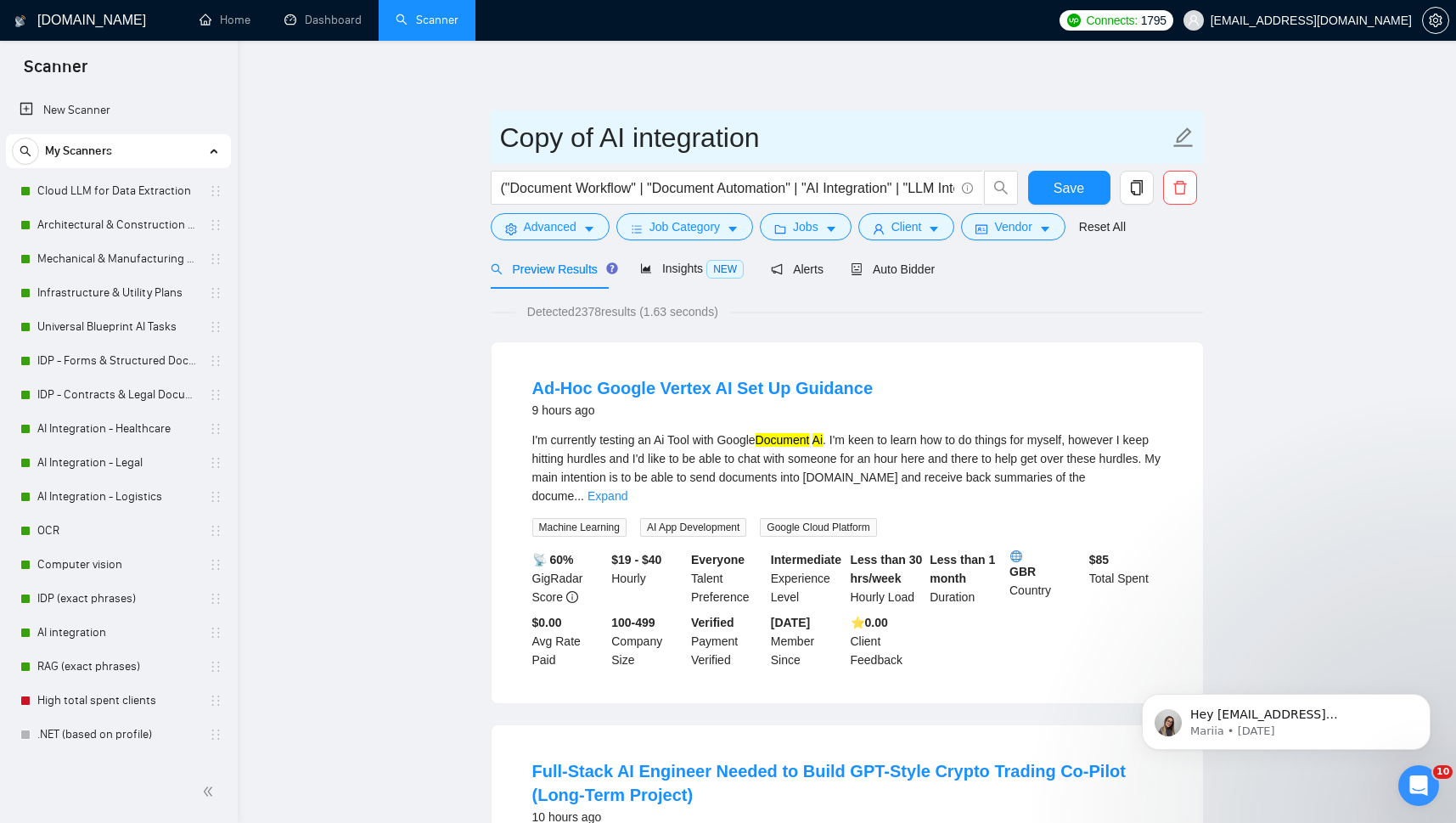
click at [674, 139] on input "Copy of AI integration" at bounding box center [834, 137] width 669 height 42
drag, startPoint x: 509, startPoint y: 139, endPoint x: 563, endPoint y: 144, distance: 54.2
click at [563, 144] on input "Copy of AI integration" at bounding box center [834, 137] width 669 height 42
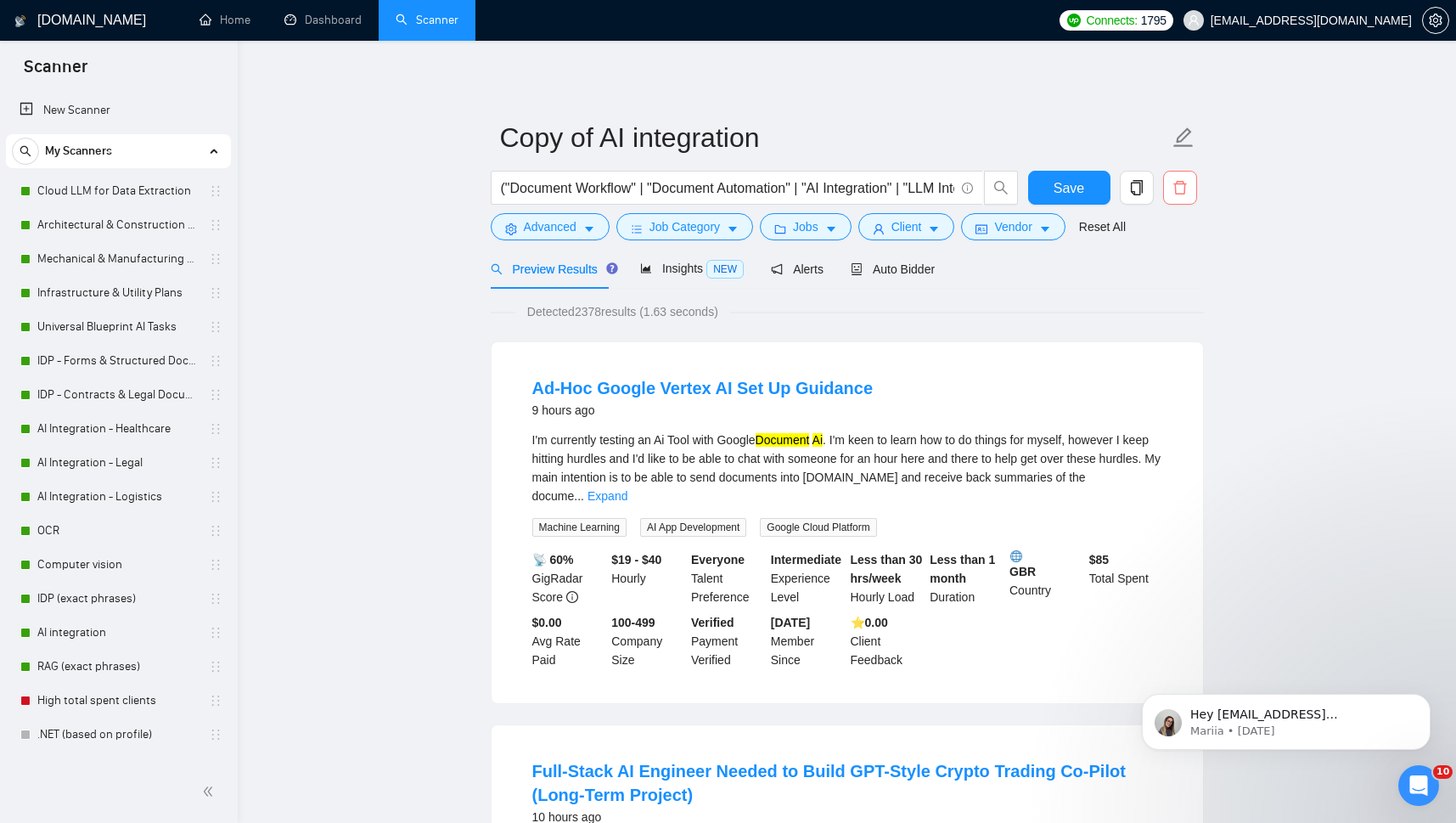
click at [1175, 198] on button "button" at bounding box center [1180, 188] width 34 height 34
click at [1136, 276] on span "No" at bounding box center [1131, 273] width 15 height 19
click at [866, 272] on span "Auto Bidder" at bounding box center [893, 269] width 84 height 13
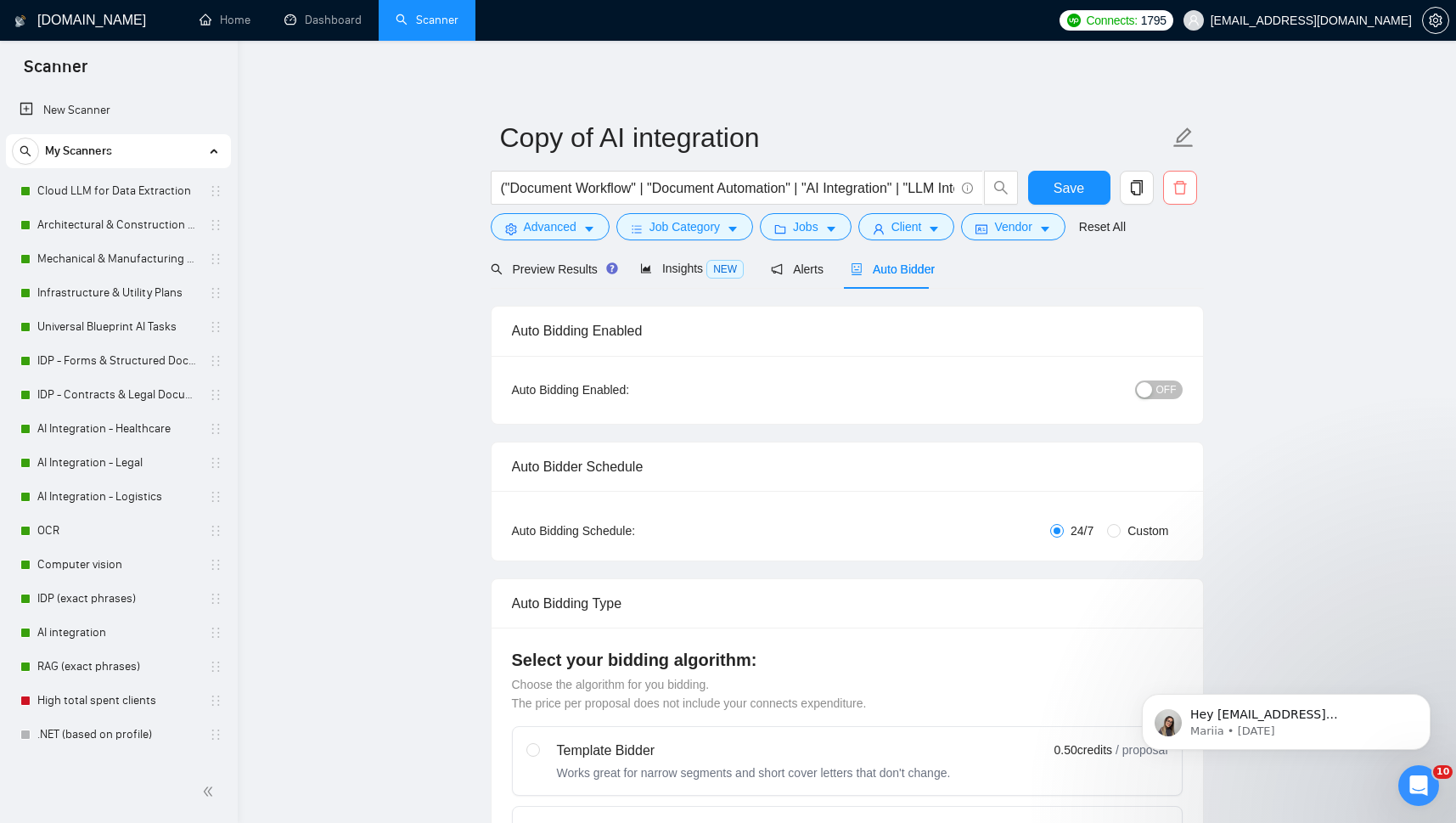
click at [1183, 188] on icon "delete" at bounding box center [1179, 187] width 13 height 13
click at [1165, 274] on span "Yes" at bounding box center [1169, 273] width 20 height 19
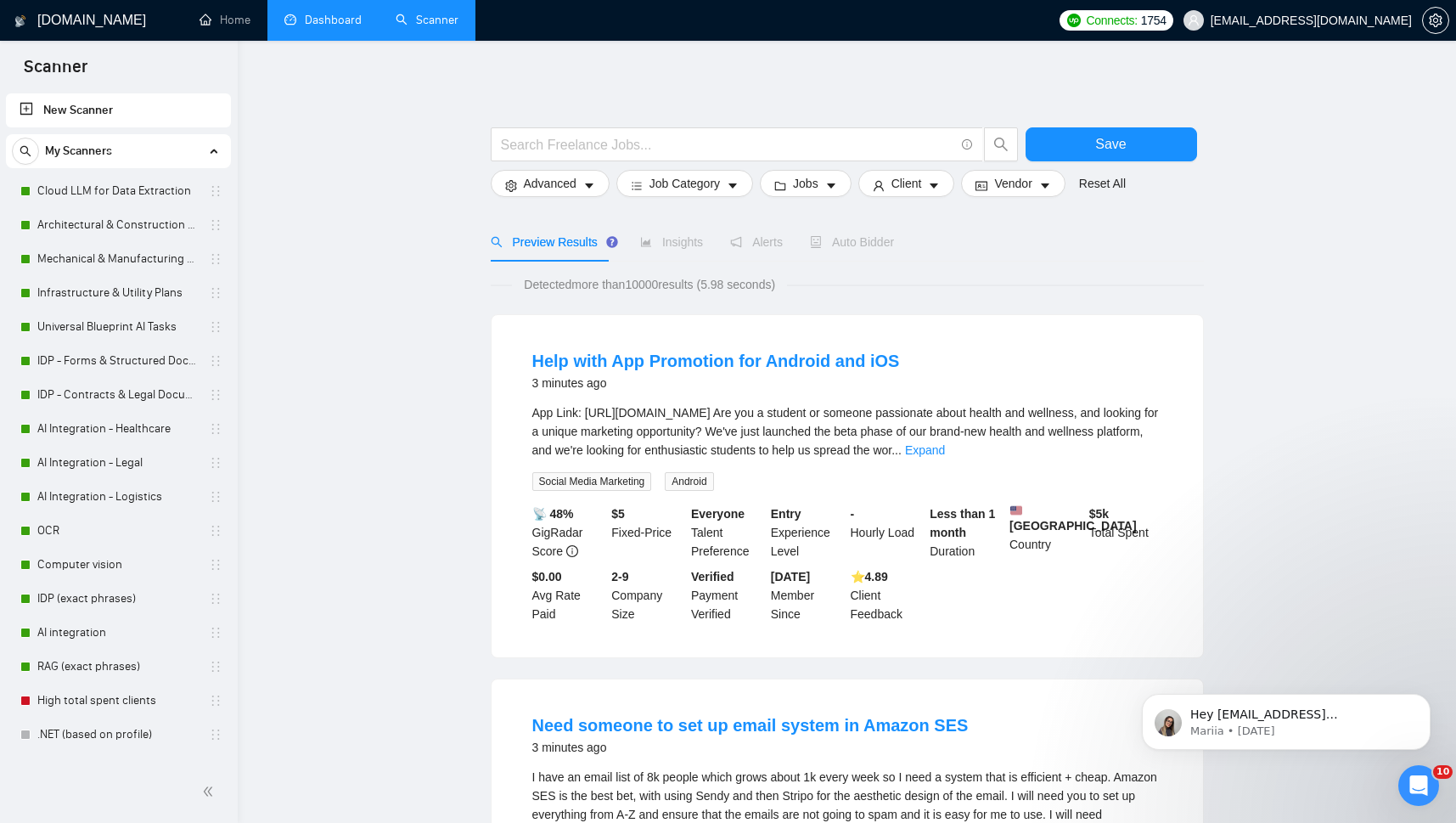
click at [323, 26] on link "Dashboard" at bounding box center [323, 20] width 77 height 14
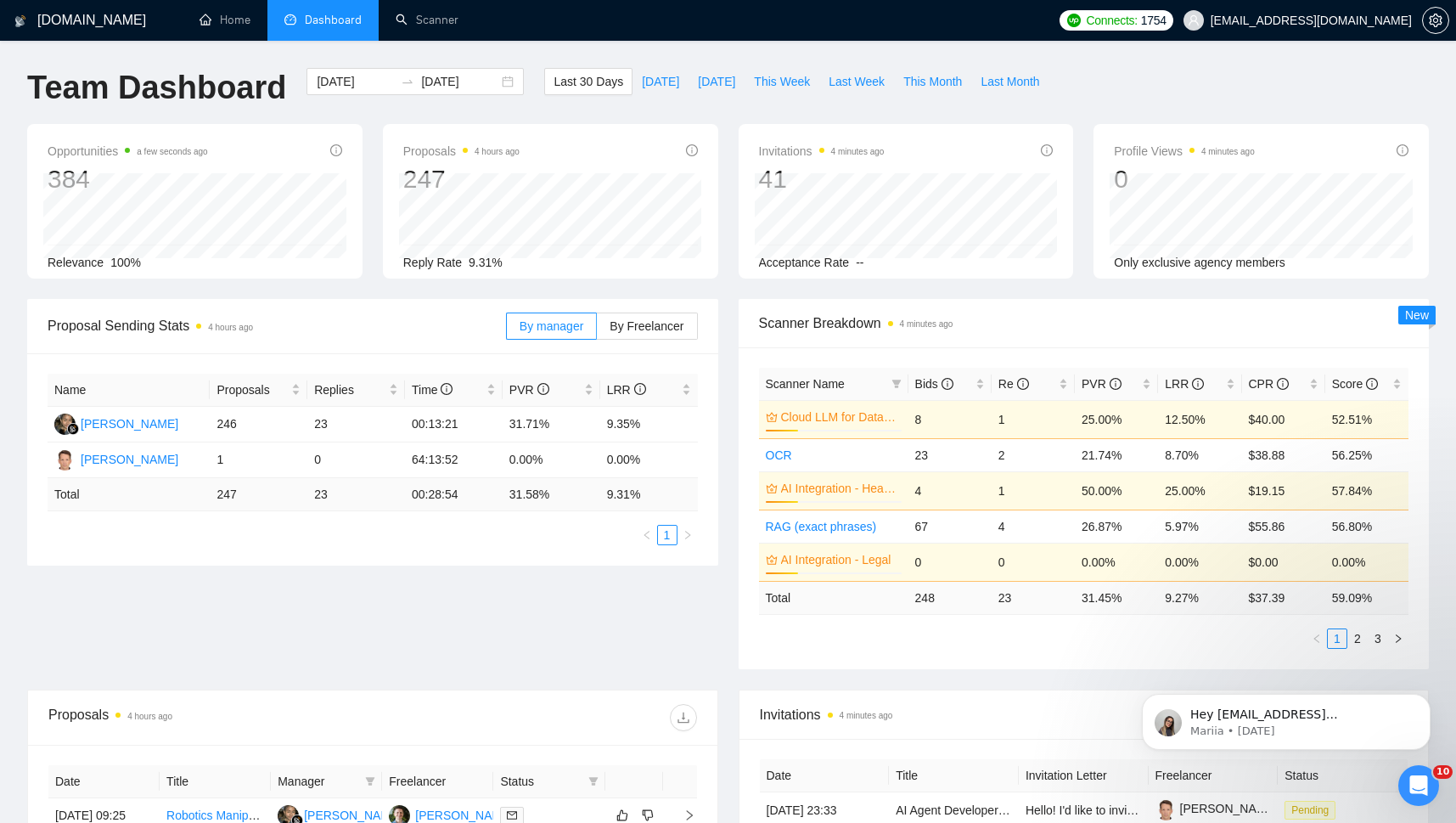
click at [612, 641] on div "Proposal Sending Stats 4 hours ago By manager By Freelancer Name Proposals Repl…" at bounding box center [728, 494] width 1422 height 391
click at [925, 378] on span "Bids" at bounding box center [934, 384] width 39 height 13
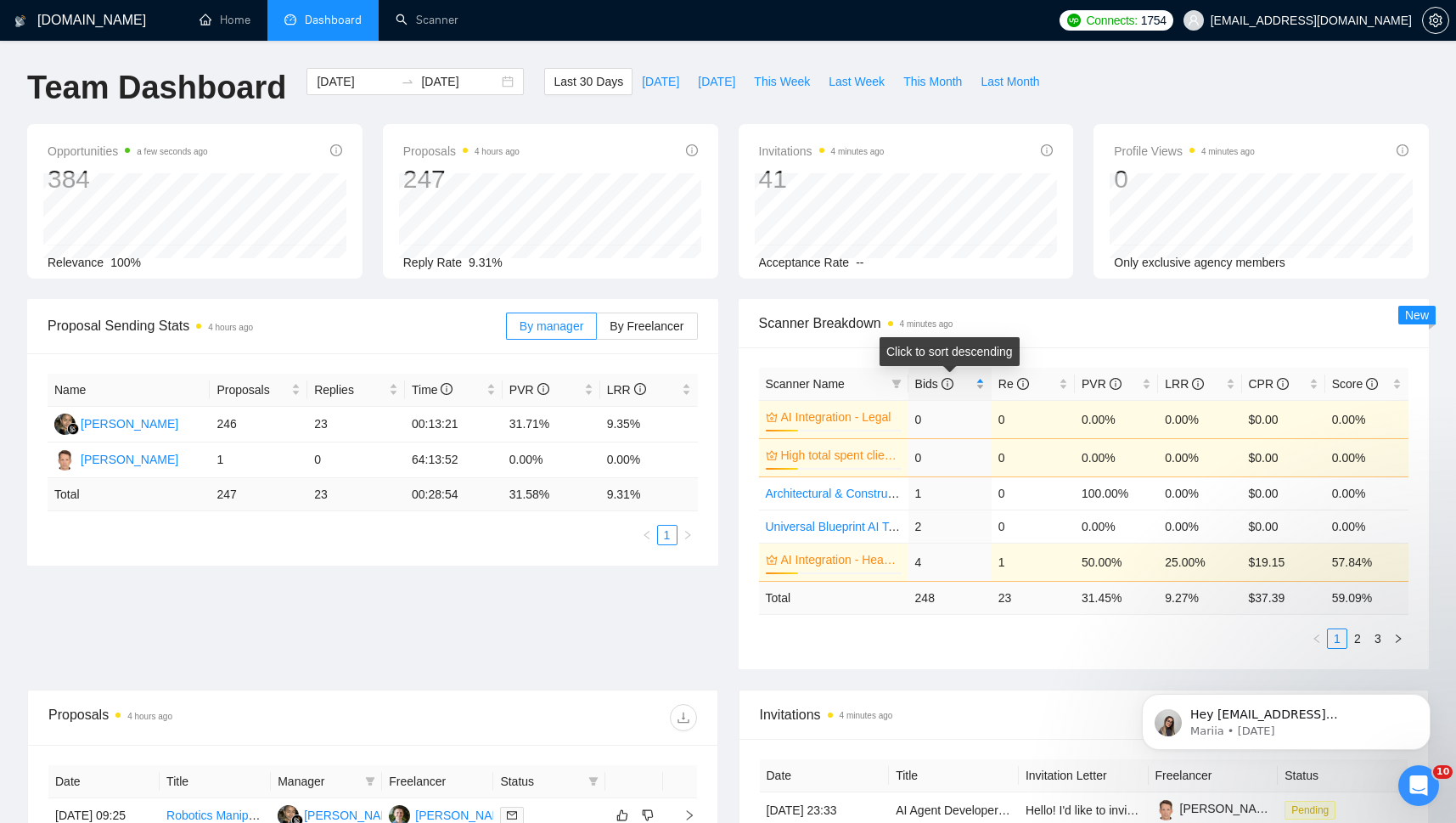
click at [925, 378] on span "Bids" at bounding box center [934, 384] width 39 height 13
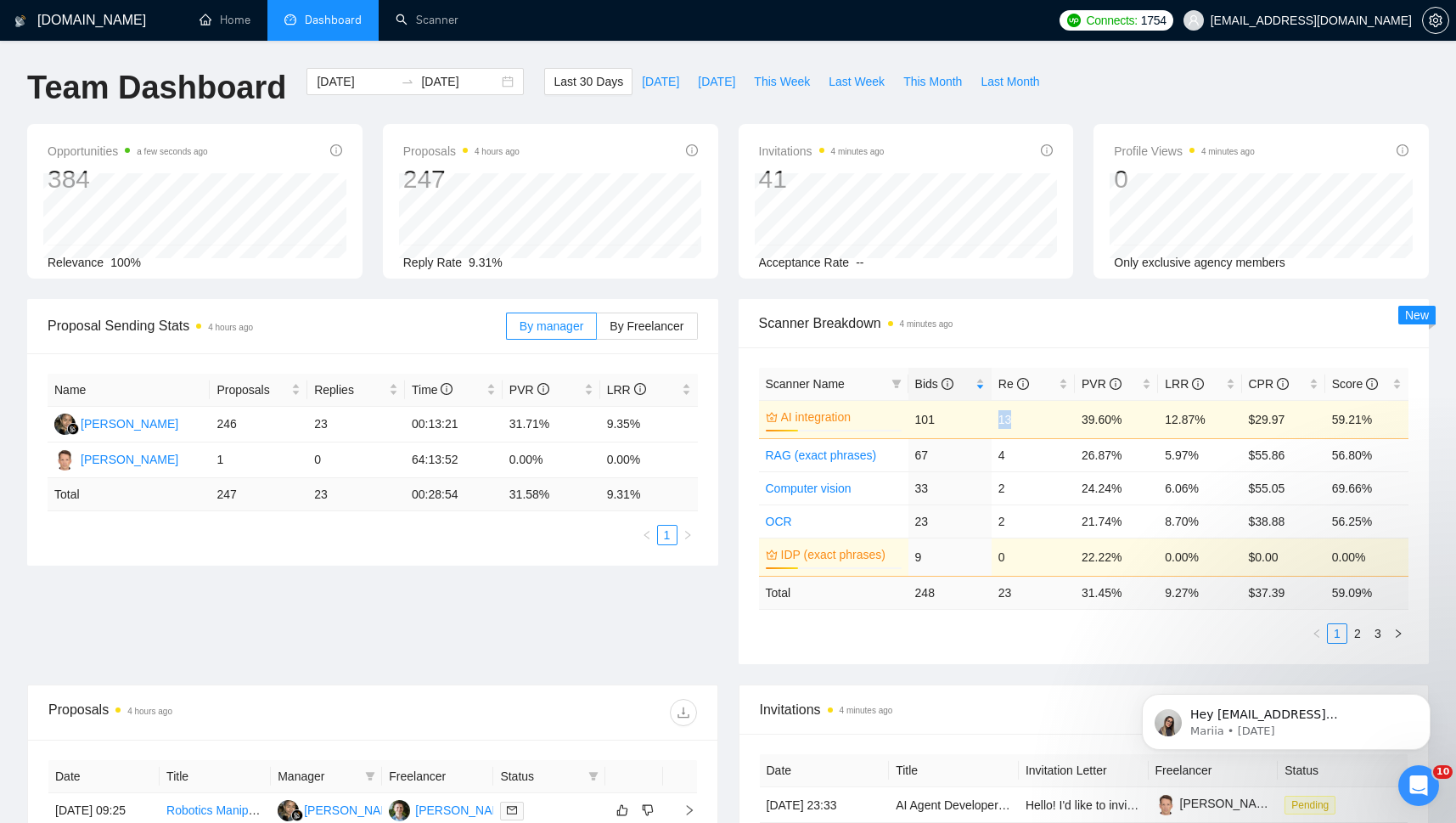
drag, startPoint x: 998, startPoint y: 421, endPoint x: 1018, endPoint y: 420, distance: 20.0
click at [1018, 420] on td "13" at bounding box center [1033, 419] width 84 height 39
drag, startPoint x: 1082, startPoint y: 423, endPoint x: 1120, endPoint y: 419, distance: 38.2
click at [1120, 419] on td "39.60%" at bounding box center [1116, 419] width 84 height 39
drag, startPoint x: 1167, startPoint y: 425, endPoint x: 1206, endPoint y: 424, distance: 39.0
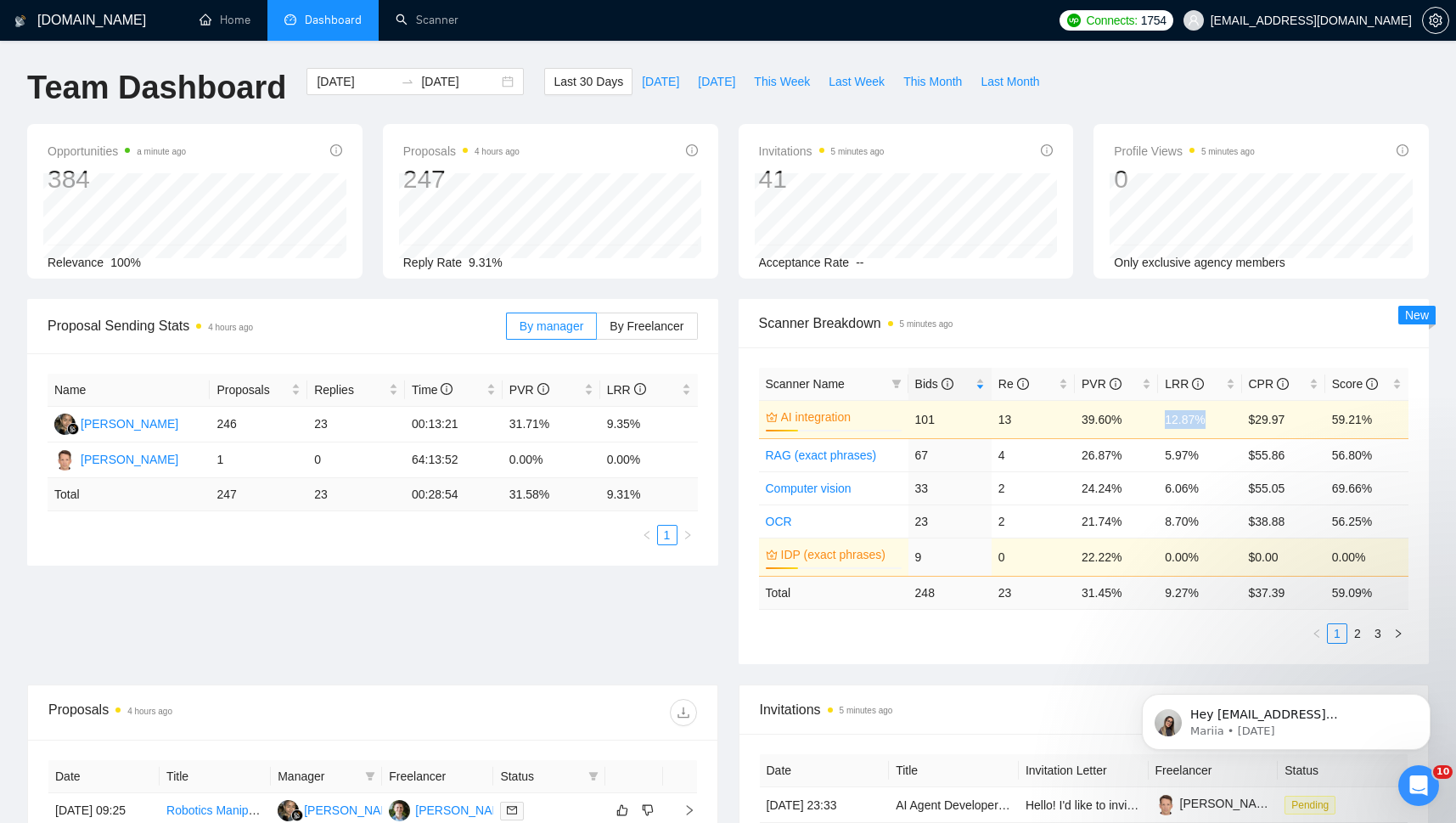
click at [1206, 424] on td "12.87%" at bounding box center [1199, 419] width 84 height 39
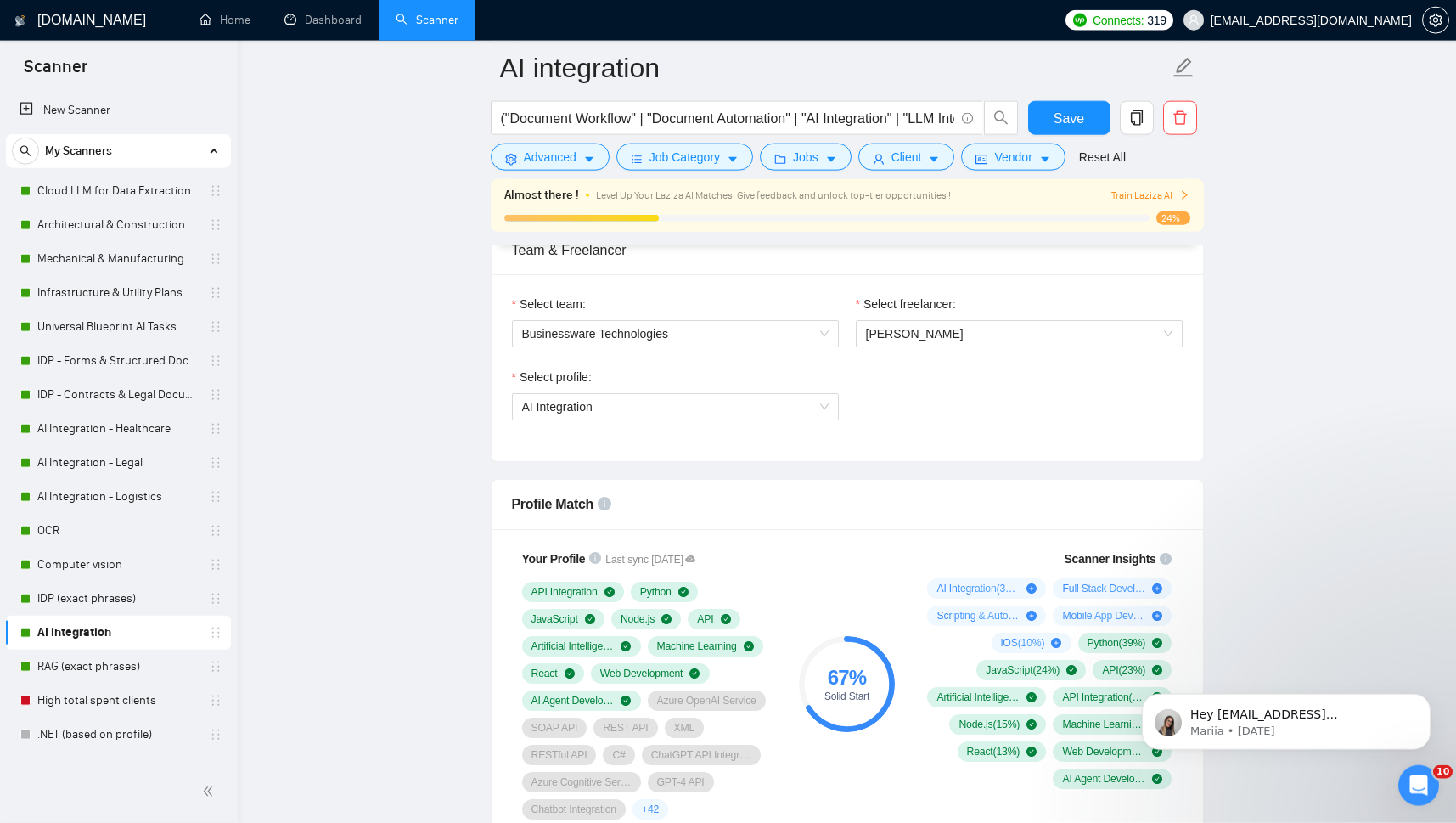
scroll to position [854, 0]
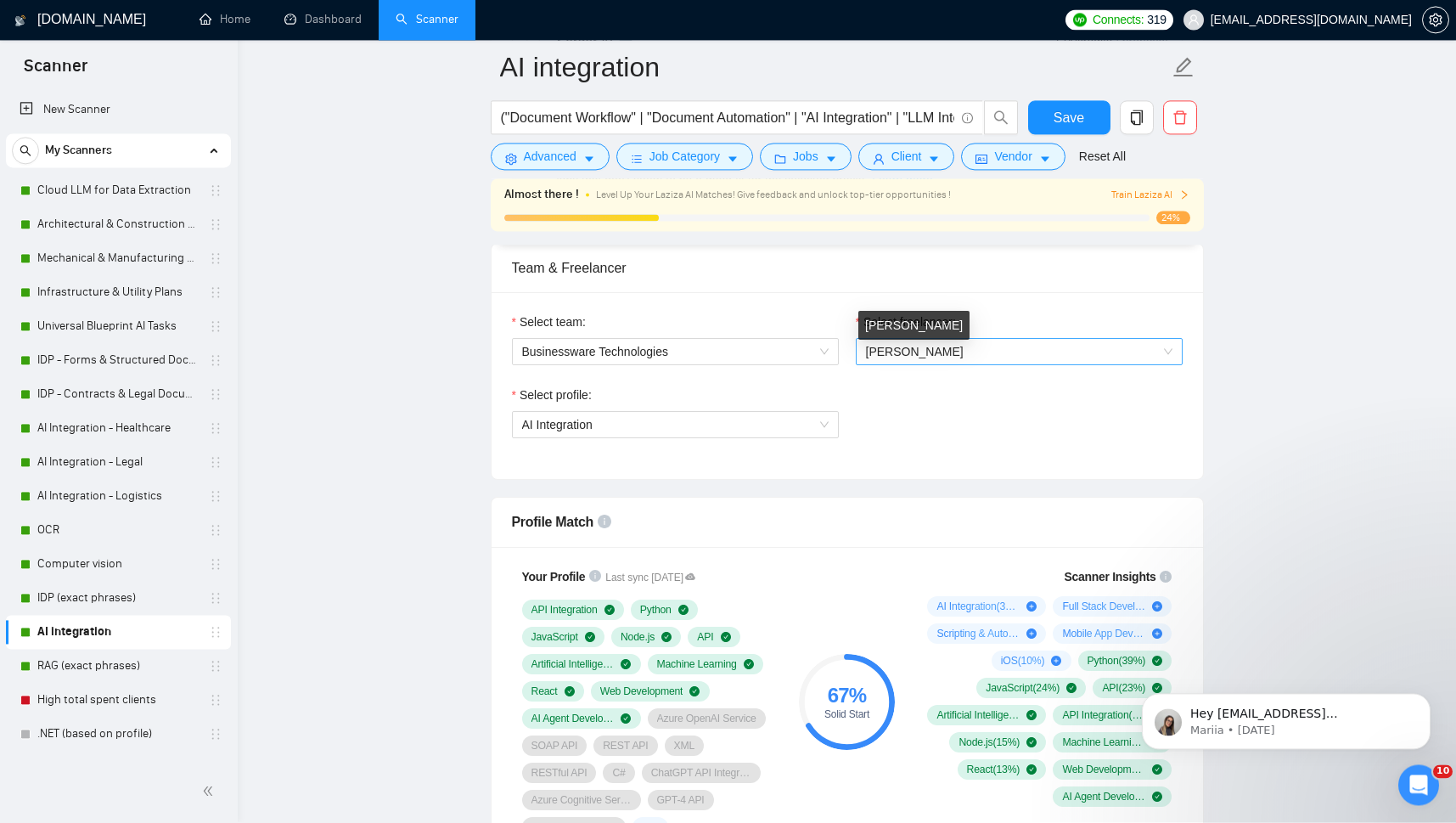
click at [904, 359] on span "[PERSON_NAME]" at bounding box center [914, 352] width 98 height 13
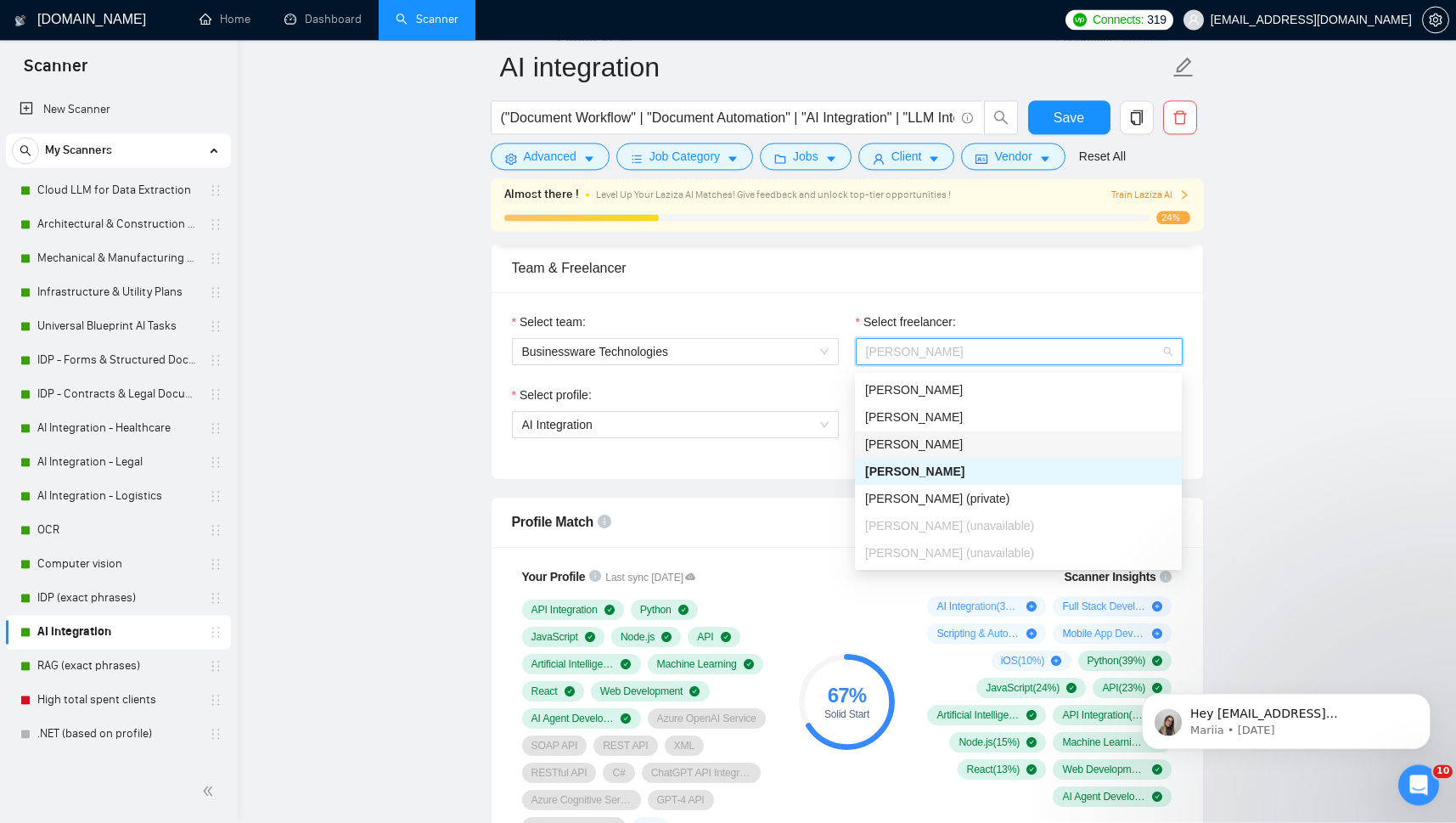
click at [832, 385] on div "Select team: Businessware Technologies" at bounding box center [675, 350] width 344 height 73
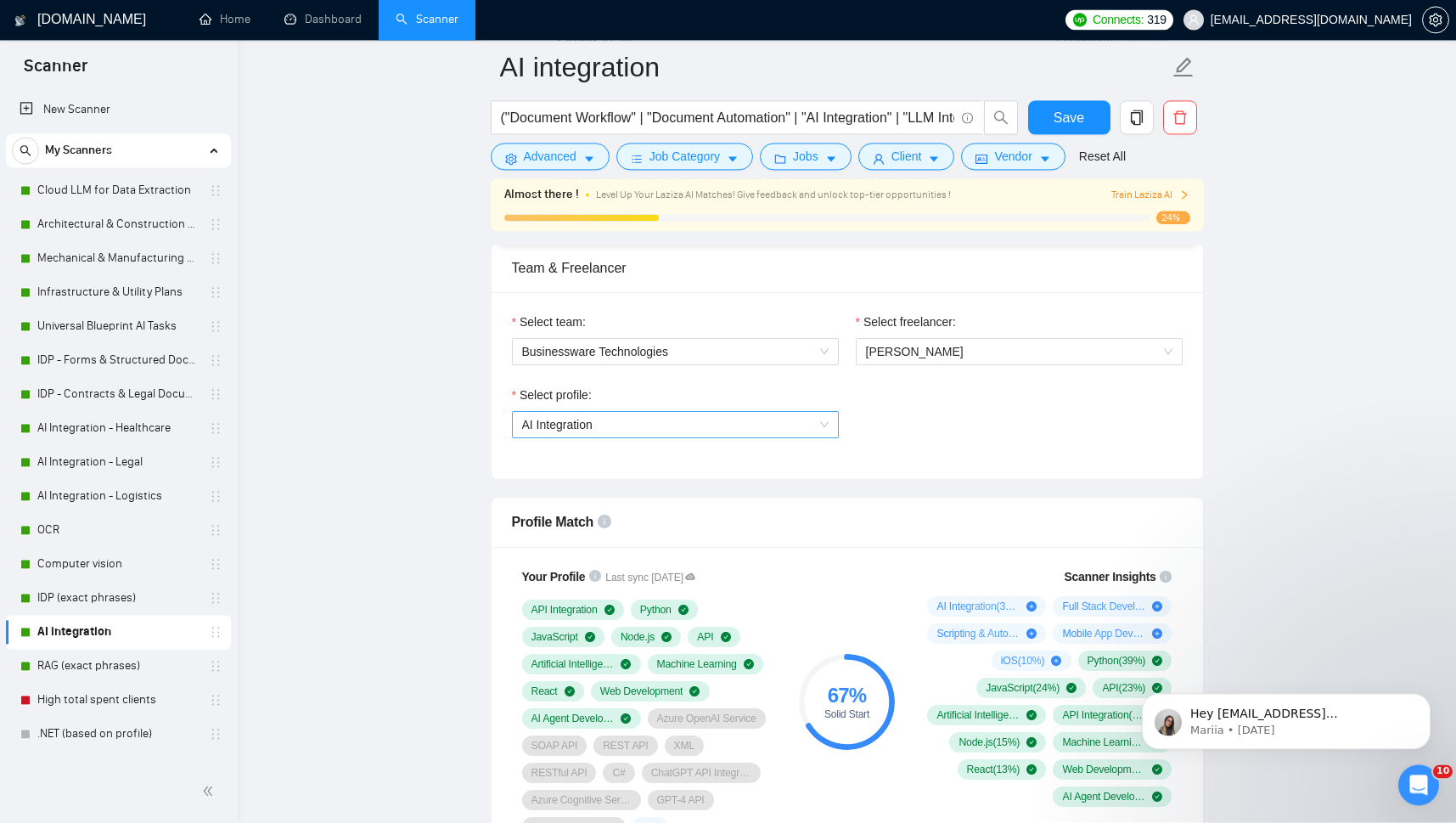
click at [822, 429] on span "AI Integration" at bounding box center [675, 425] width 306 height 25
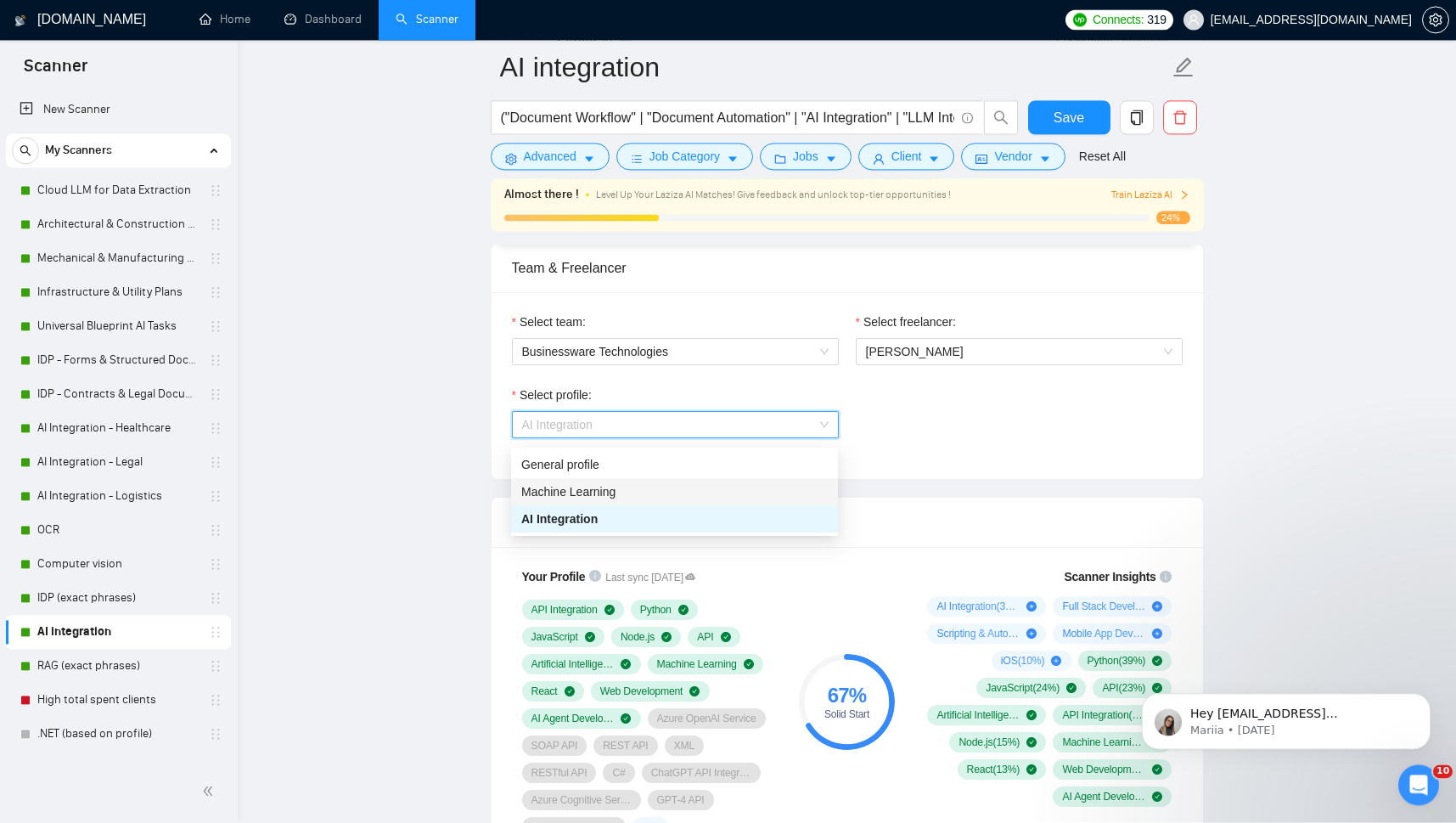
click at [542, 496] on span "Machine Learning" at bounding box center [568, 492] width 94 height 13
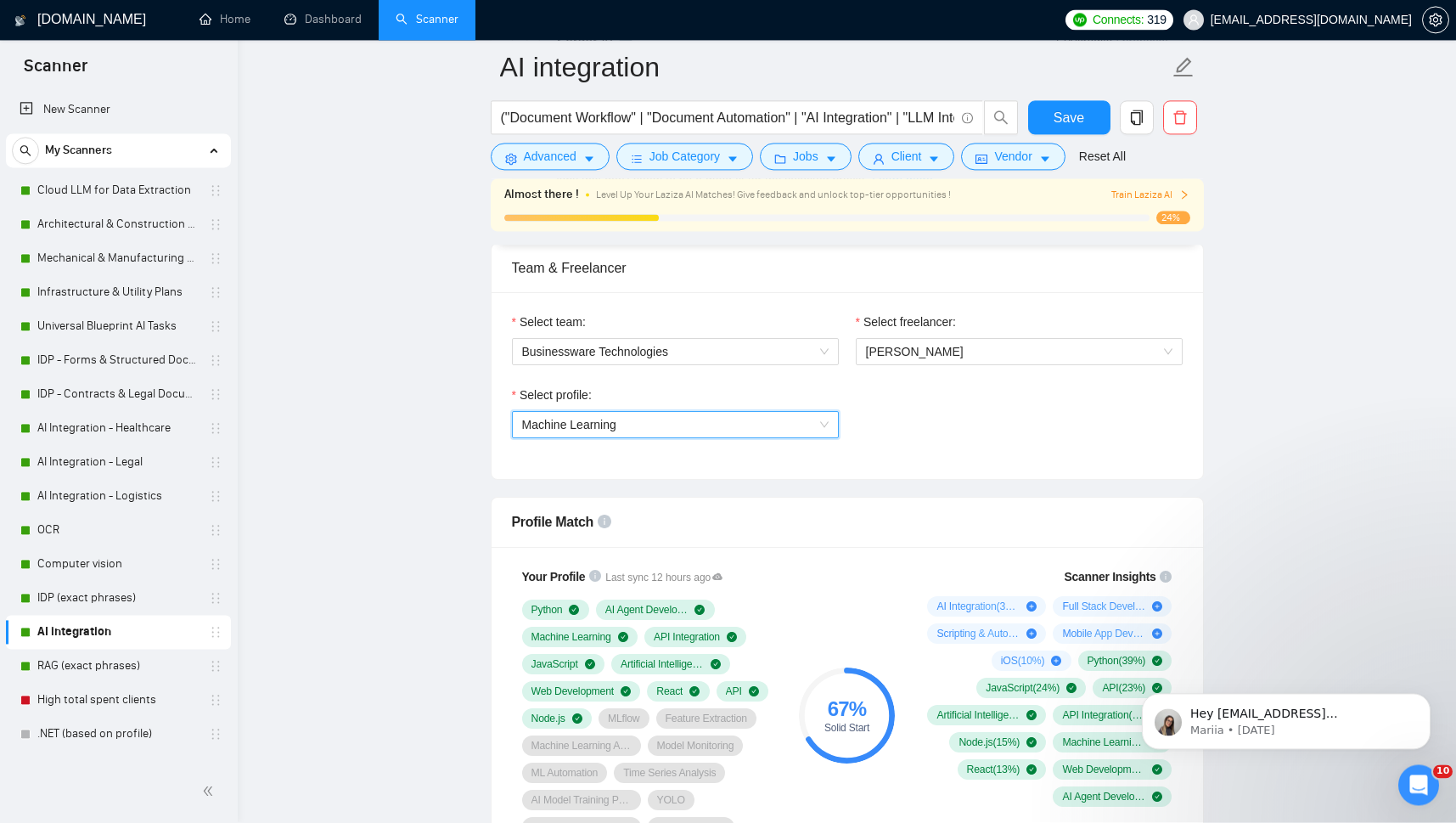
click at [564, 429] on span "Machine Learning" at bounding box center [569, 425] width 94 height 13
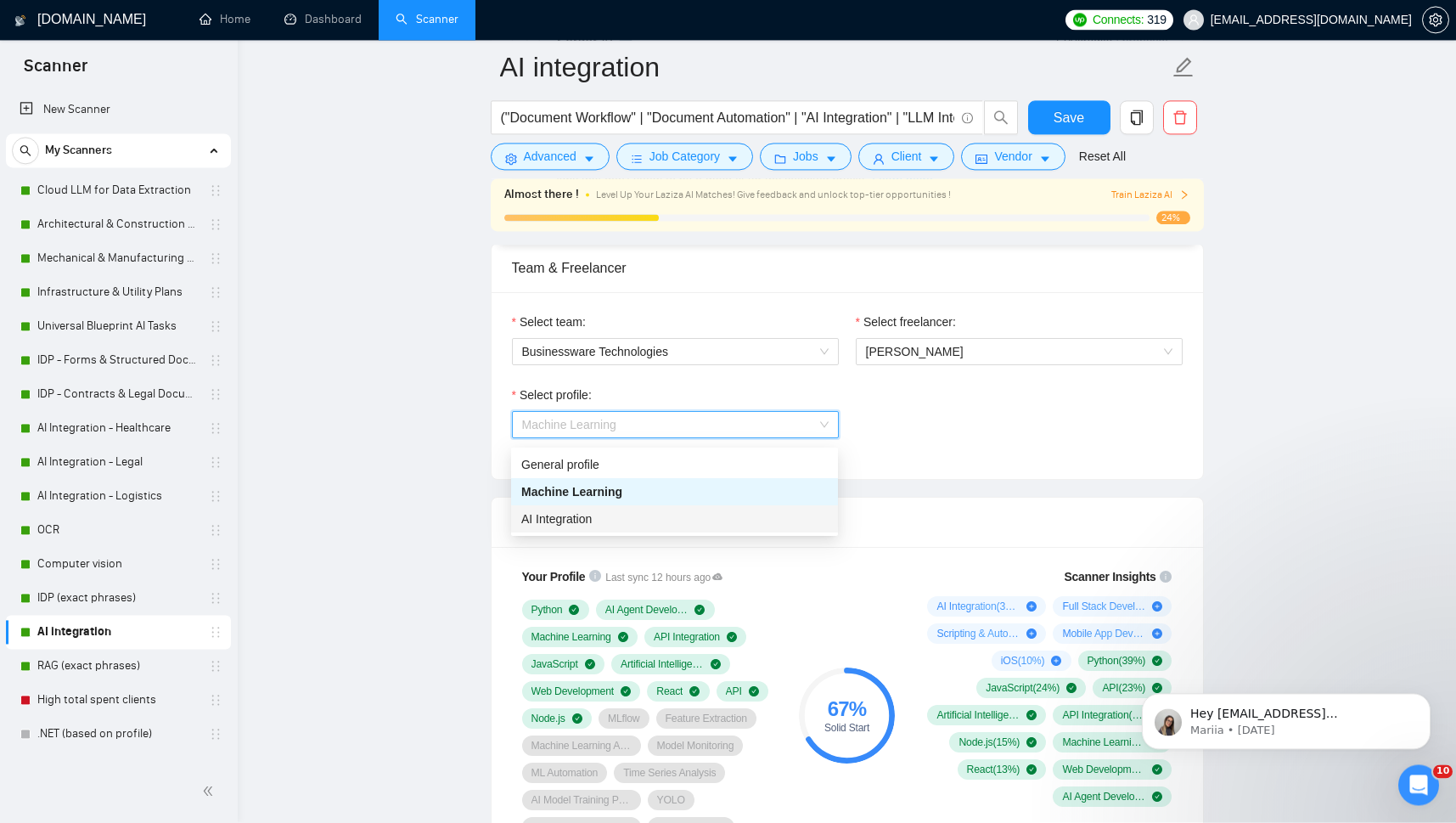
click at [561, 516] on span "AI Integration" at bounding box center [556, 519] width 70 height 13
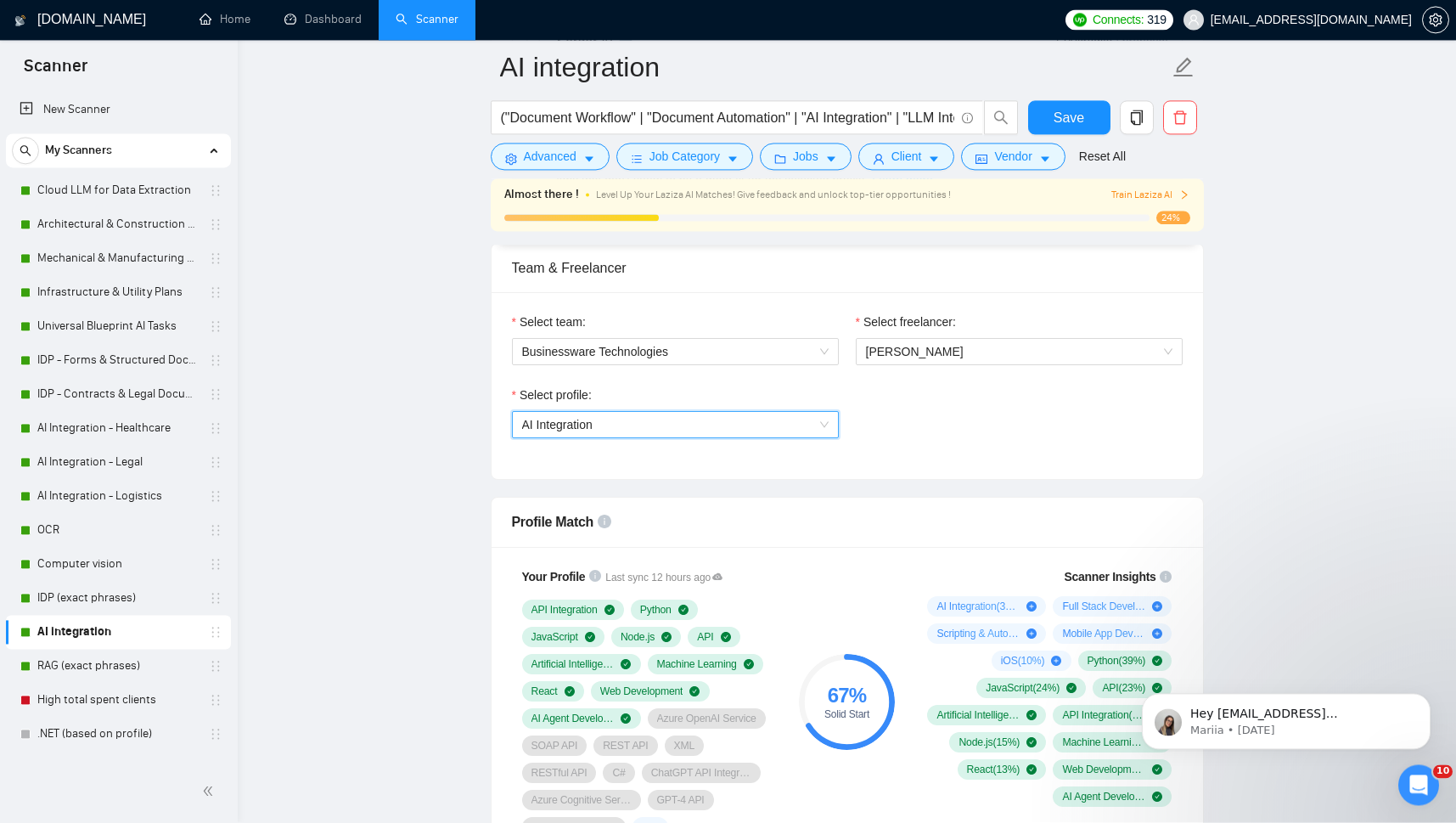
click at [555, 432] on span "AI Integration" at bounding box center [557, 425] width 70 height 13
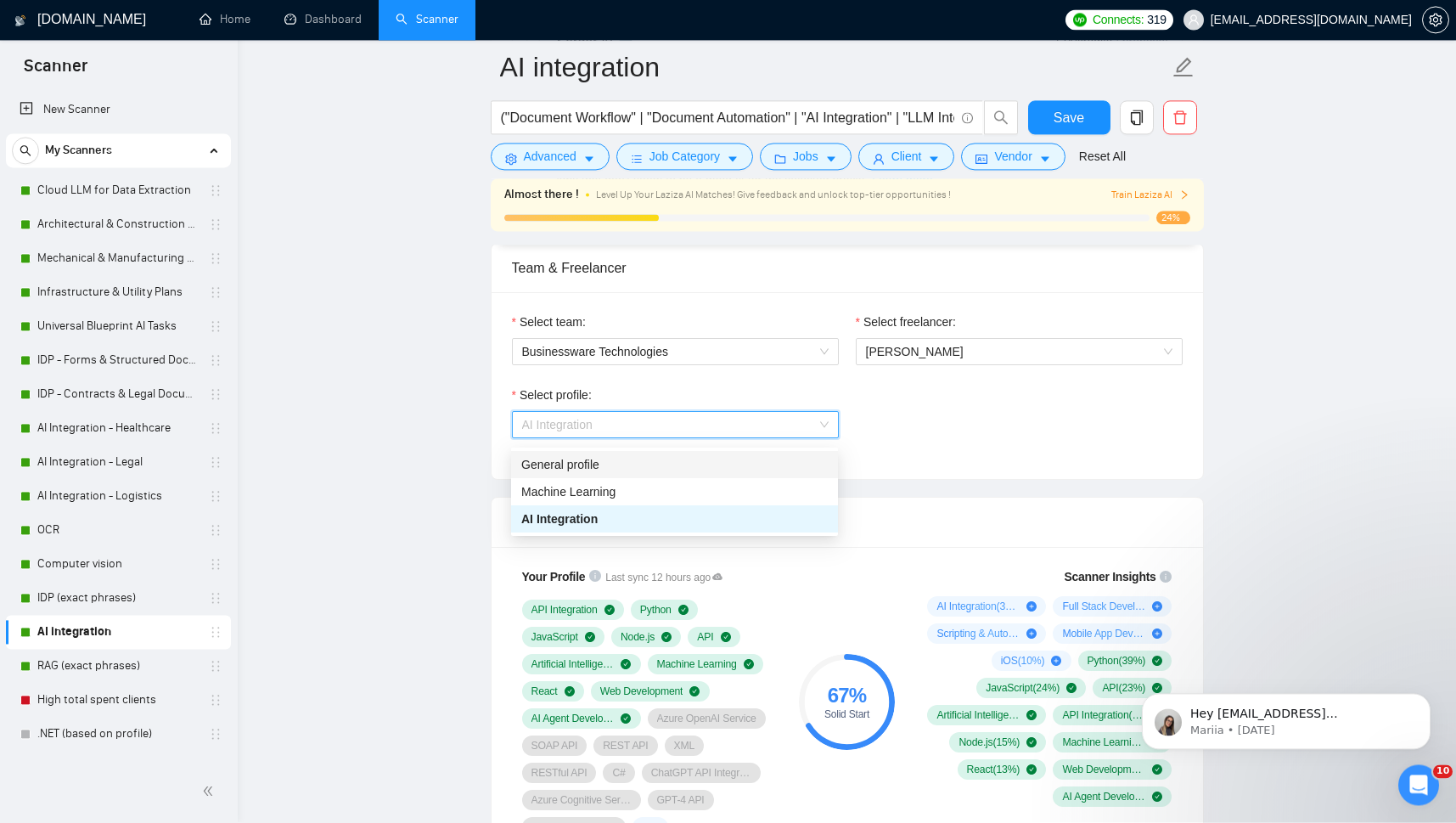
click at [569, 468] on div "General profile" at bounding box center [674, 465] width 306 height 19
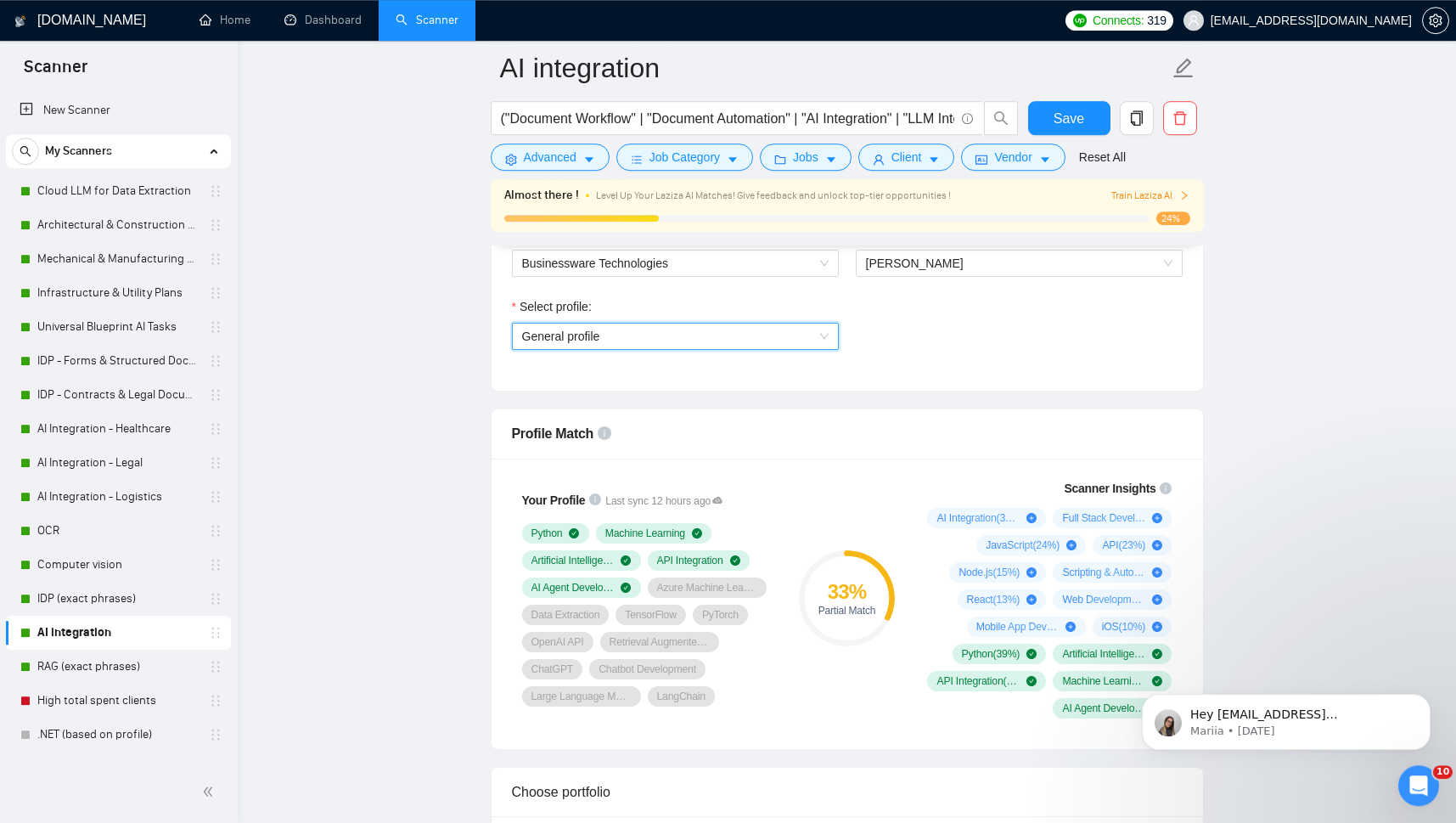
scroll to position [943, 0]
click at [809, 338] on span "General profile" at bounding box center [675, 335] width 306 height 25
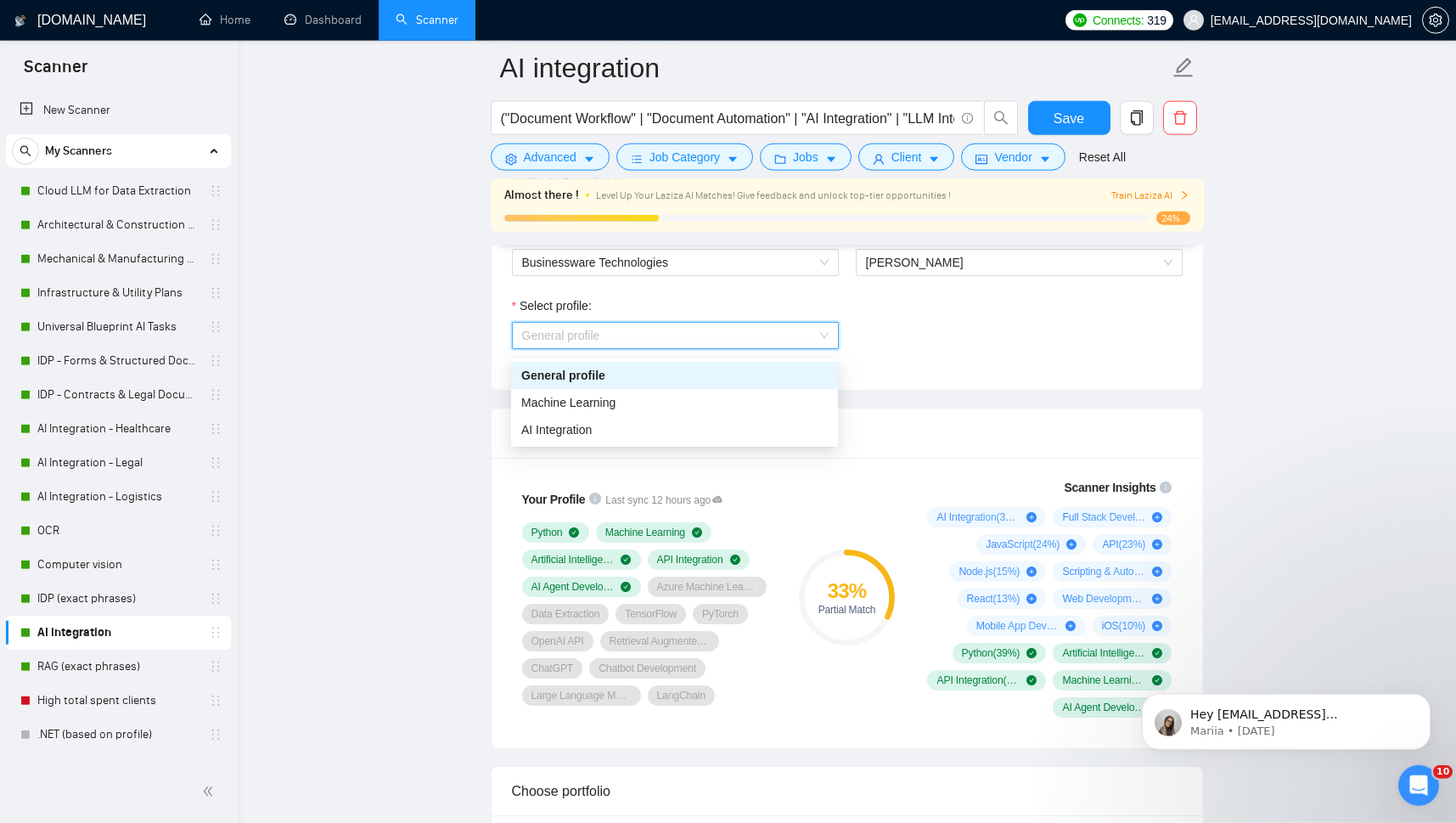
click at [555, 372] on div "General profile" at bounding box center [674, 375] width 306 height 19
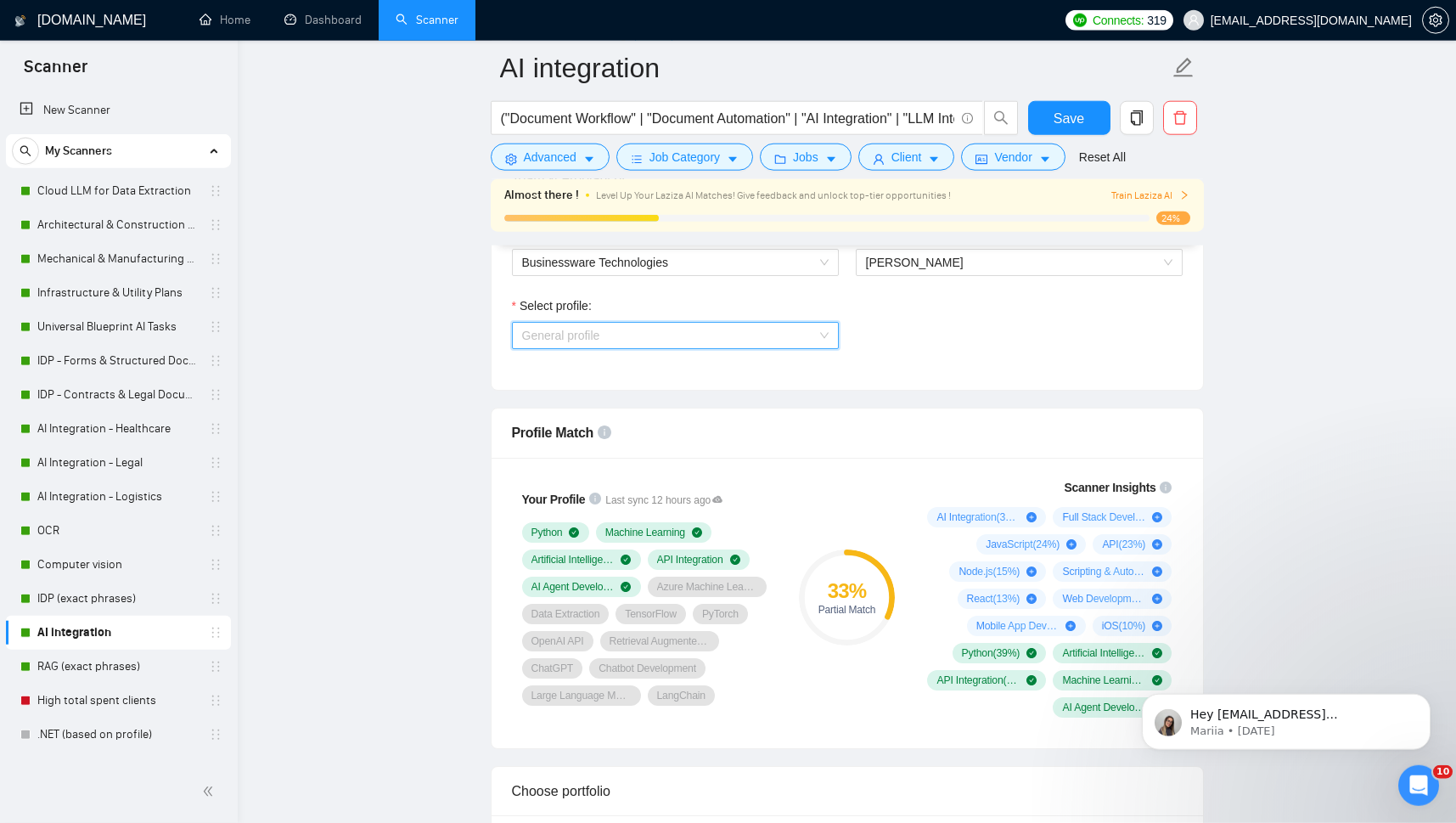
click at [613, 346] on span "General profile" at bounding box center [675, 335] width 306 height 25
click at [313, 24] on link "Dashboard" at bounding box center [323, 20] width 77 height 14
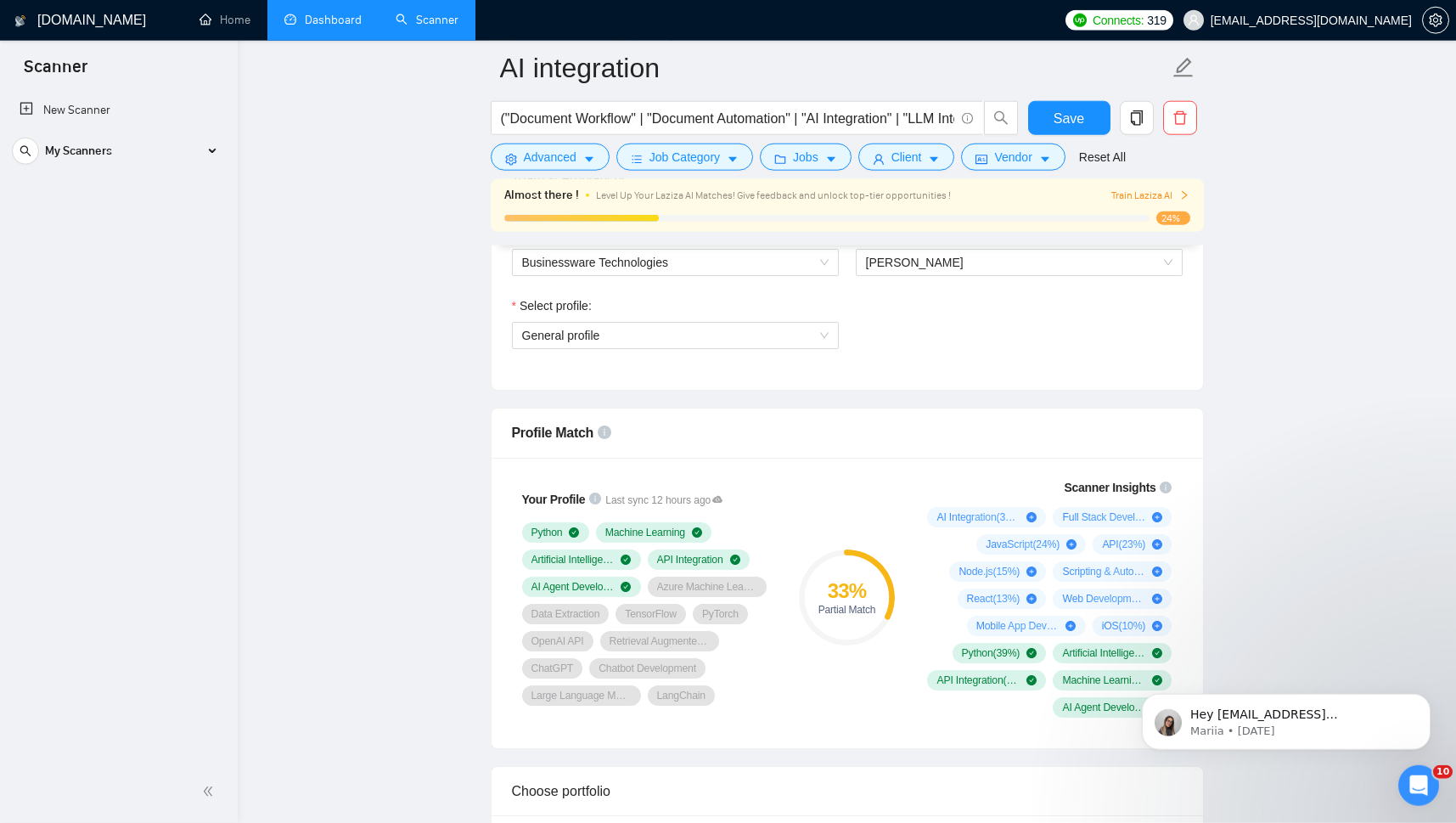
click at [330, 23] on link "Dashboard" at bounding box center [323, 20] width 77 height 14
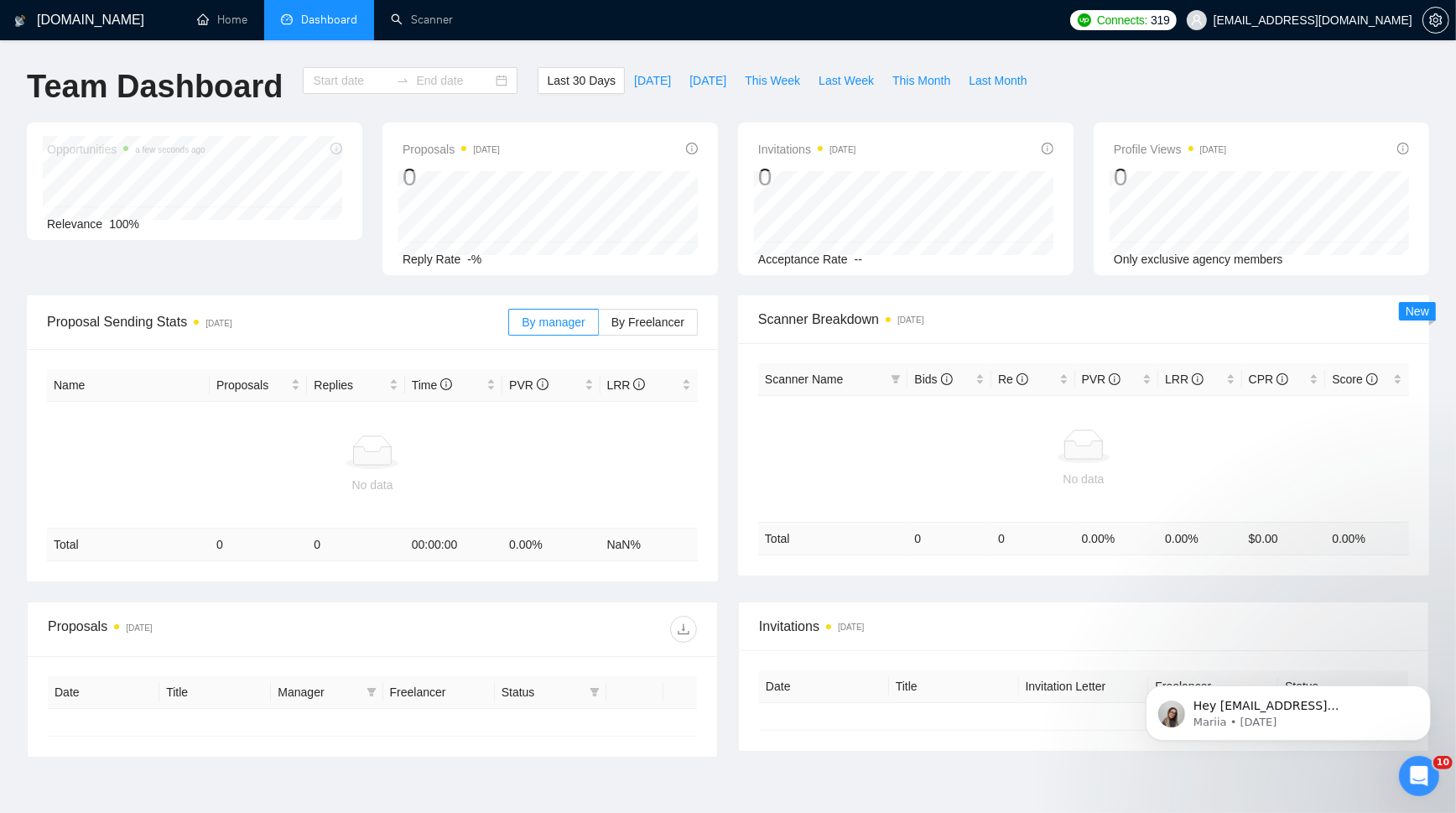
type input "[DATE]"
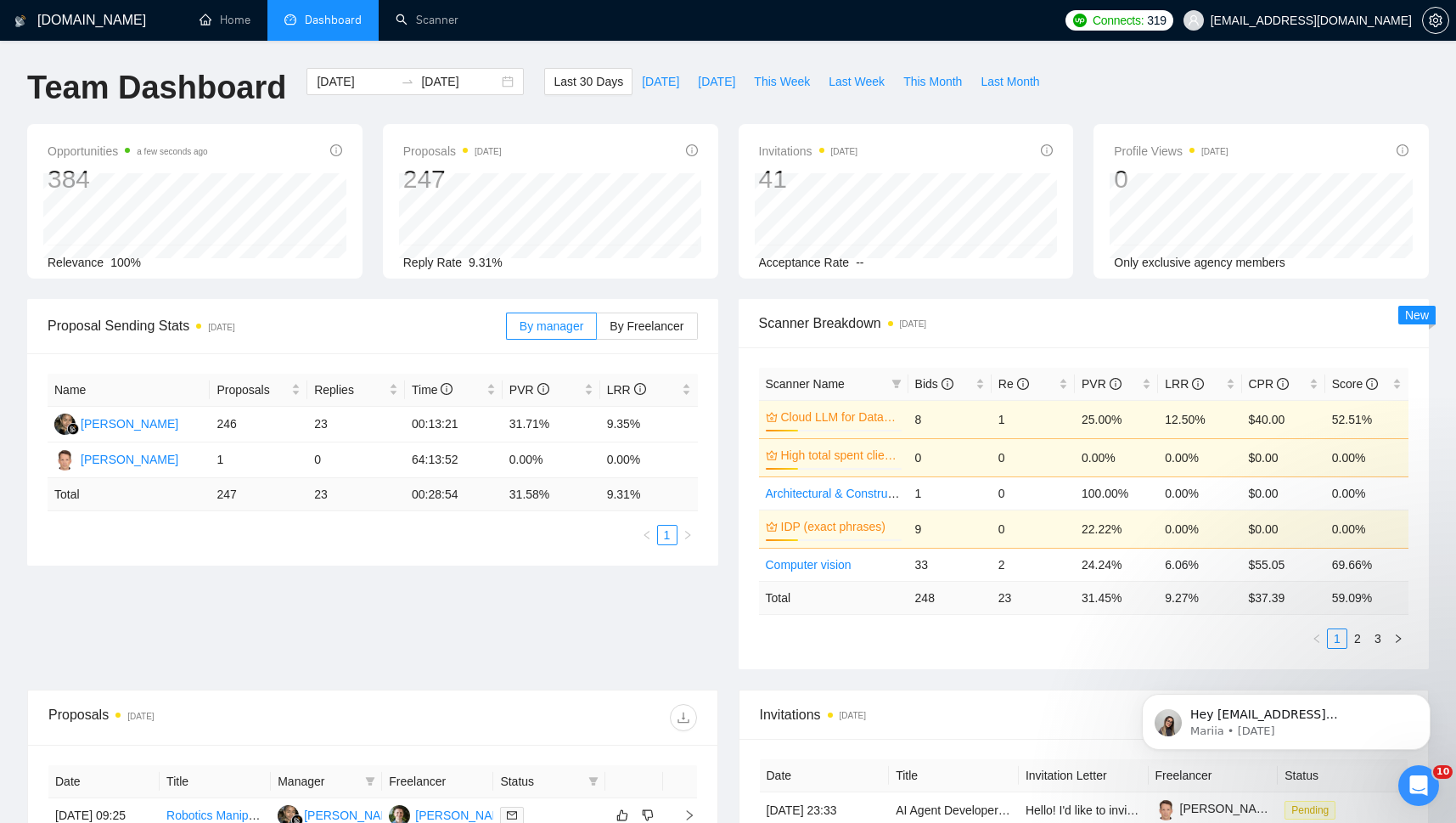
click at [963, 657] on div "Scanner Name Bids Re PVR LRR CPR Score Cloud LLM for Data Extraction 24% 8 1 25…" at bounding box center [1083, 508] width 691 height 322
drag, startPoint x: 1073, startPoint y: 602, endPoint x: 1208, endPoint y: 594, distance: 135.2
click at [1208, 594] on tr "Total 248 23 31.45 % 9.27 % $ 37.39 59.09 %" at bounding box center [1084, 597] width 650 height 33
click at [412, 13] on link "Scanner" at bounding box center [427, 20] width 63 height 14
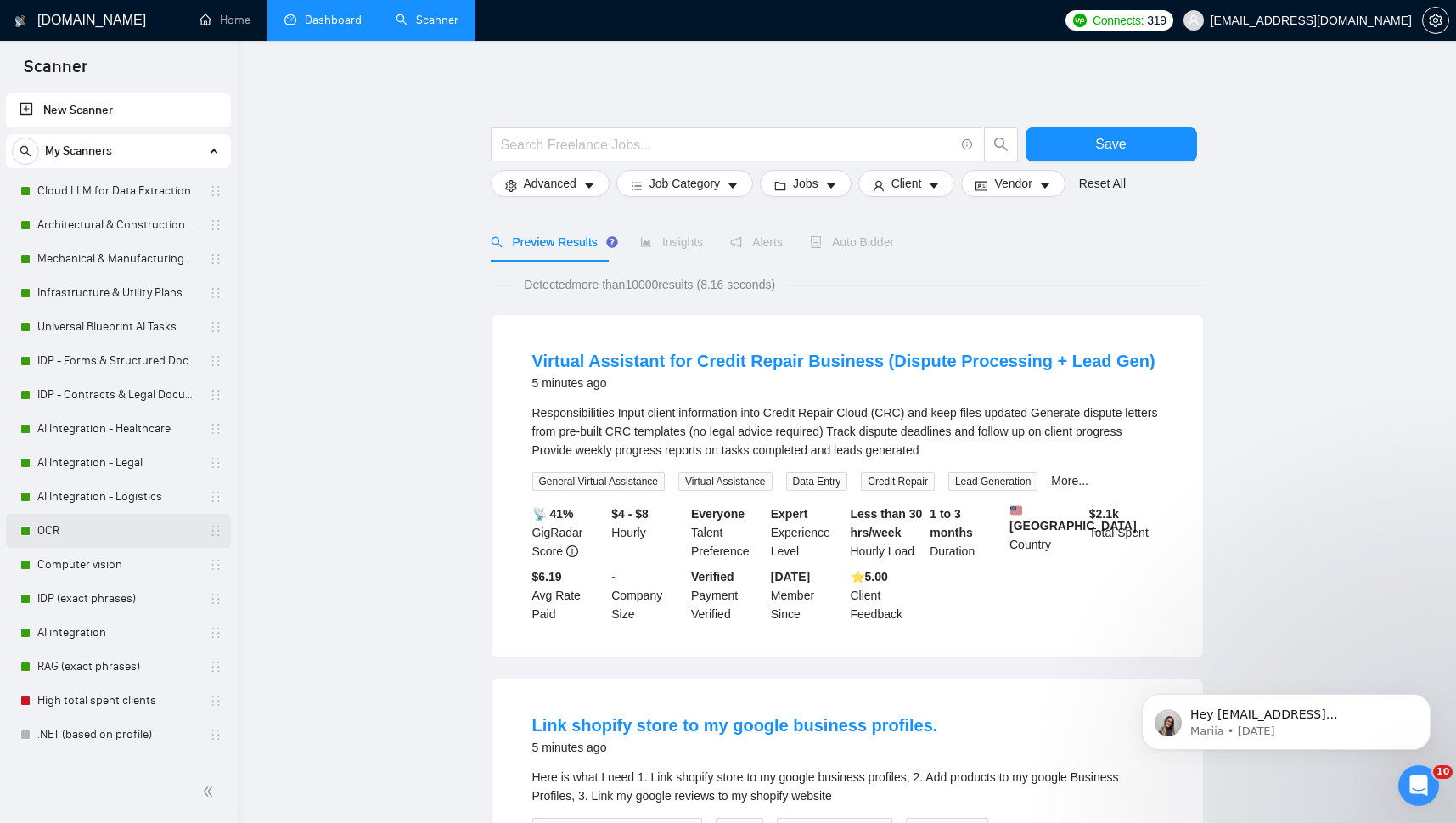
click at [32, 527] on div "OCR" at bounding box center [121, 531] width 202 height 34
click at [47, 537] on link "OCR" at bounding box center [119, 531] width 162 height 34
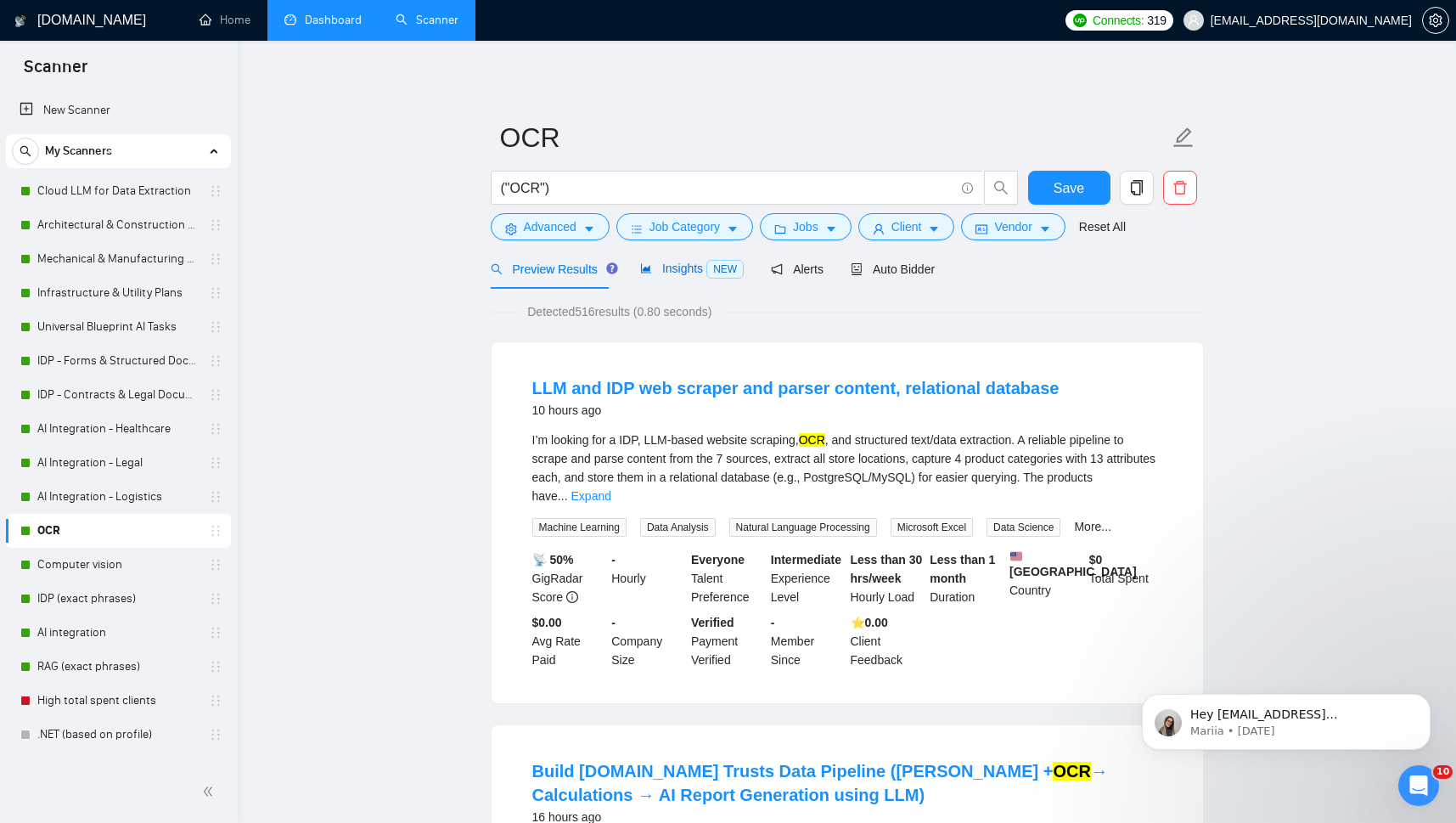
click at [675, 270] on span "Insights NEW" at bounding box center [691, 268] width 103 height 13
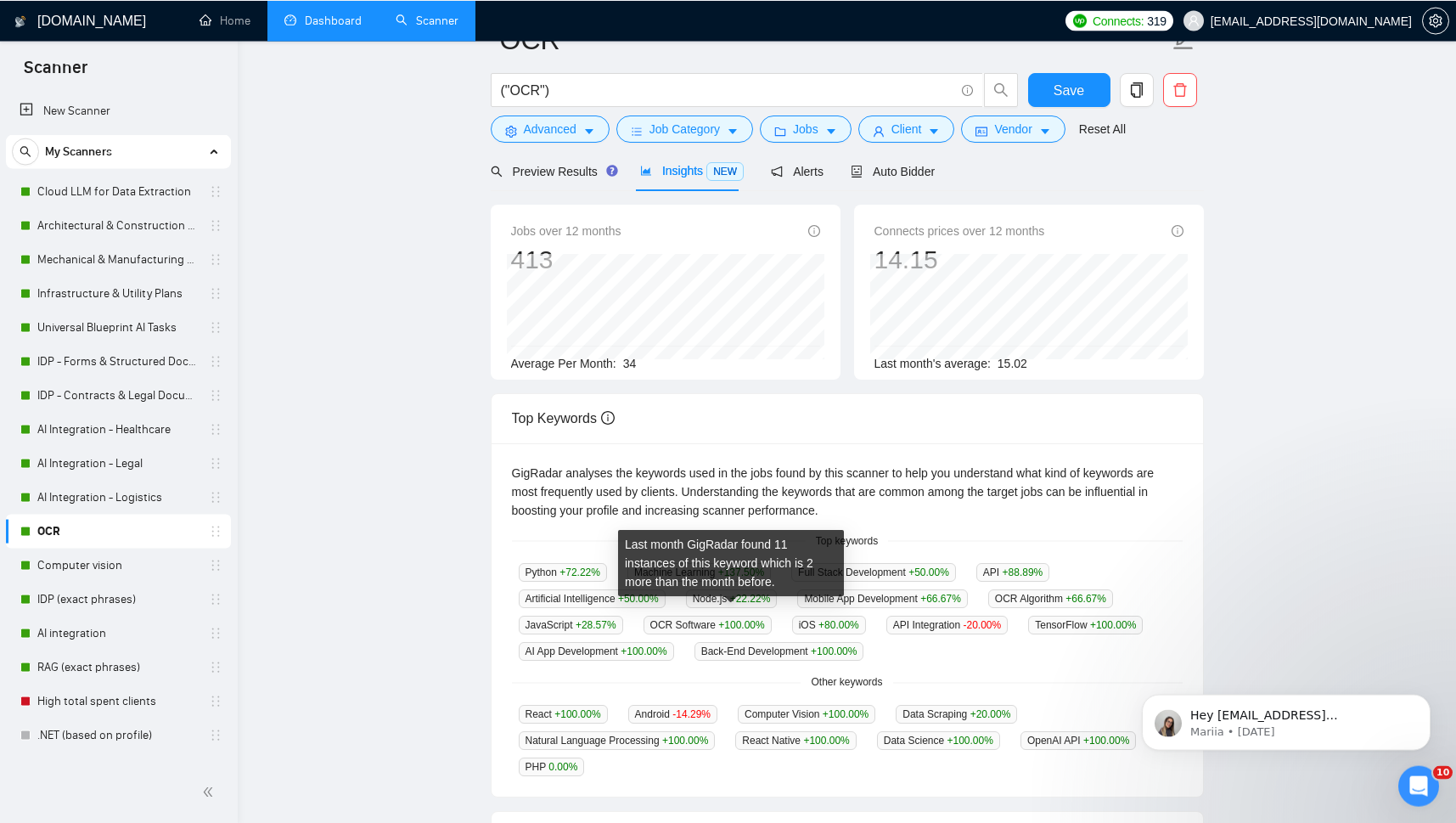
scroll to position [19, 0]
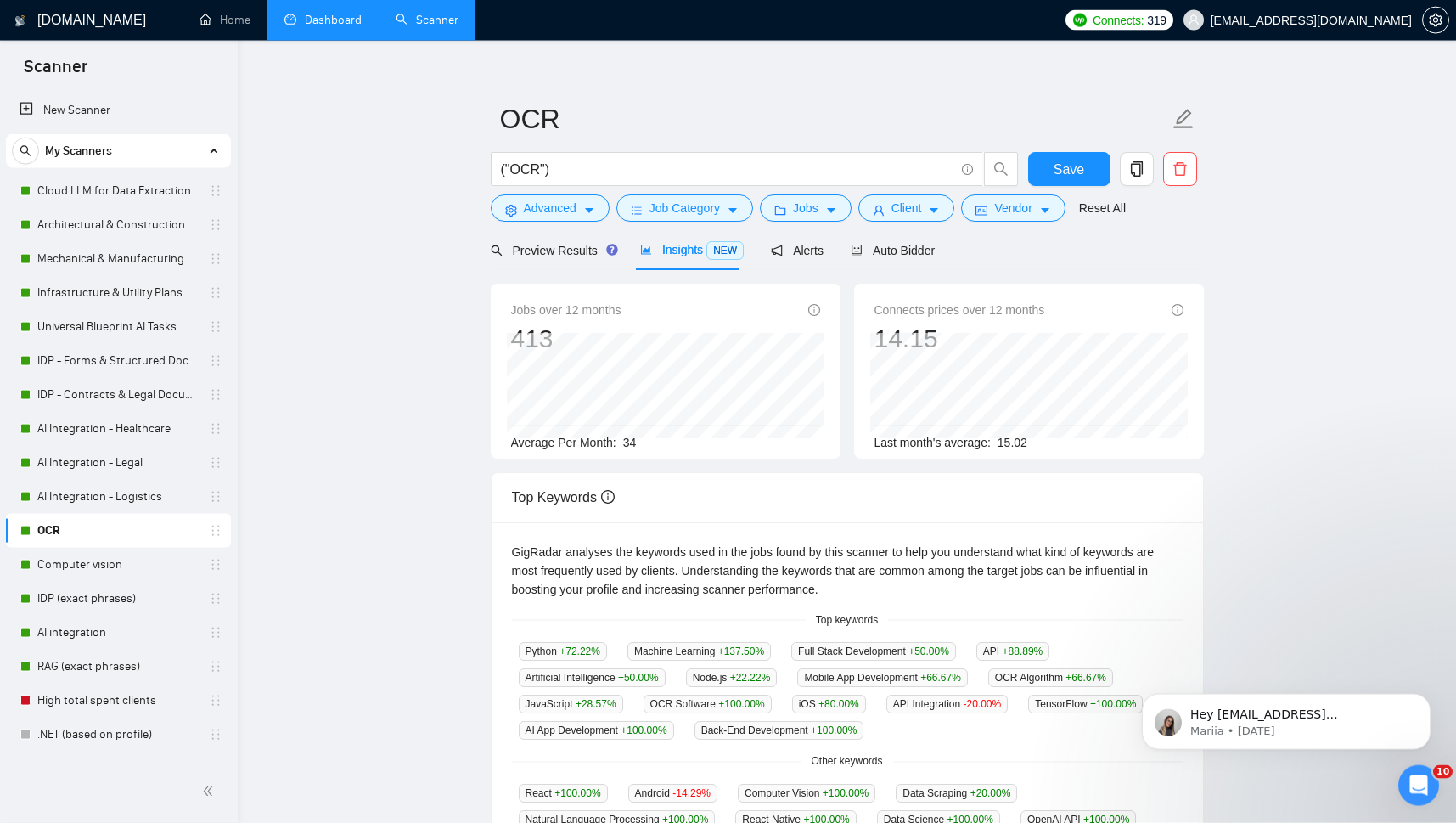
click at [316, 13] on link "Dashboard" at bounding box center [323, 20] width 77 height 14
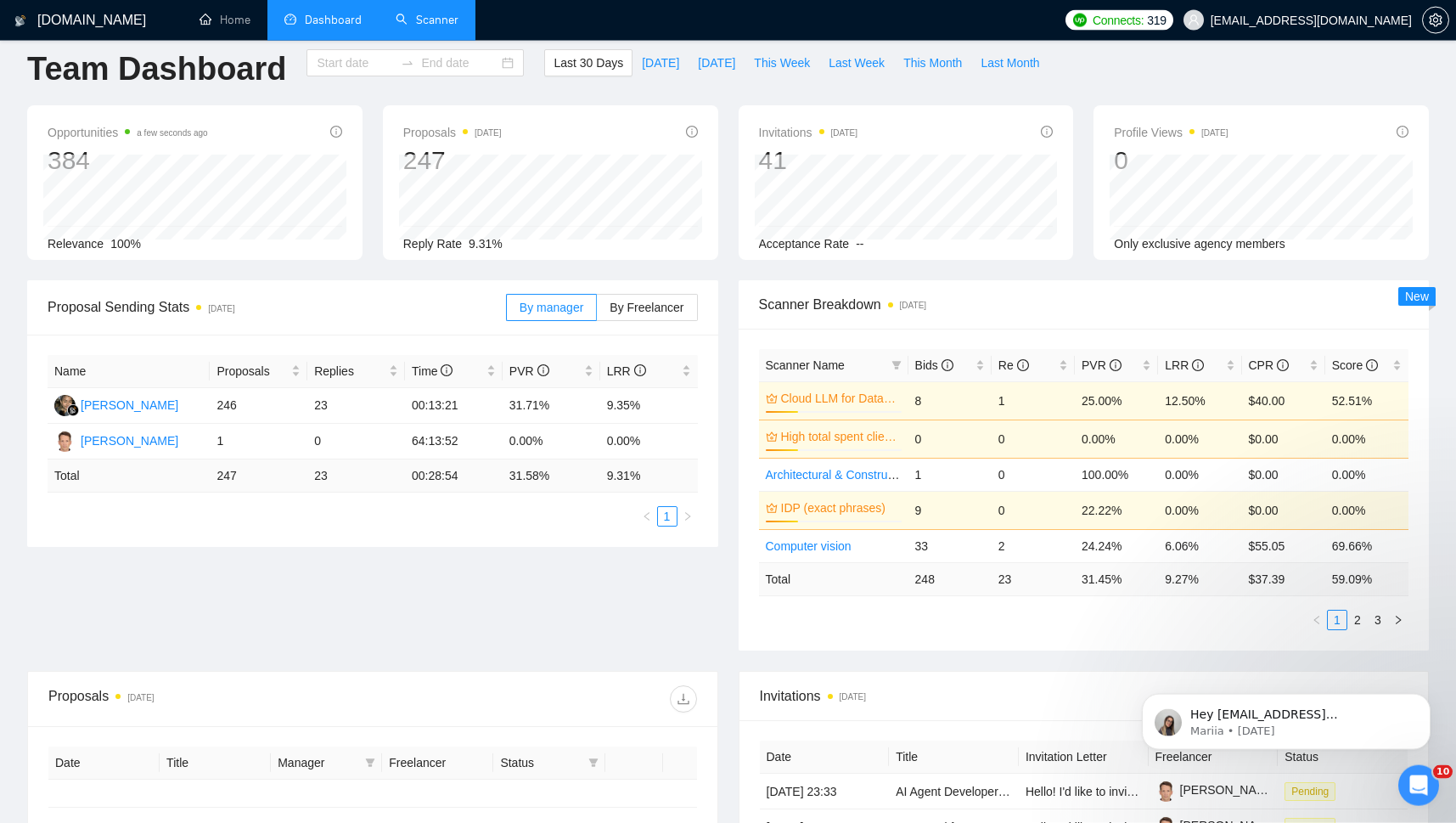
type input "[DATE]"
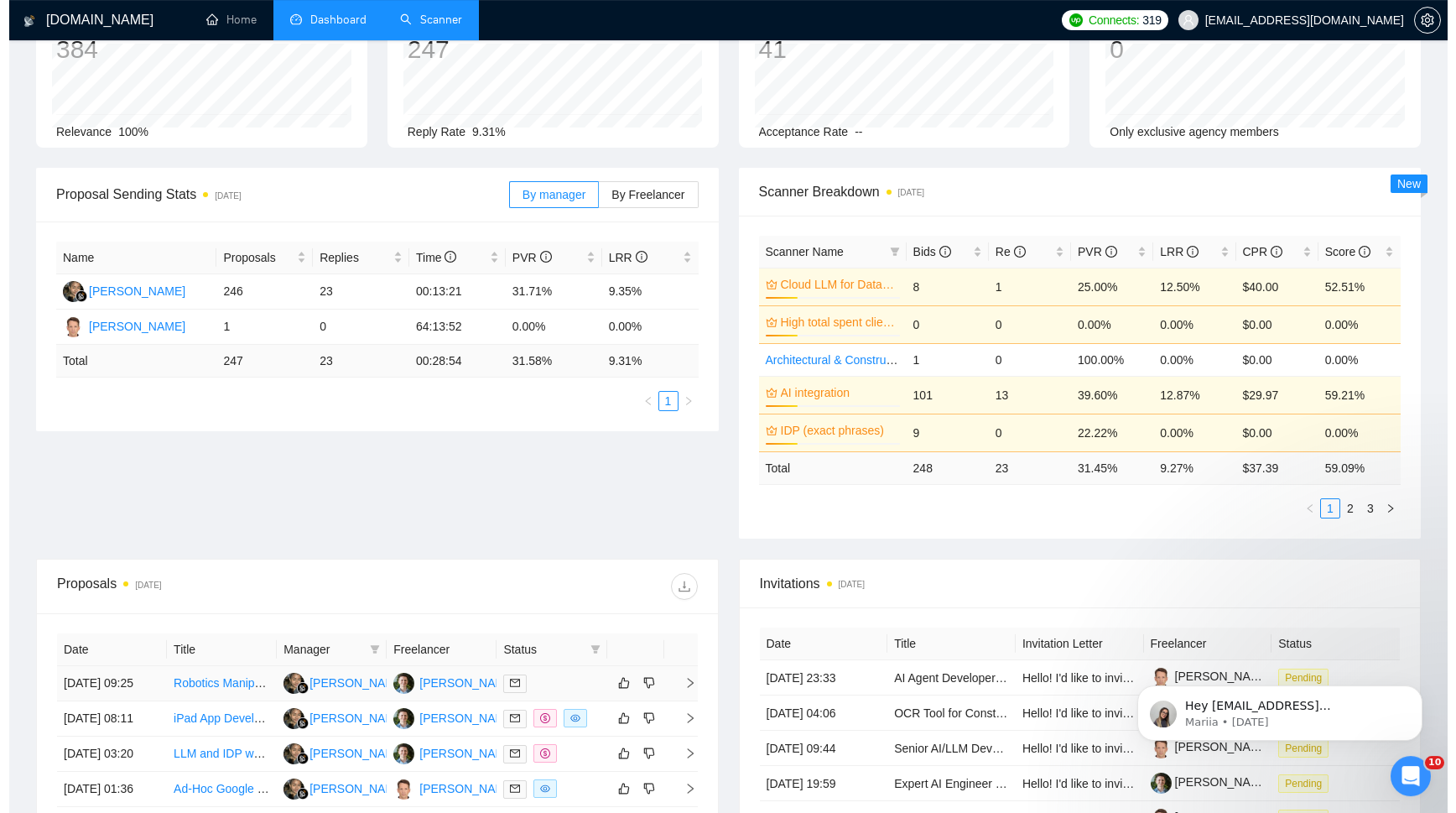
scroll to position [163, 0]
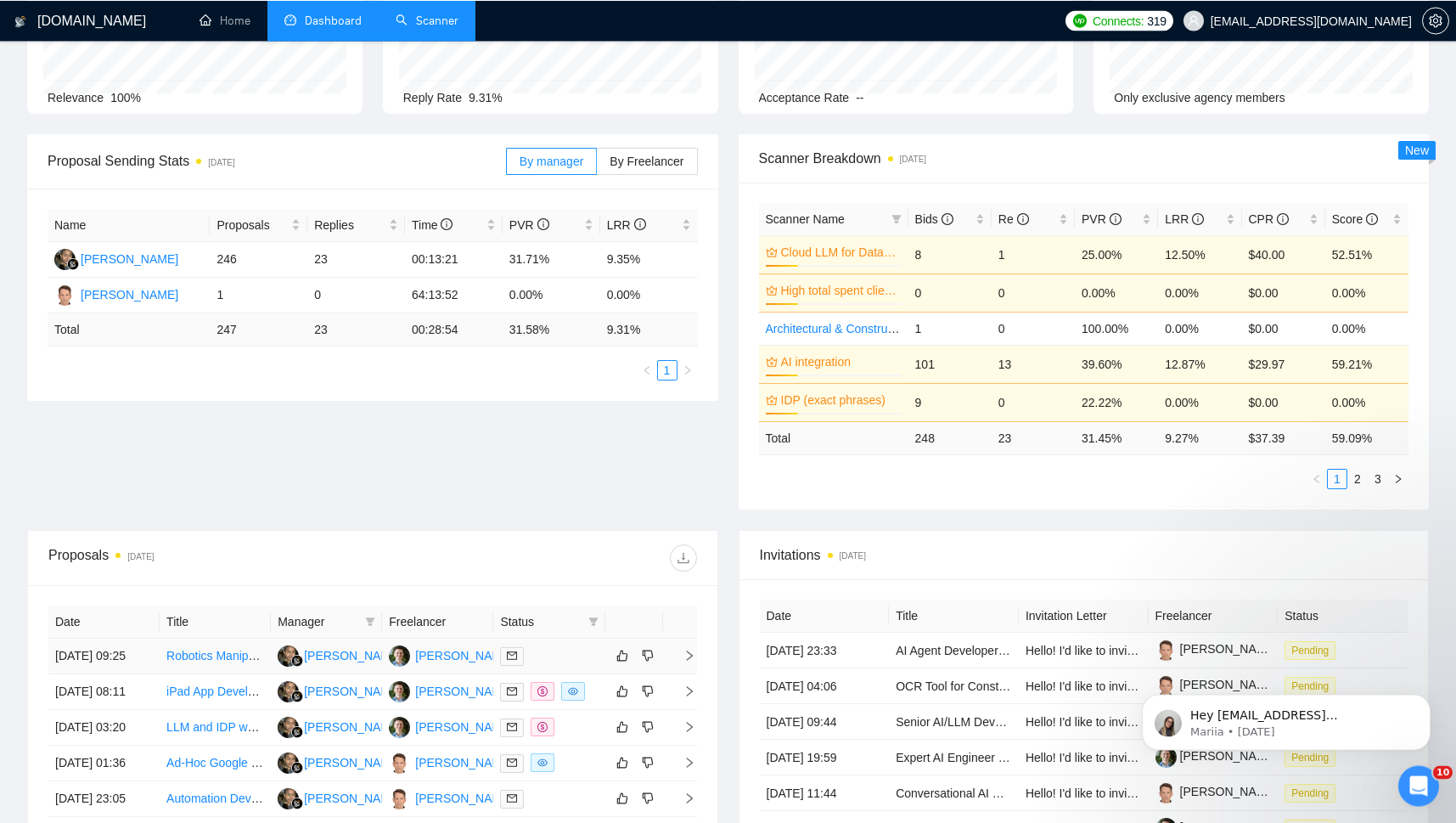
click at [195, 661] on link "Robotics Manipulation Engineer" at bounding box center [250, 654] width 168 height 13
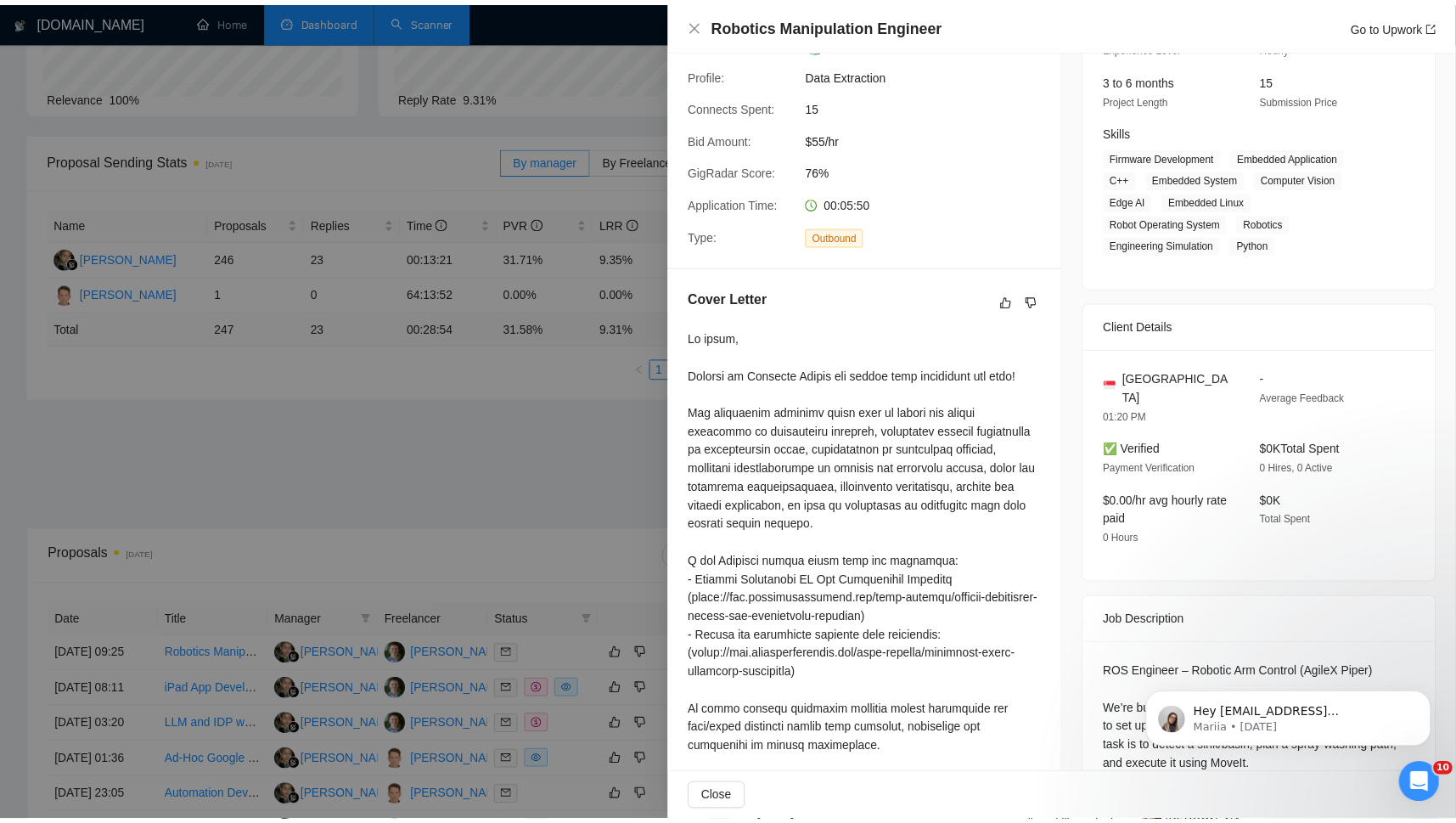
scroll to position [248, 0]
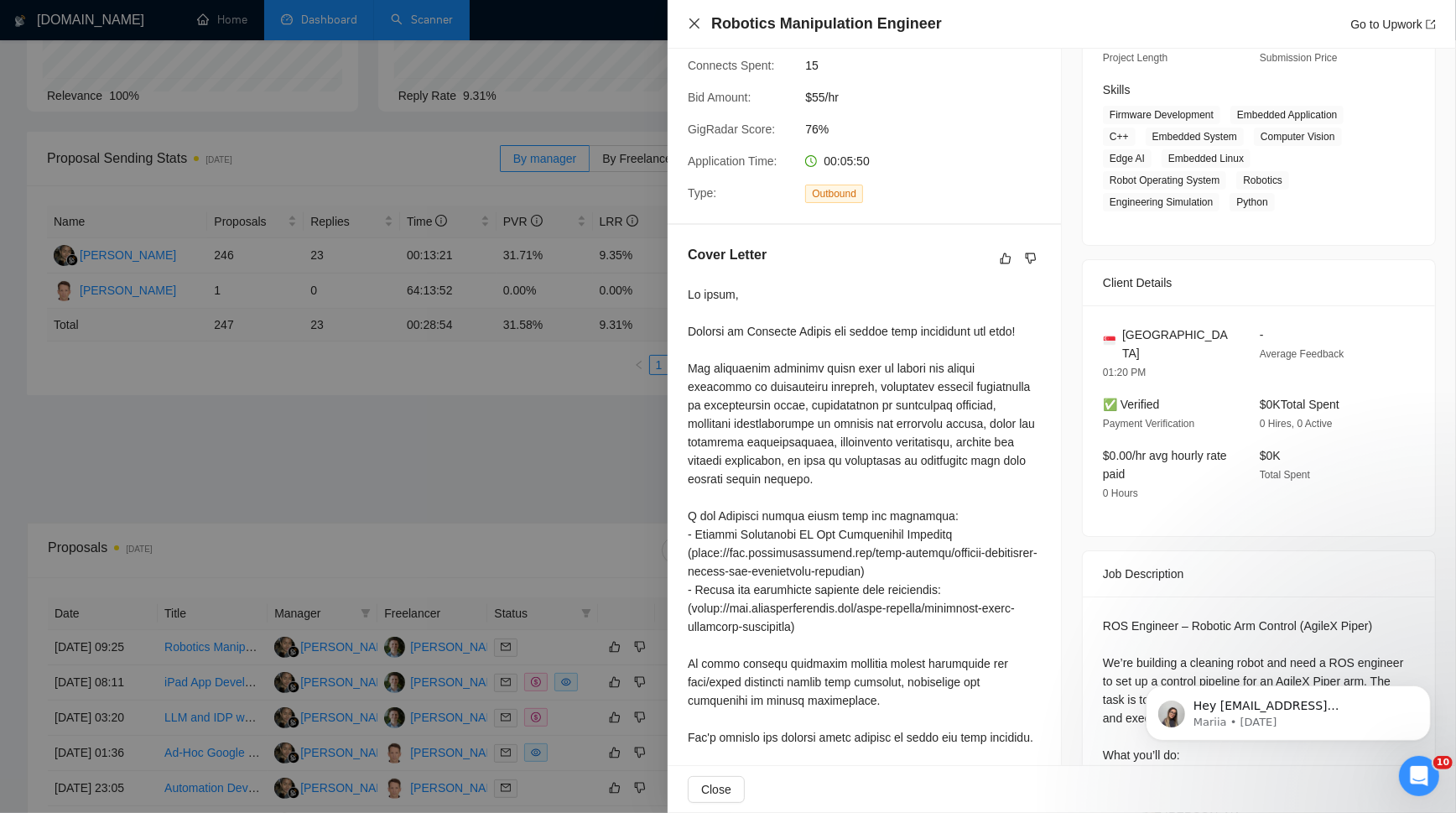
click at [692, 22] on icon "close" at bounding box center [694, 23] width 13 height 13
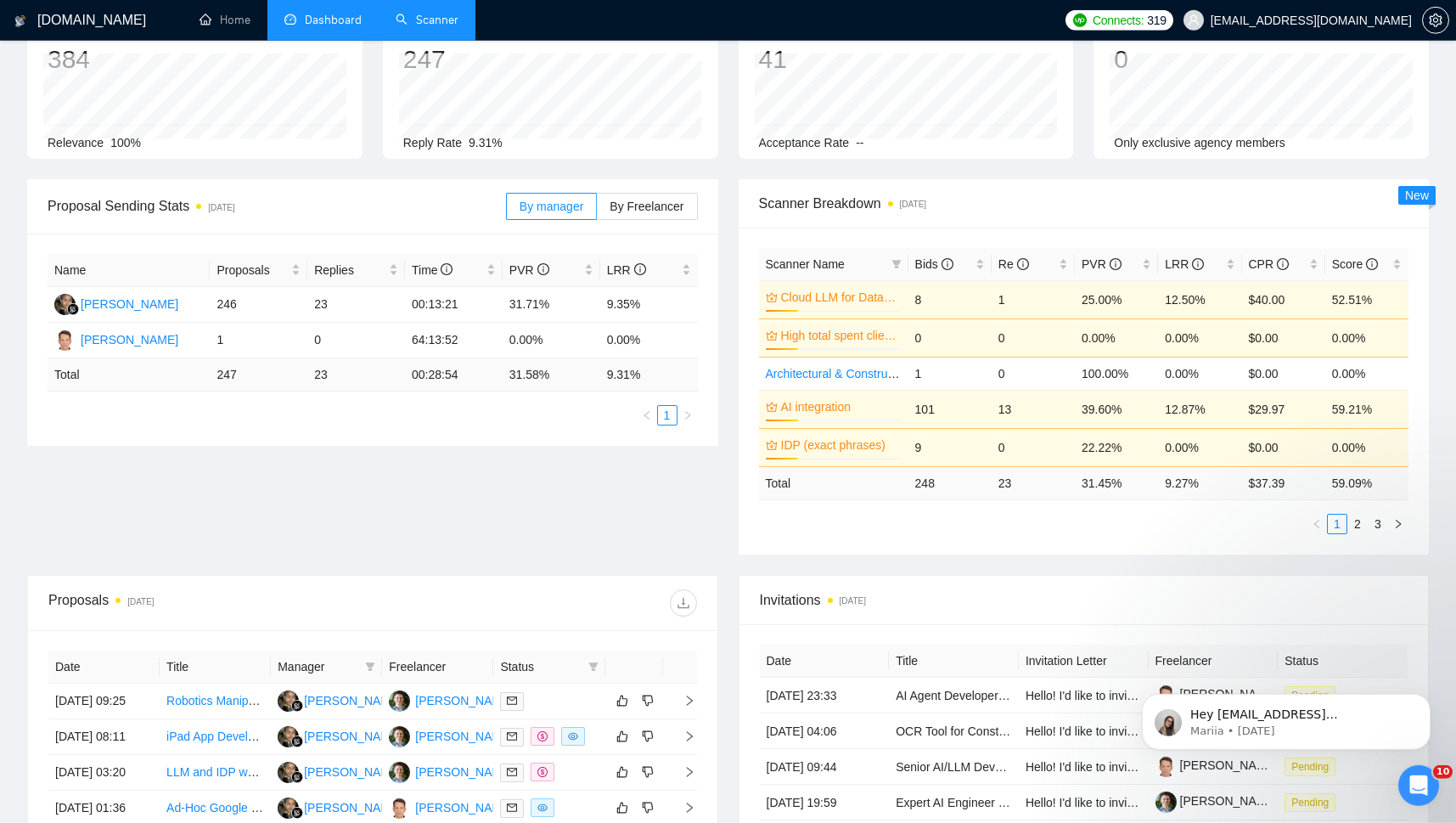
scroll to position [0, 0]
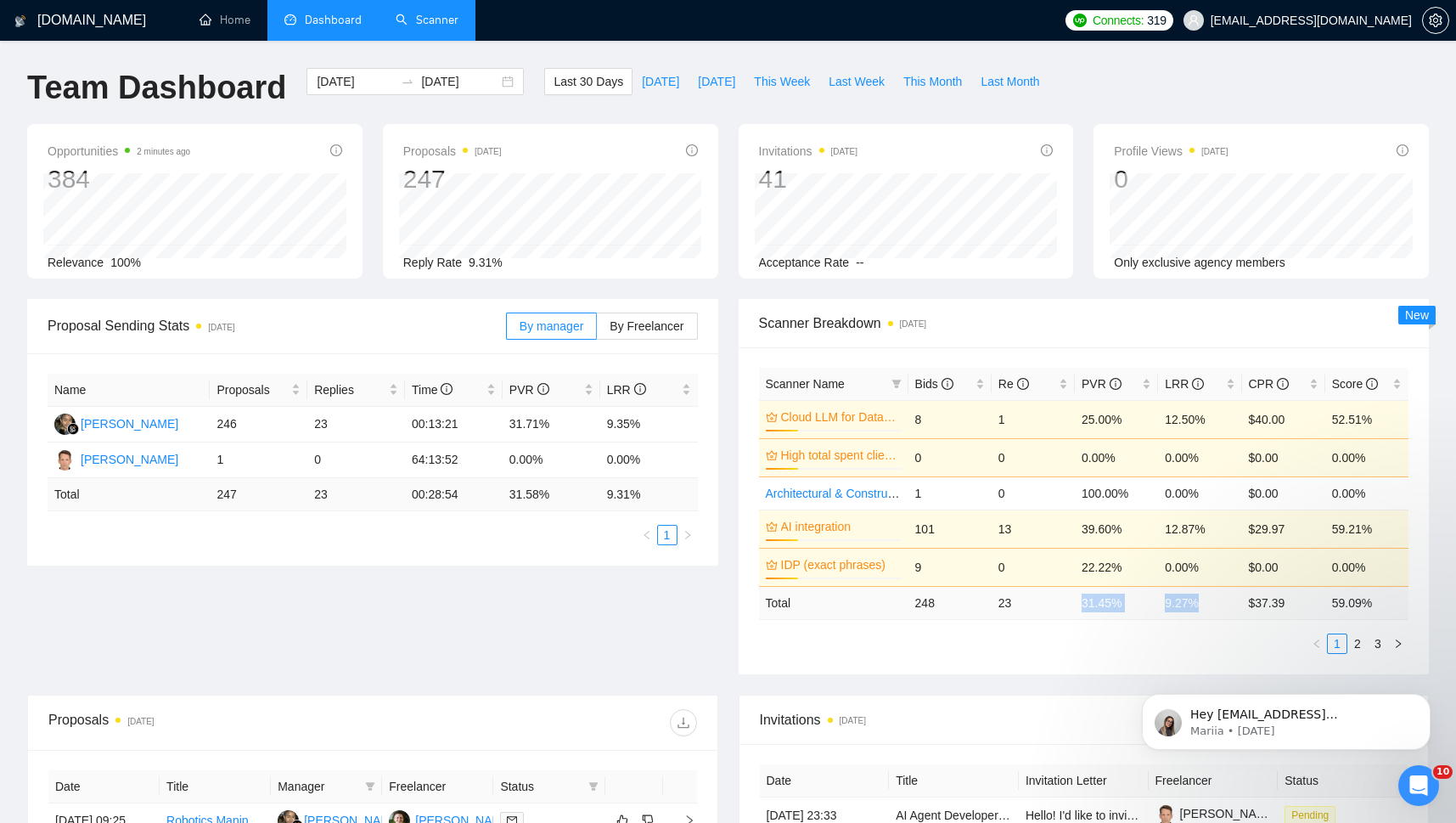
drag, startPoint x: 1070, startPoint y: 599, endPoint x: 1205, endPoint y: 607, distance: 135.2
click at [1205, 607] on tr "Total 248 23 31.45 % 9.27 % $ 37.39 59.09 %" at bounding box center [1084, 602] width 650 height 33
click at [305, 594] on div "Proposal Sending Stats 2 days ago By manager By Freelancer Name Proposals Repli…" at bounding box center [728, 497] width 1422 height 395
